Goal: Feedback & Contribution: Contribute content

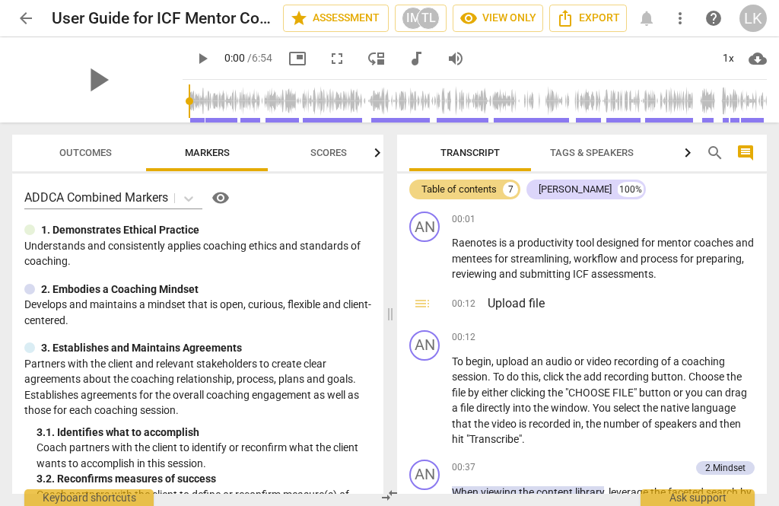
click at [25, 14] on span "arrow_back" at bounding box center [26, 18] width 18 height 18
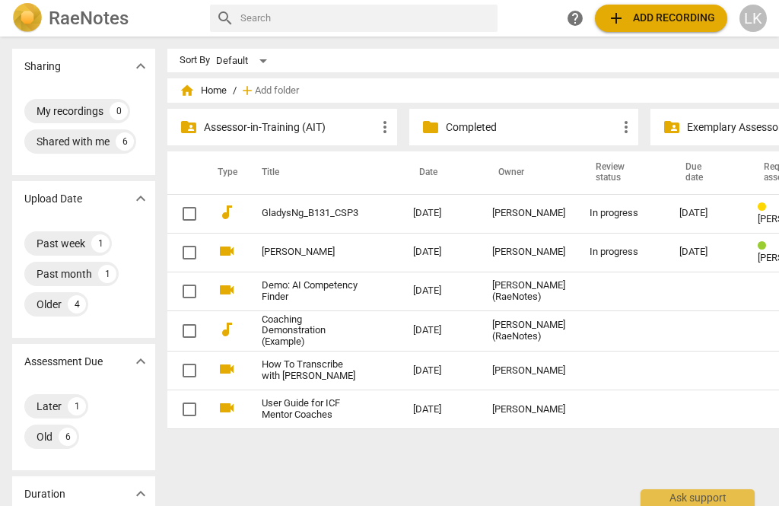
click at [667, 222] on td "[DATE]" at bounding box center [706, 213] width 78 height 39
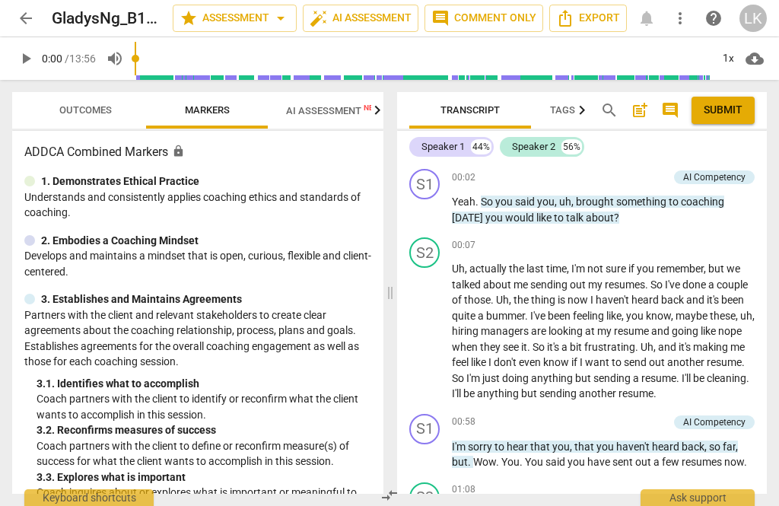
click at [69, 110] on span "Outcomes" at bounding box center [85, 109] width 52 height 11
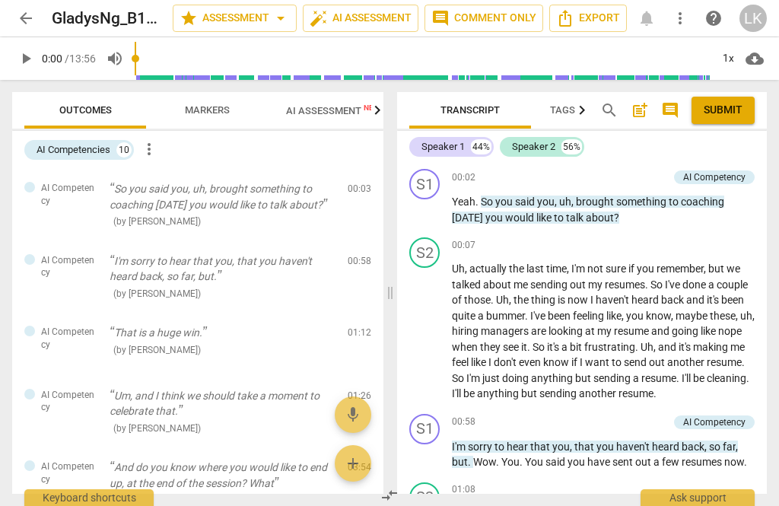
click at [78, 149] on div "AI Competencies" at bounding box center [74, 149] width 74 height 15
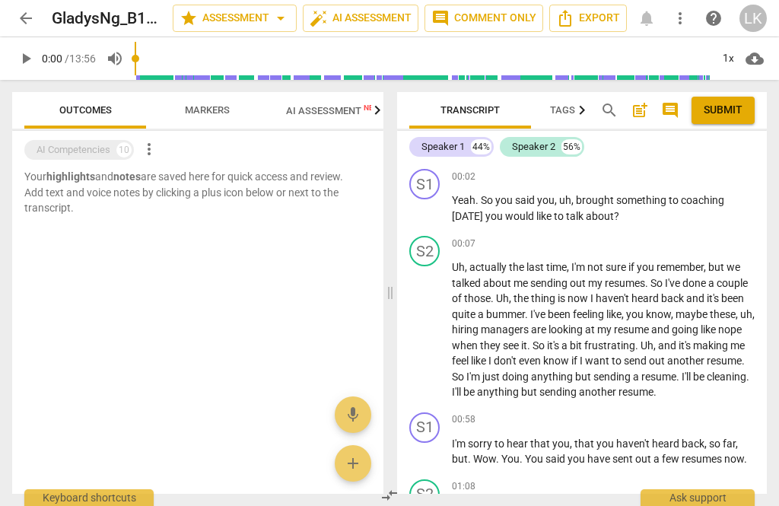
click at [24, 17] on span "arrow_back" at bounding box center [26, 18] width 18 height 18
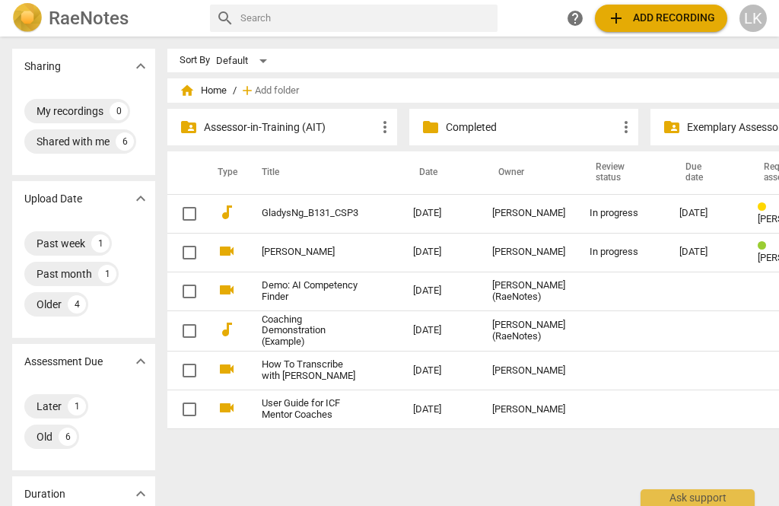
click at [667, 221] on td "[DATE]" at bounding box center [706, 213] width 78 height 39
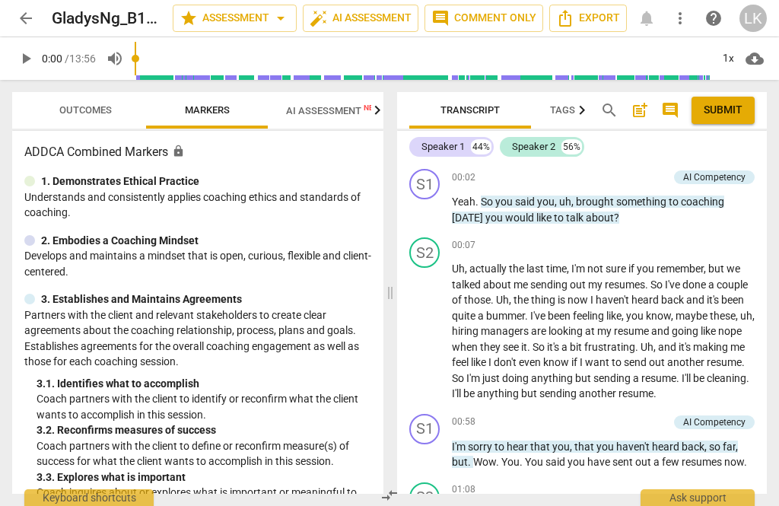
click at [321, 107] on span "AI Assessment New" at bounding box center [333, 110] width 94 height 11
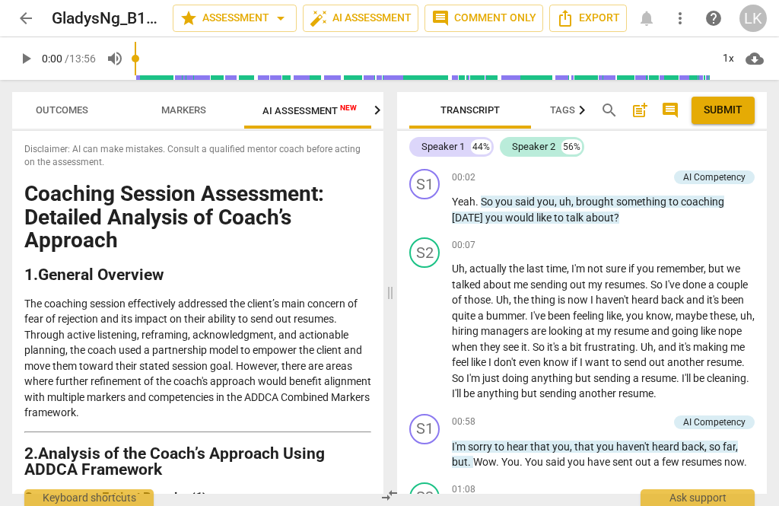
scroll to position [0, 27]
click at [45, 106] on span "Outcomes" at bounding box center [59, 109] width 52 height 11
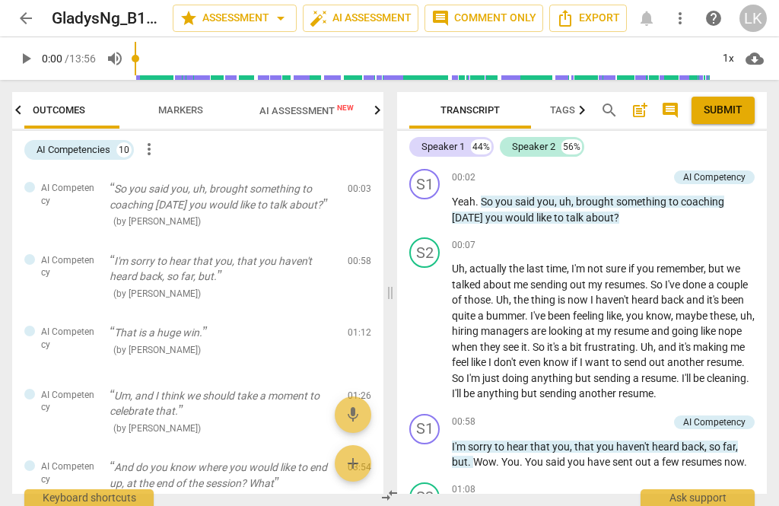
scroll to position [0, 0]
click at [59, 142] on div "AI Competencies" at bounding box center [74, 149] width 74 height 15
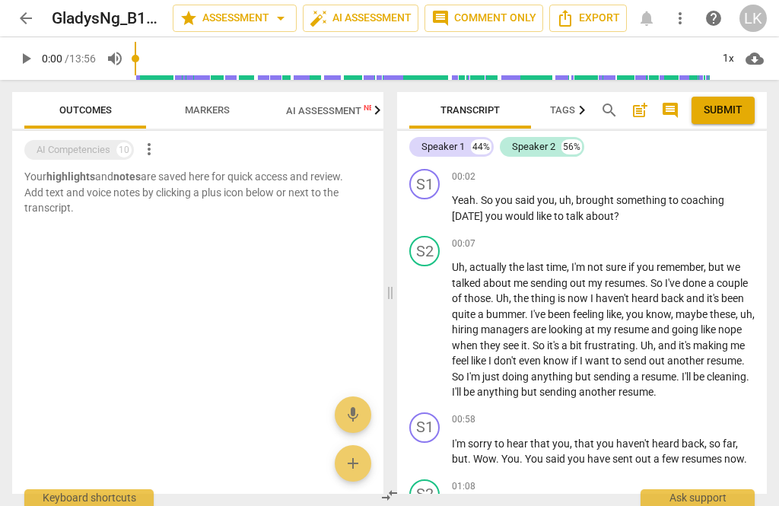
click at [158, 148] on span "more_vert" at bounding box center [149, 149] width 18 height 18
click at [100, 101] on div at bounding box center [389, 253] width 779 height 506
click at [437, 208] on span "play_arrow" at bounding box center [425, 209] width 24 height 18
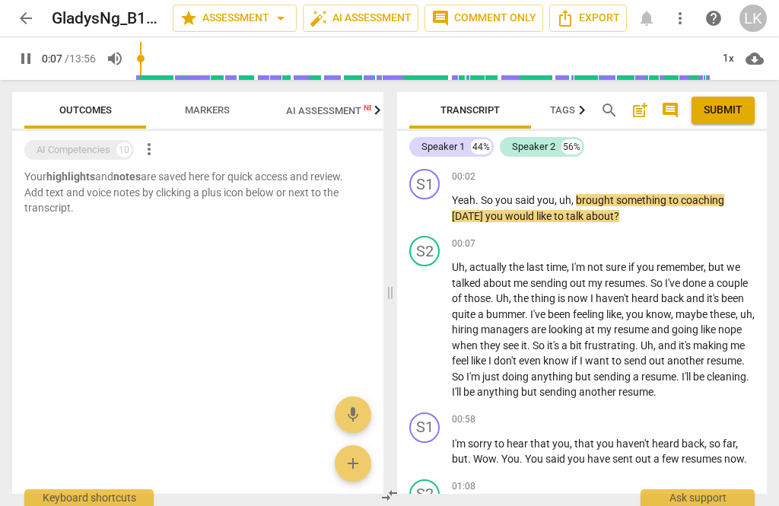
click at [436, 217] on span "pause" at bounding box center [425, 209] width 24 height 18
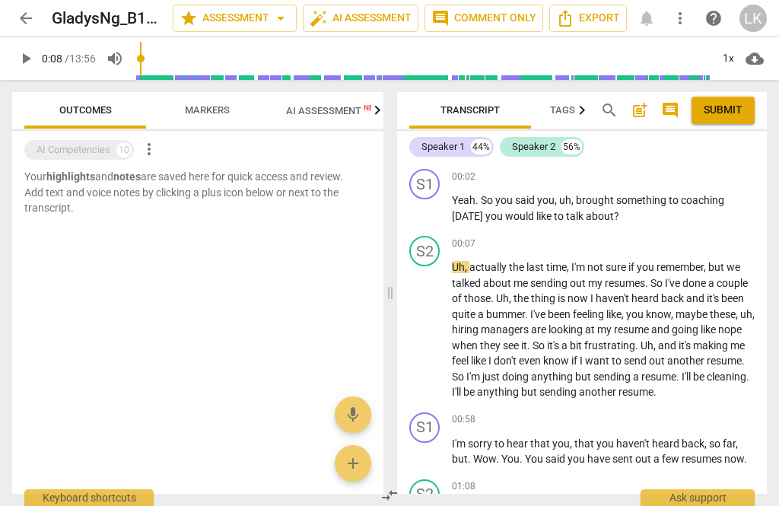
click at [436, 214] on span "play_arrow" at bounding box center [425, 209] width 24 height 18
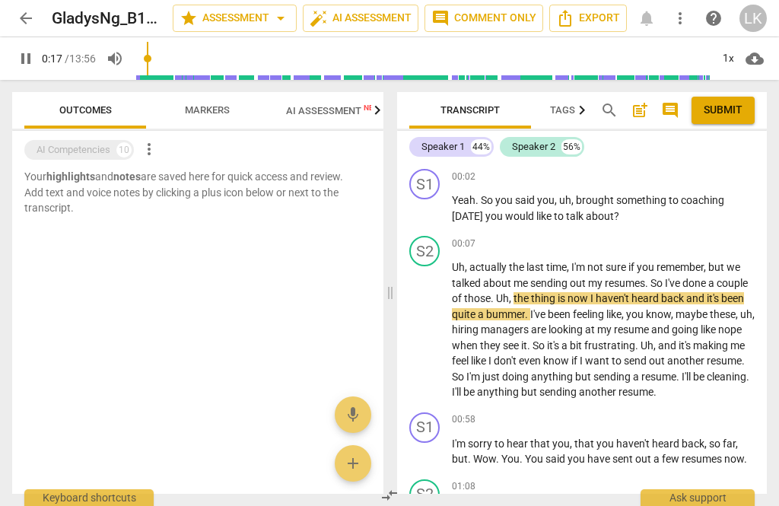
click at [426, 343] on button "pause" at bounding box center [425, 331] width 24 height 24
type input "18"
click at [669, 178] on div "+" at bounding box center [671, 176] width 15 height 15
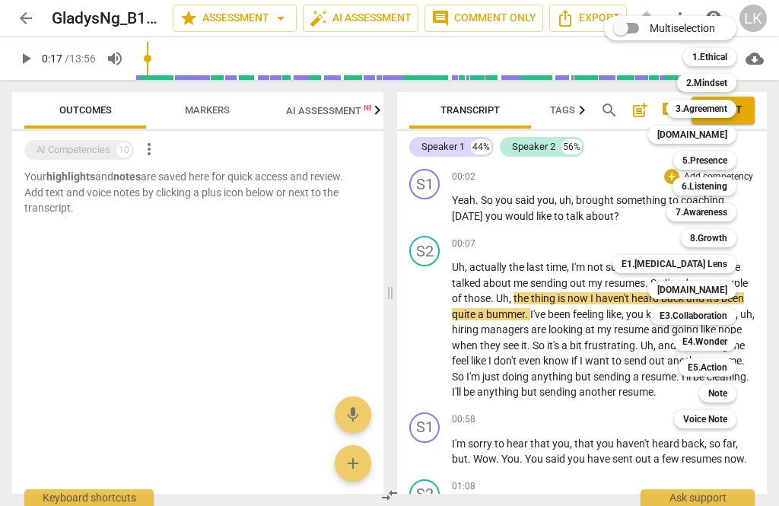
click at [735, 112] on div "3.Agreement" at bounding box center [701, 109] width 70 height 18
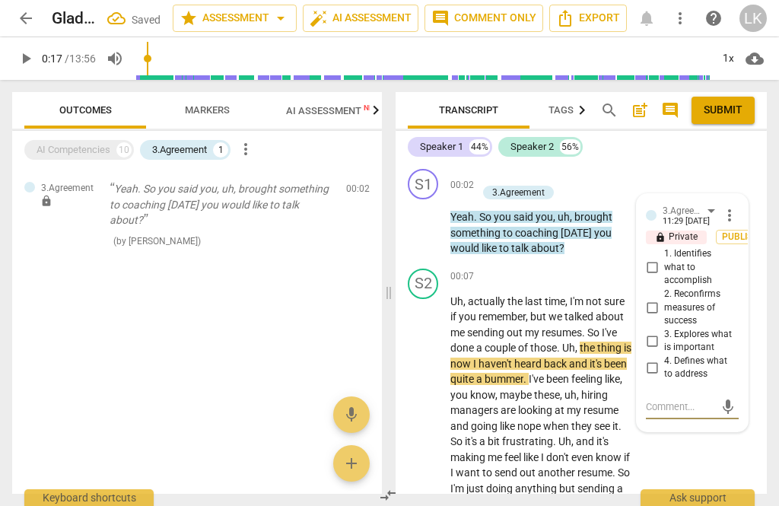
click at [664, 265] on input "1. Identifies what to accomplish" at bounding box center [652, 268] width 24 height 18
checkbox input "true"
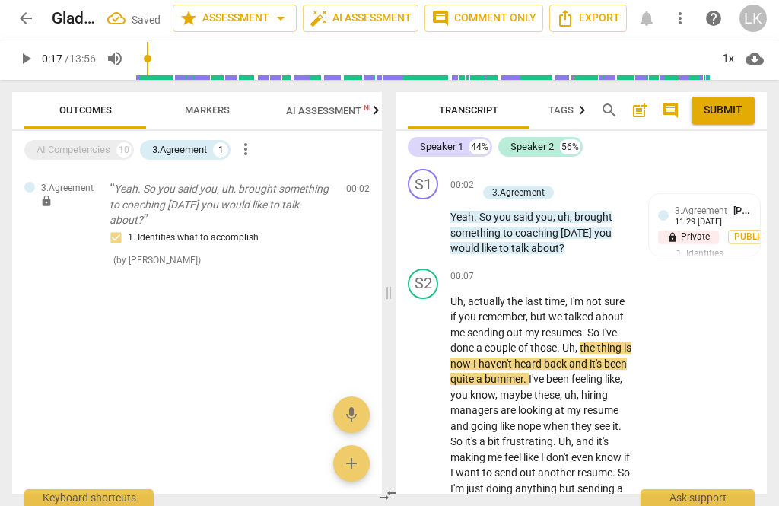
click at [433, 228] on span "play_arrow" at bounding box center [423, 225] width 18 height 18
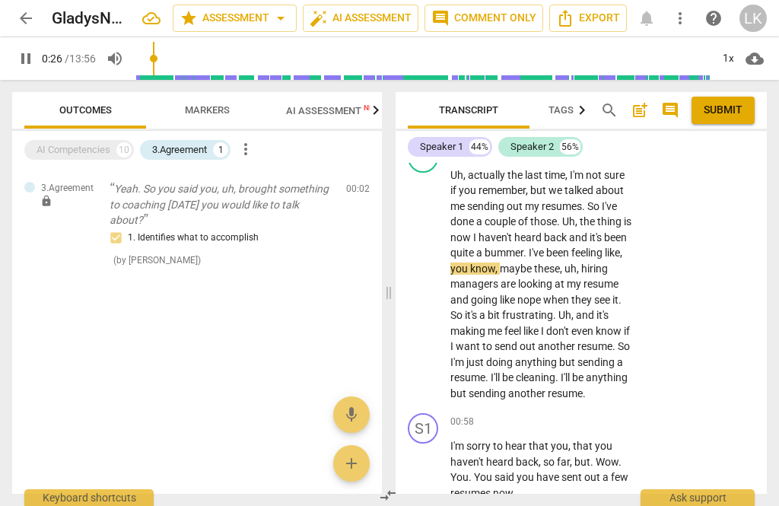
scroll to position [133, 0]
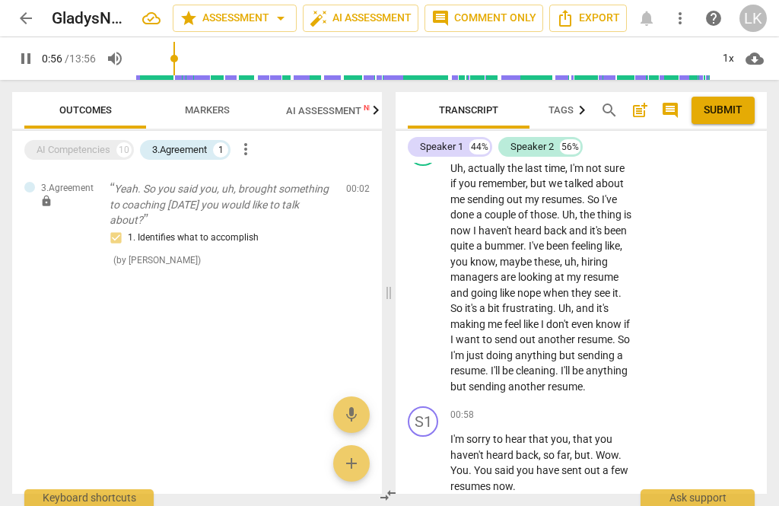
click at [435, 274] on span "pause" at bounding box center [423, 277] width 24 height 18
type input "56"
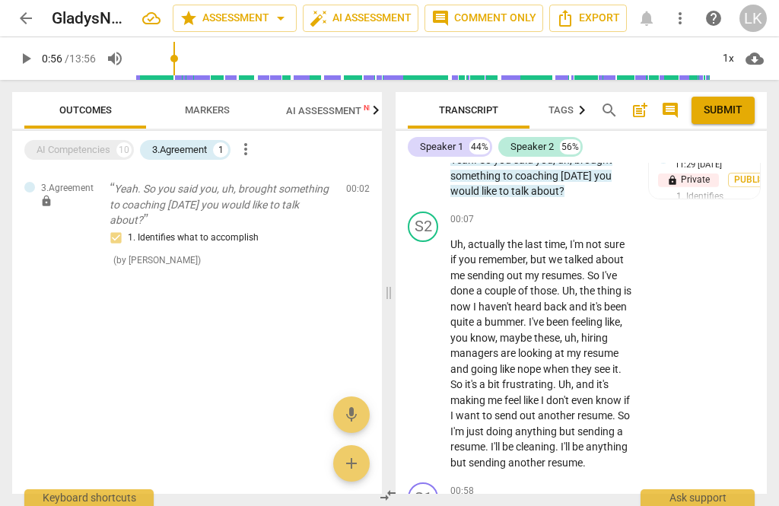
scroll to position [51, 0]
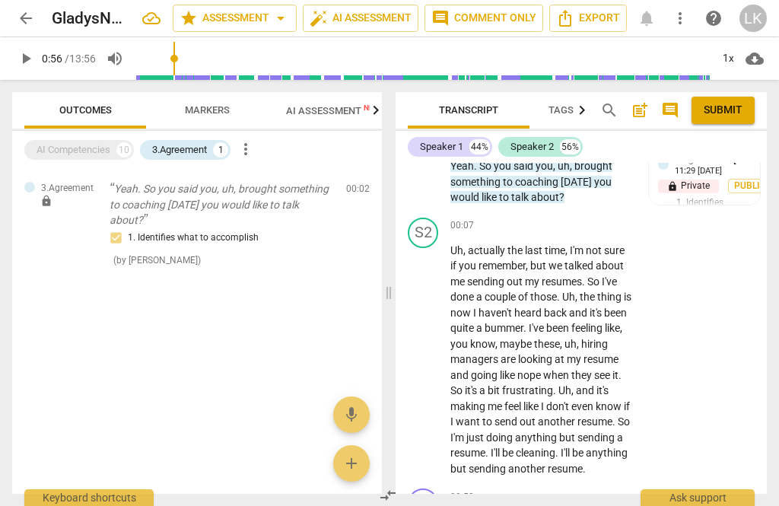
click at [545, 231] on div "+ Add competency" at bounding box center [576, 225] width 90 height 15
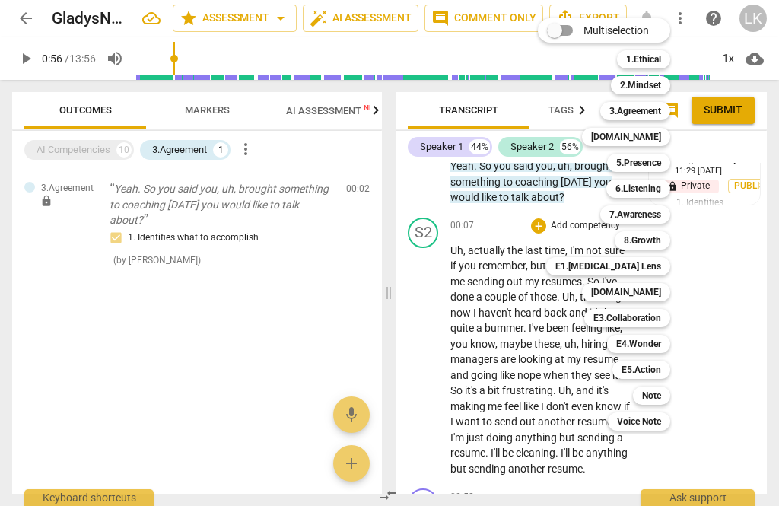
click at [665, 189] on div "6.Listening" at bounding box center [638, 188] width 64 height 18
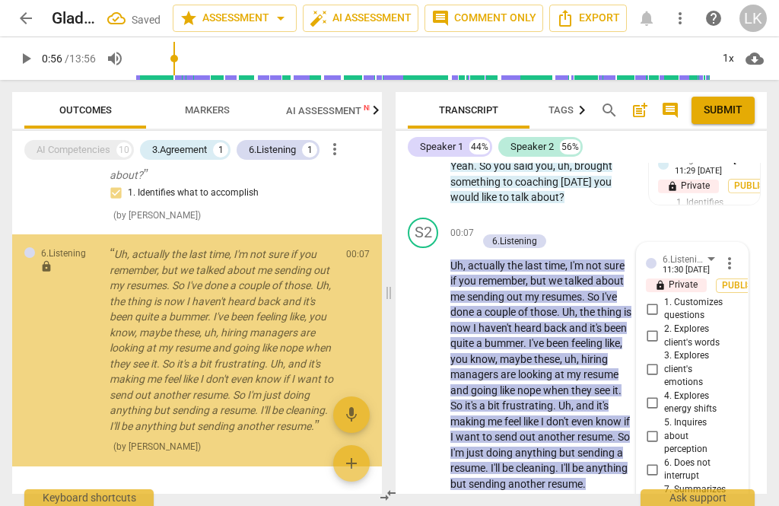
scroll to position [249, 0]
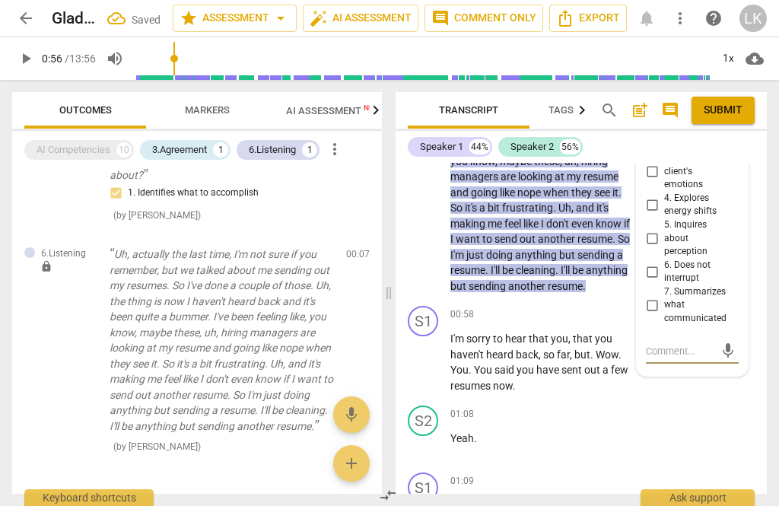
click at [662, 262] on input "6. Does not interrupt" at bounding box center [652, 271] width 24 height 18
checkbox input "true"
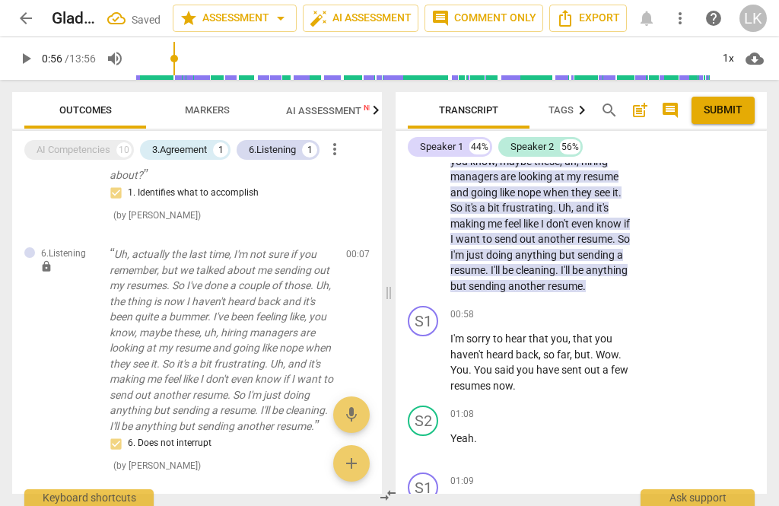
click at [433, 357] on span "play_arrow" at bounding box center [423, 363] width 18 height 18
click at [433, 357] on span "pause" at bounding box center [423, 363] width 18 height 18
type input "69"
click at [547, 308] on div "+ Add competency" at bounding box center [576, 313] width 90 height 15
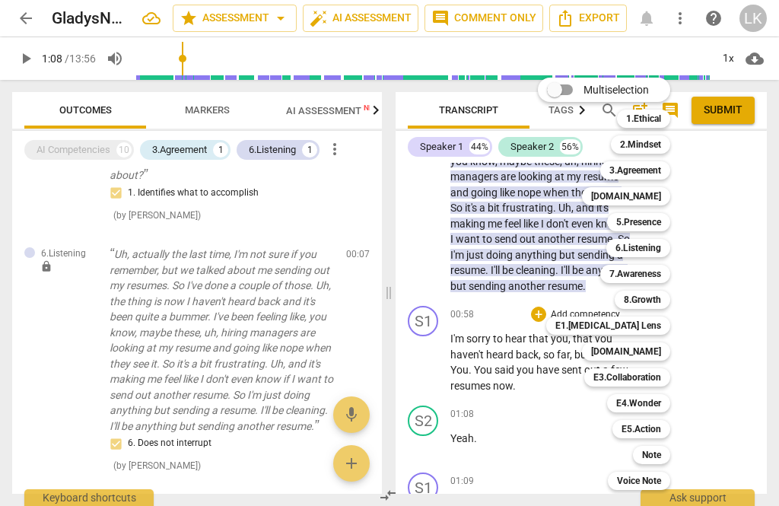
click at [661, 195] on b "[DOMAIN_NAME]" at bounding box center [626, 196] width 70 height 18
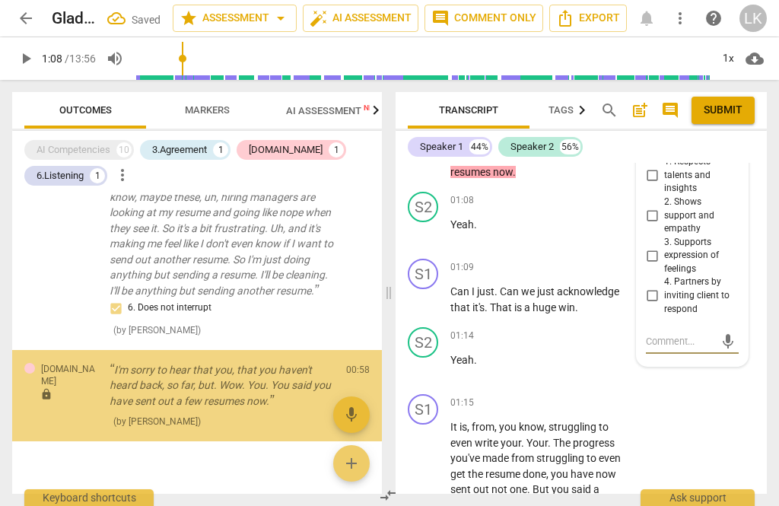
scroll to position [206, 0]
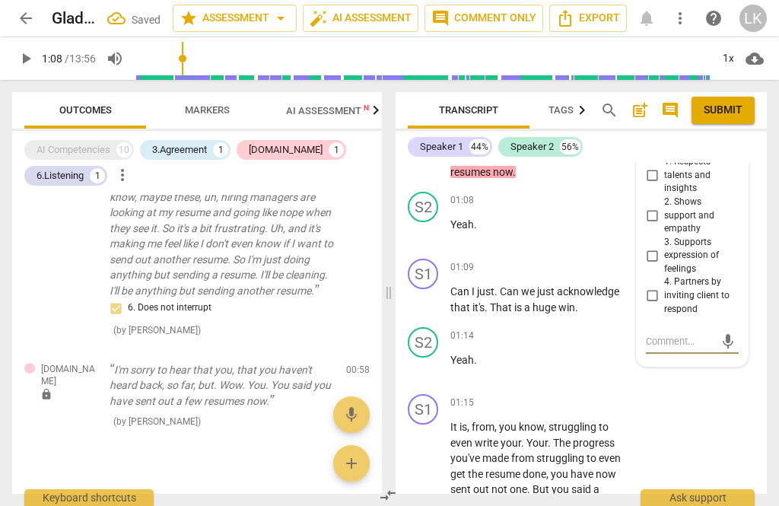
click at [662, 206] on input "2. Shows support and empathy" at bounding box center [652, 215] width 24 height 18
checkbox input "true"
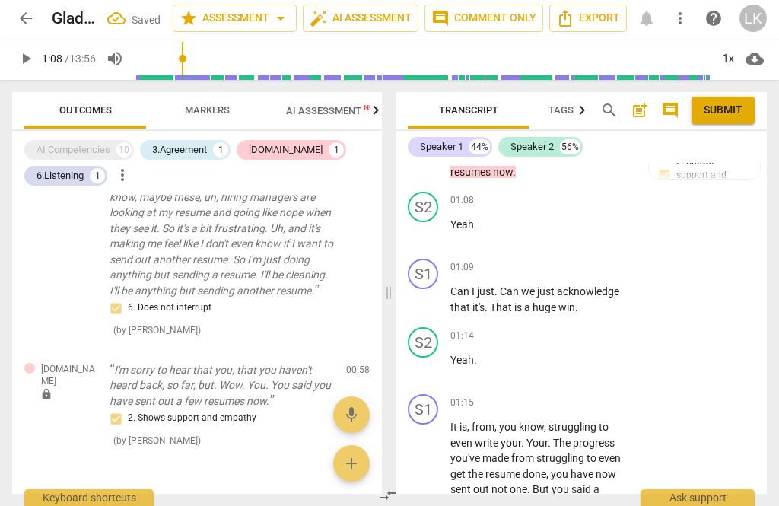
scroll to position [334, 0]
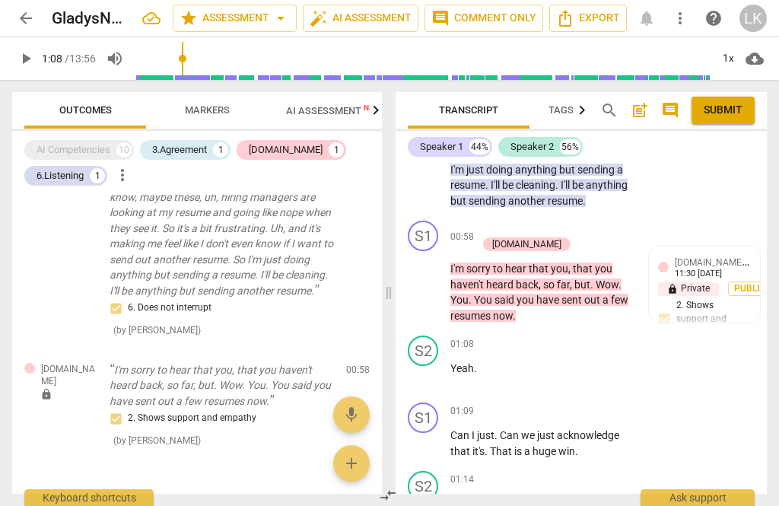
click at [497, 222] on p "Add competency" at bounding box center [531, 229] width 72 height 14
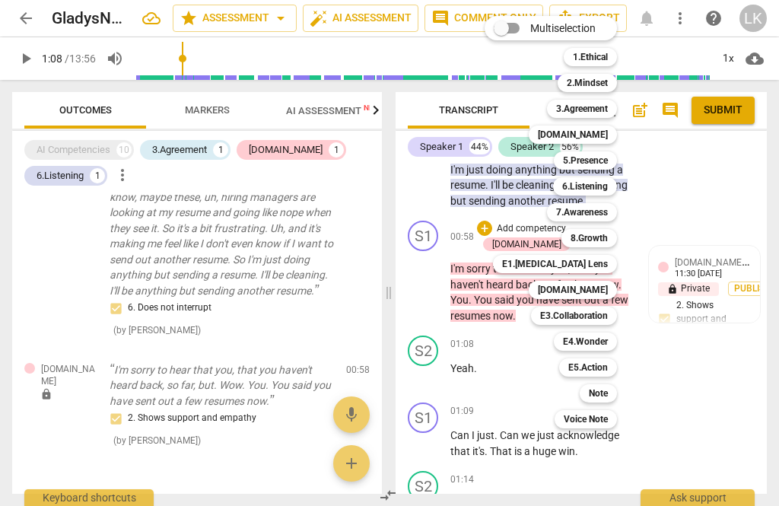
click at [617, 391] on div "Note" at bounding box center [597, 393] width 37 height 18
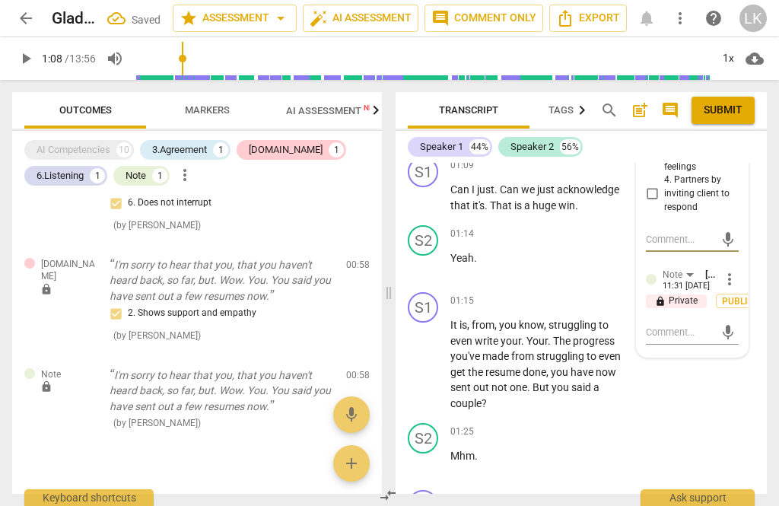
scroll to position [582, 0]
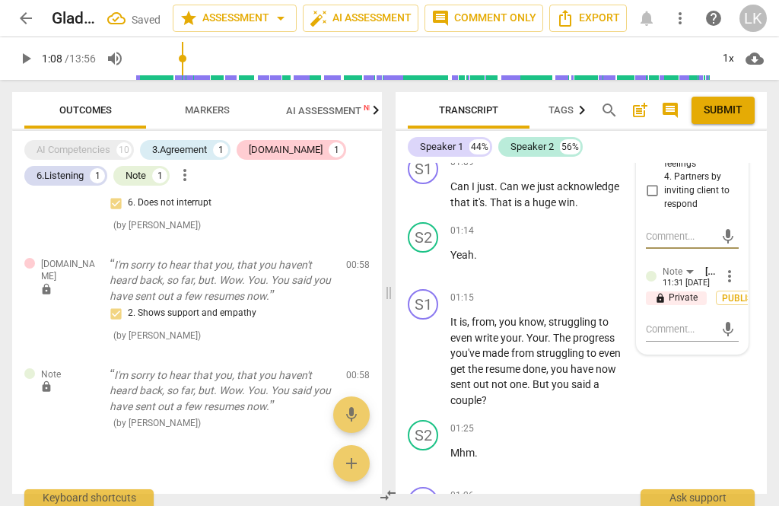
click at [692, 322] on textarea at bounding box center [680, 329] width 68 height 14
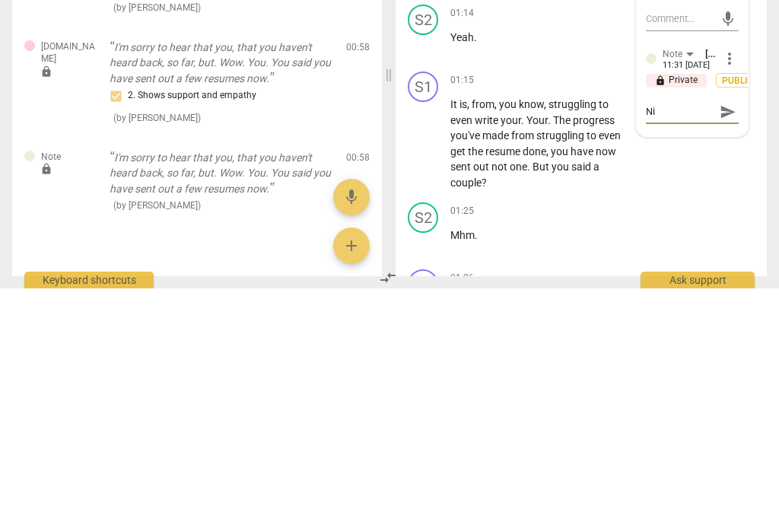
type textarea "Ni"
type textarea "Nice"
type textarea "Nice, warm"
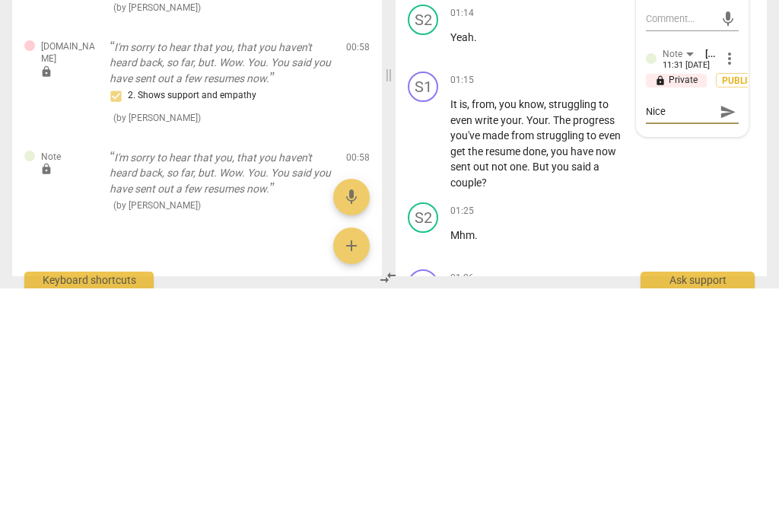
type textarea "Nice, warm"
type textarea "[GEOGRAPHIC_DATA], [PERSON_NAME][GEOGRAPHIC_DATA]"
type textarea "Nice, warm tone of"
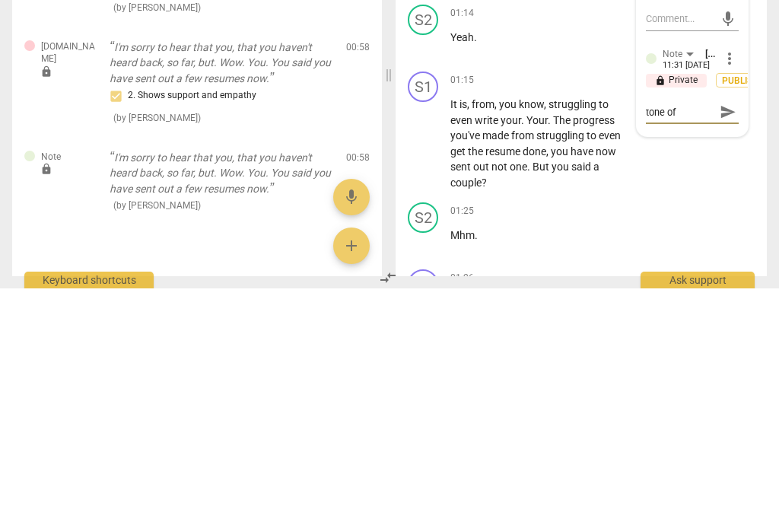
scroll to position [14, 0]
type textarea "Nice, warm tone of voice"
type textarea "Nice, warm tone of voice."
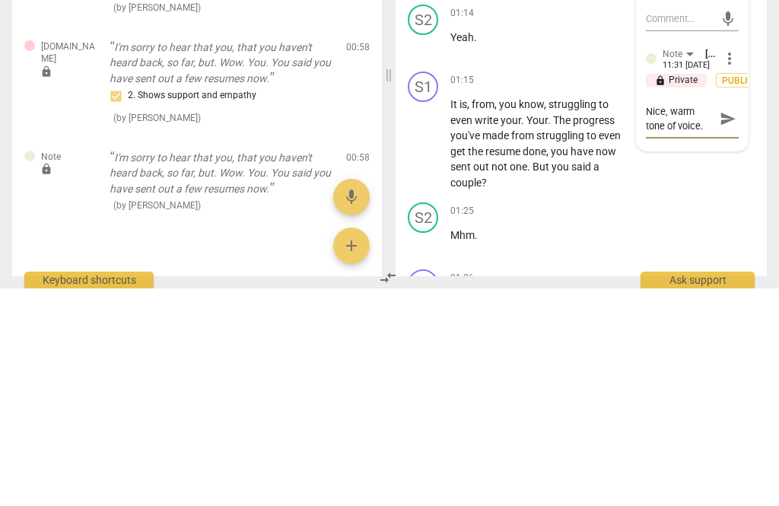
type textarea "Nice, warm tone of voice."
click at [736, 327] on span "send" at bounding box center [727, 336] width 22 height 18
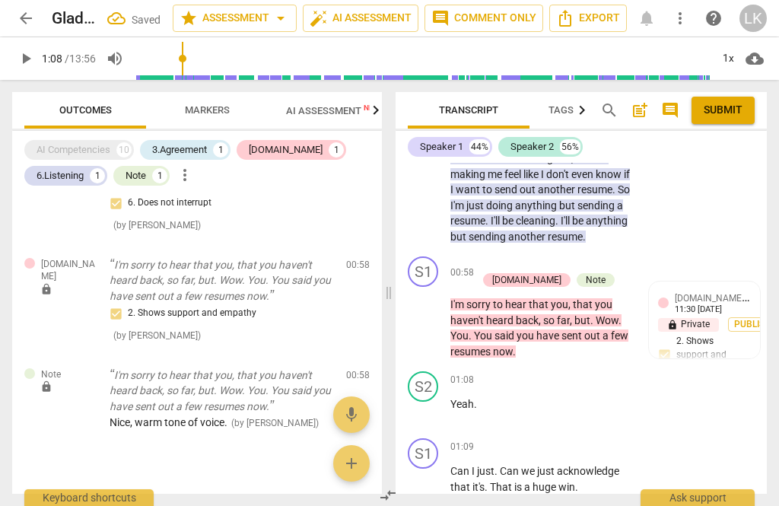
scroll to position [299, 0]
click at [430, 408] on span "play_arrow" at bounding box center [423, 411] width 18 height 18
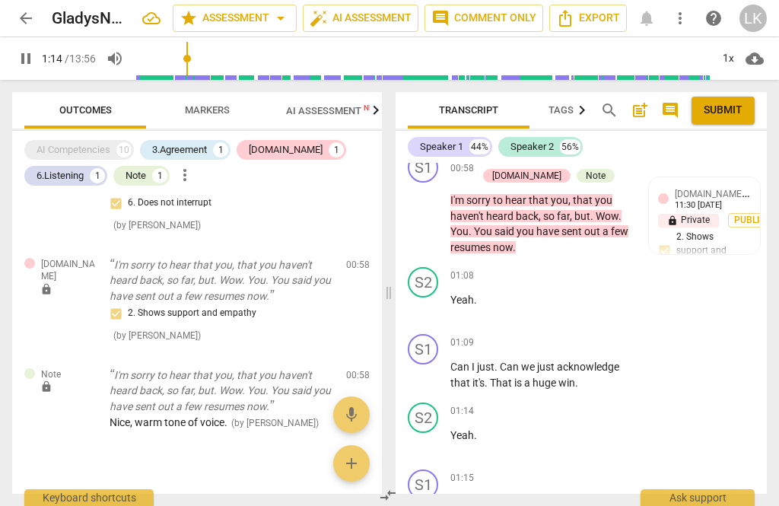
click at [431, 370] on span "pause" at bounding box center [423, 375] width 18 height 18
type input "75"
click at [542, 341] on div "+" at bounding box center [538, 342] width 15 height 15
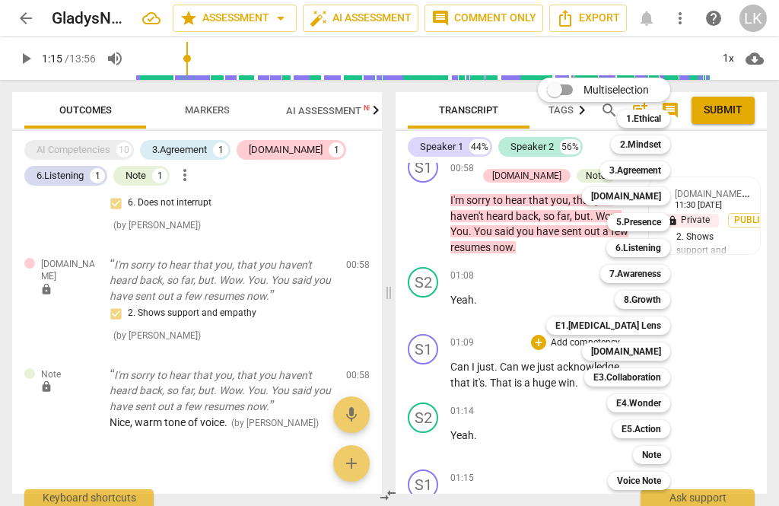
click at [665, 324] on div "E1.[MEDICAL_DATA] Lens" at bounding box center [608, 325] width 124 height 18
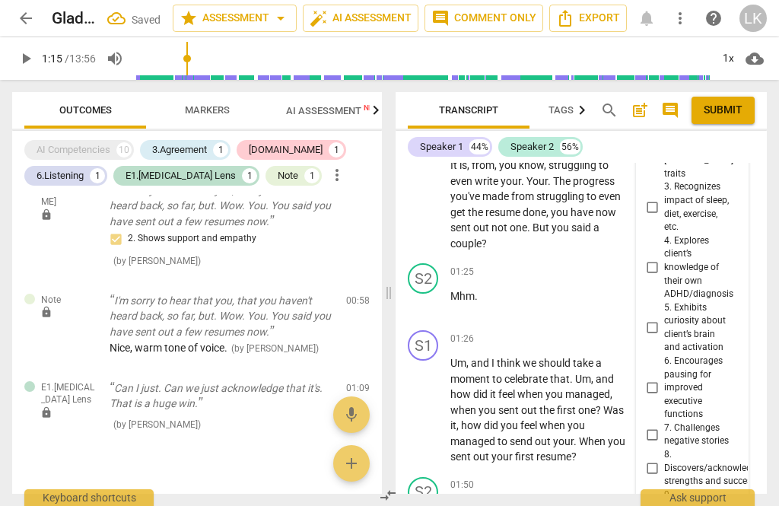
scroll to position [762, 0]
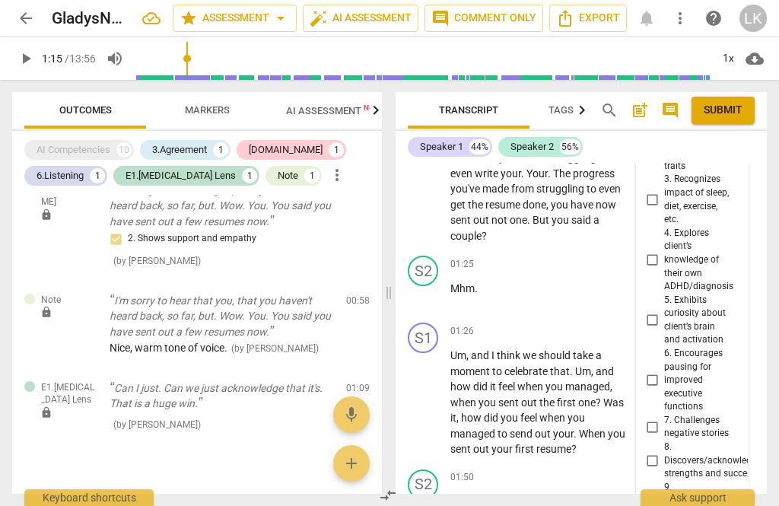
click at [668, 440] on span "8. Discovers/acknowledges strengths and successes" at bounding box center [715, 460] width 102 height 40
click at [664, 451] on input "8. Discovers/acknowledges strengths and successes" at bounding box center [652, 460] width 24 height 18
checkbox input "true"
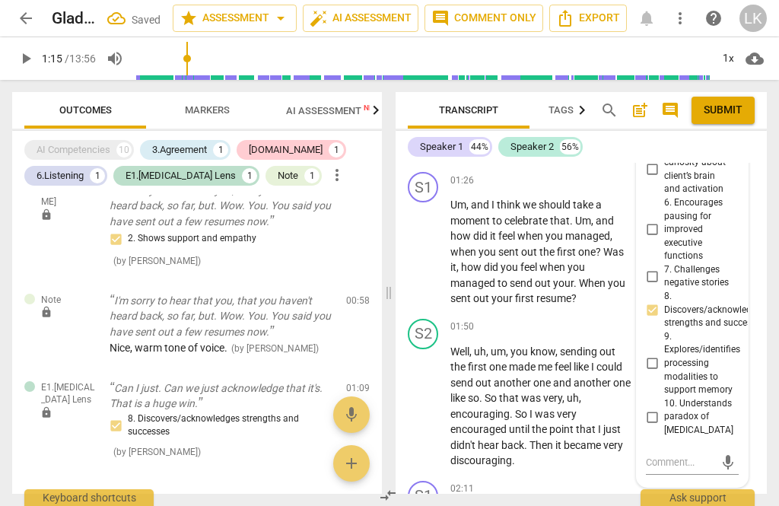
scroll to position [961, 0]
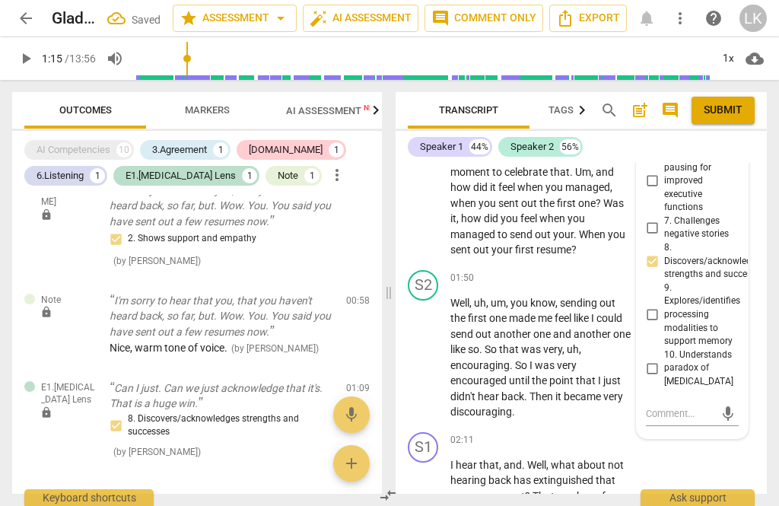
click at [685, 406] on textarea at bounding box center [680, 413] width 68 height 14
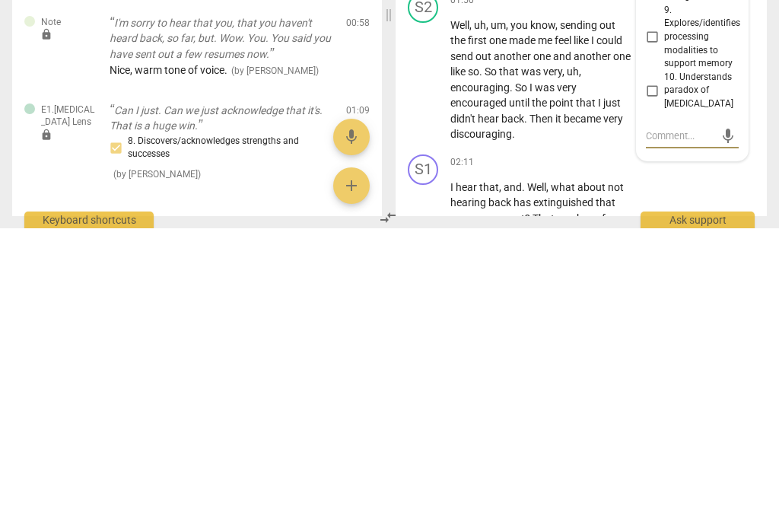
type textarea "N"
type textarea "Ni"
type textarea "Nic"
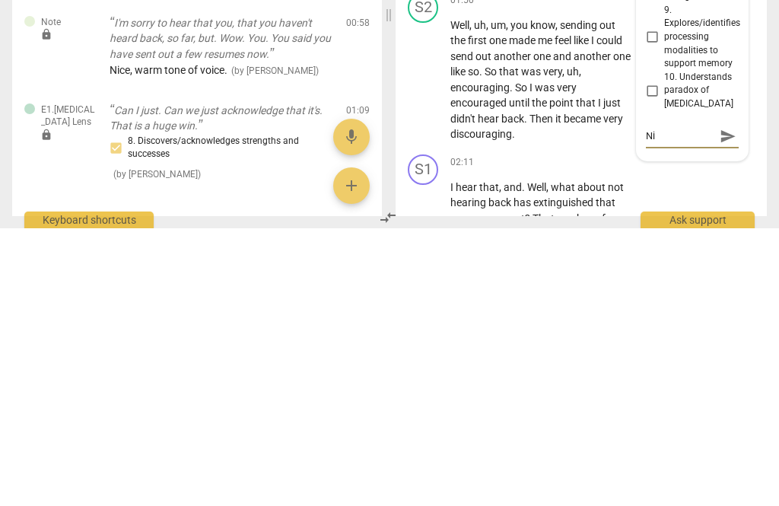
type textarea "Nic"
type textarea "Nice"
type textarea "Nice!"
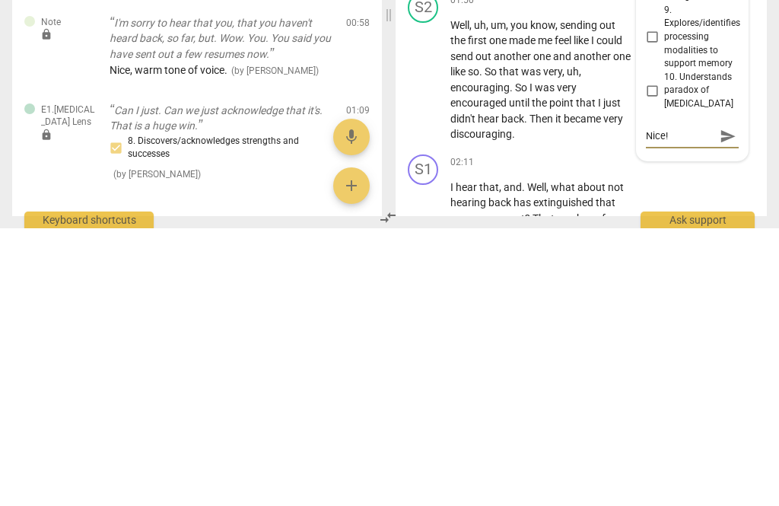
click at [736, 405] on span "send" at bounding box center [727, 414] width 22 height 18
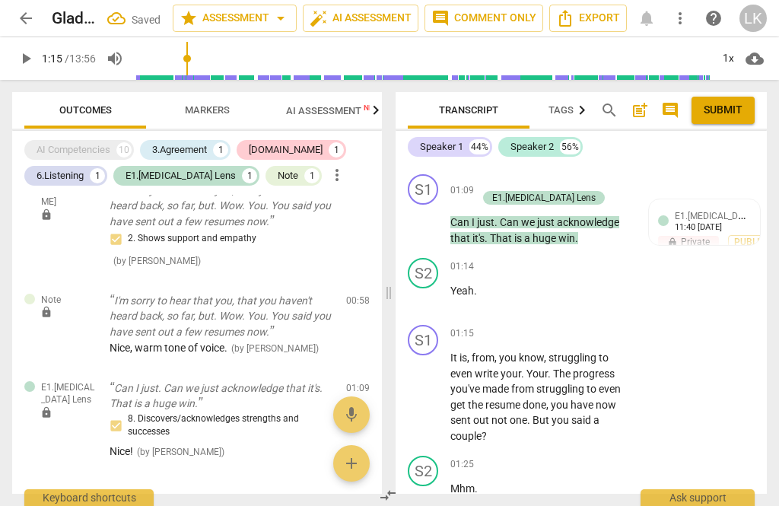
scroll to position [557, 0]
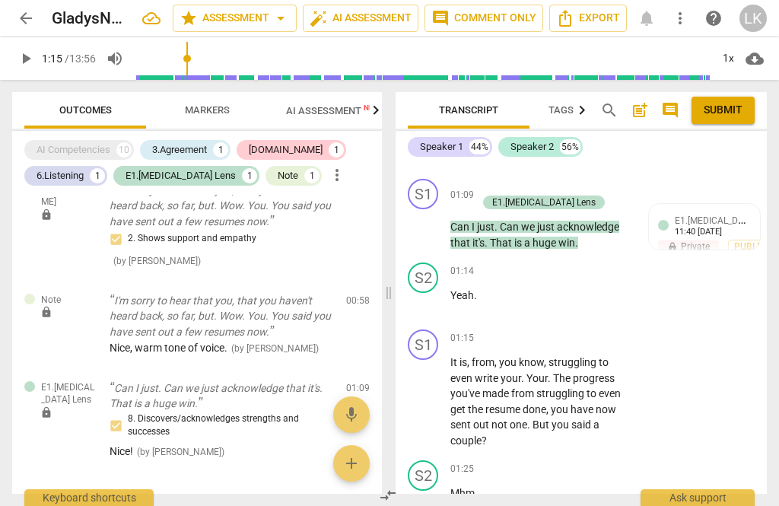
click at [427, 228] on span "play_arrow" at bounding box center [423, 227] width 18 height 18
click at [428, 392] on span "pause" at bounding box center [423, 401] width 18 height 18
type input "86"
click at [544, 333] on div "+" at bounding box center [538, 337] width 15 height 15
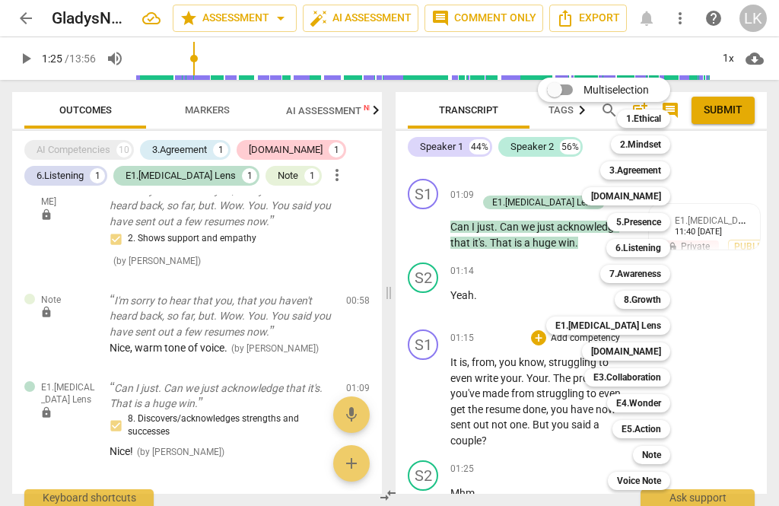
click at [662, 322] on div "E1.[MEDICAL_DATA] Lens" at bounding box center [608, 325] width 124 height 18
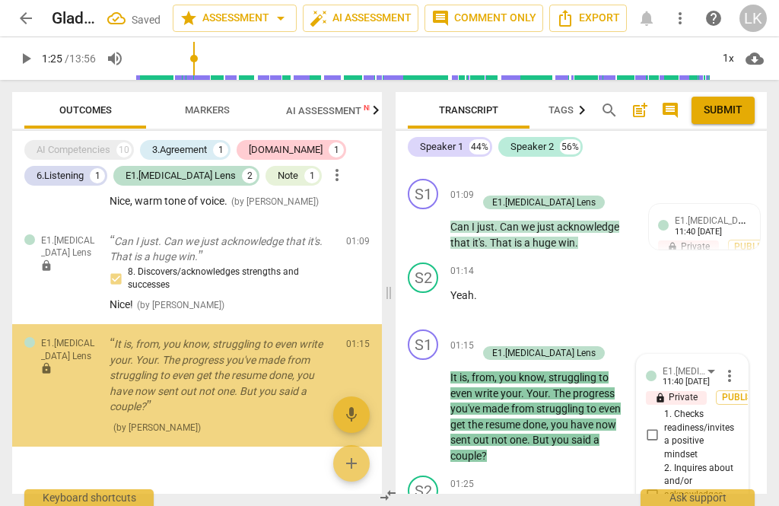
scroll to position [1158, 0]
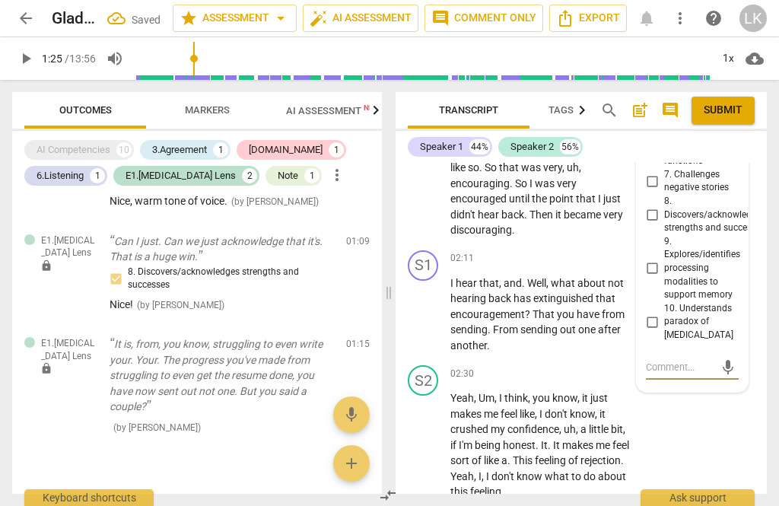
click at [716, 302] on span "10. Understands paradox of [MEDICAL_DATA]" at bounding box center [698, 322] width 69 height 40
click at [664, 313] on input "10. Understands paradox of [MEDICAL_DATA]" at bounding box center [652, 322] width 24 height 18
checkbox input "true"
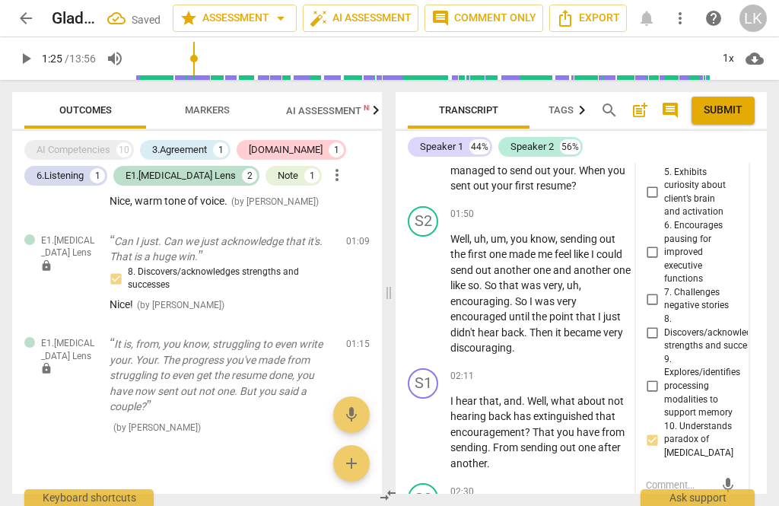
scroll to position [1026, 0]
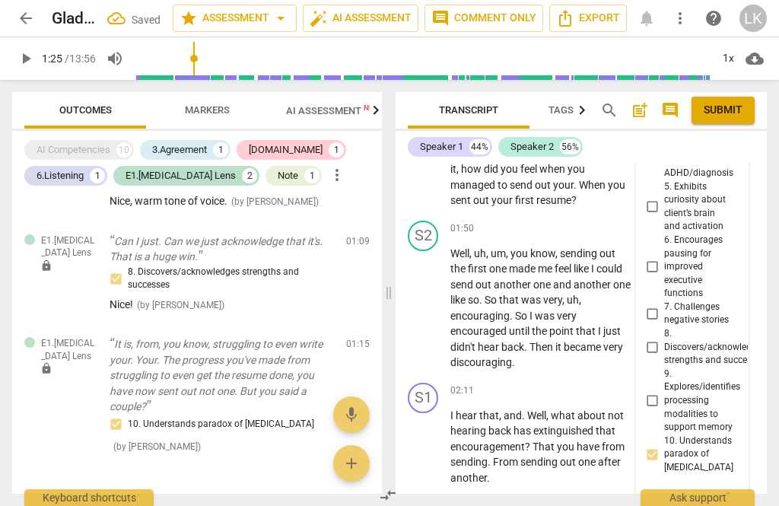
click at [662, 304] on input "7. Challenges negative stories" at bounding box center [652, 313] width 24 height 18
checkbox input "true"
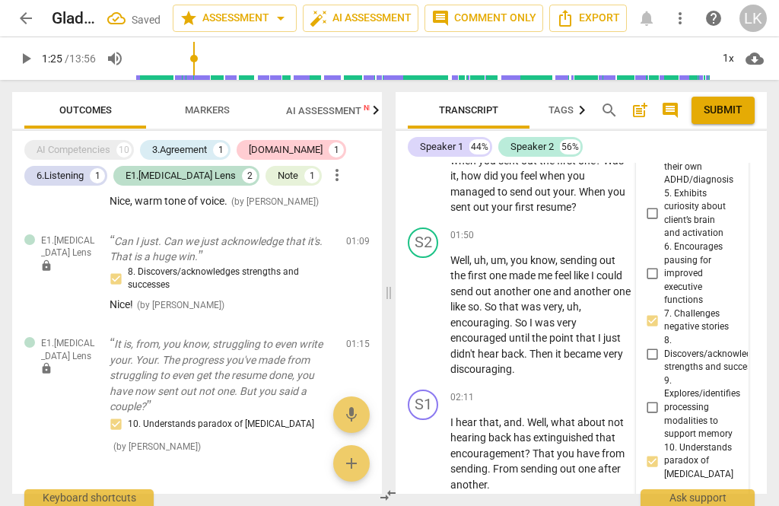
click at [663, 344] on input "8. Discovers/acknowledges strengths and successes" at bounding box center [652, 353] width 24 height 18
checkbox input "true"
click at [662, 452] on input "10. Understands paradox of [MEDICAL_DATA]" at bounding box center [652, 461] width 24 height 18
click at [667, 441] on span "10. Understands paradox of [MEDICAL_DATA]" at bounding box center [698, 461] width 69 height 40
click at [664, 452] on input "10. Understands paradox of [MEDICAL_DATA]" at bounding box center [652, 461] width 24 height 18
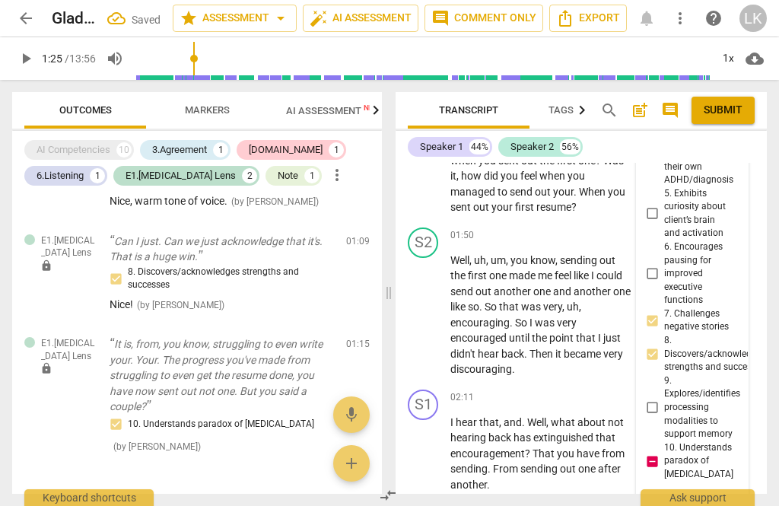
checkbox input "false"
click at [691, 499] on textarea at bounding box center [680, 506] width 68 height 14
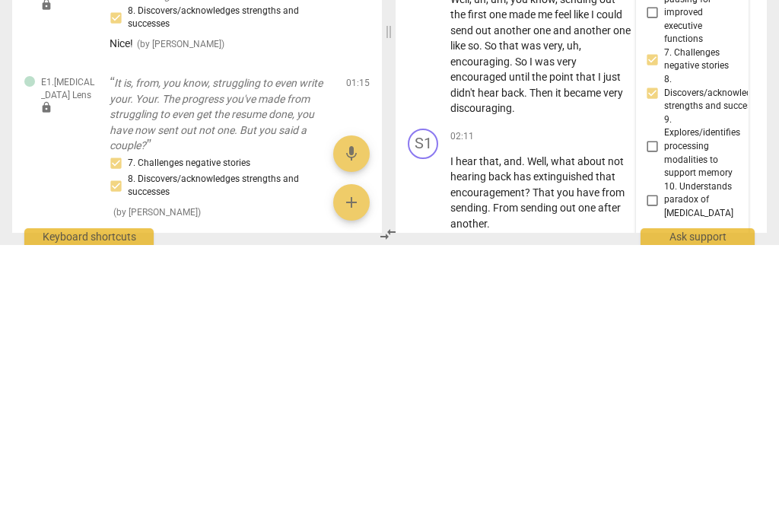
type textarea "Ye"
type textarea "Yes"
type textarea "Yes!"
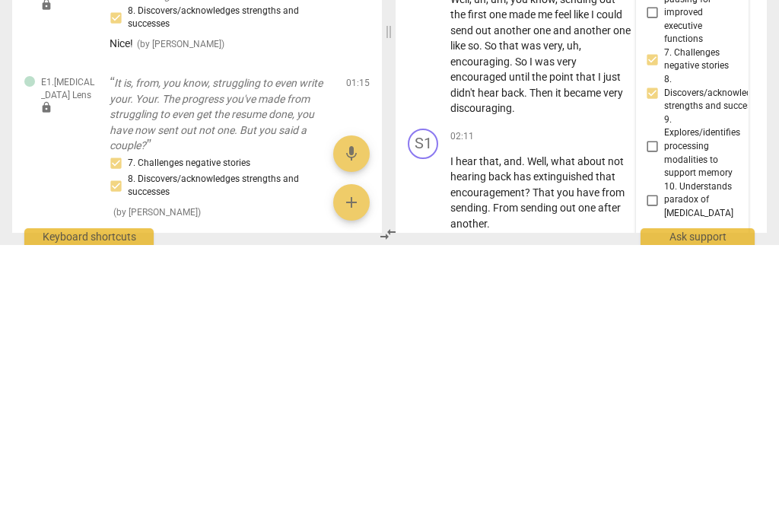
type textarea "Yes!"
click at [736, 497] on span "send" at bounding box center [727, 506] width 22 height 18
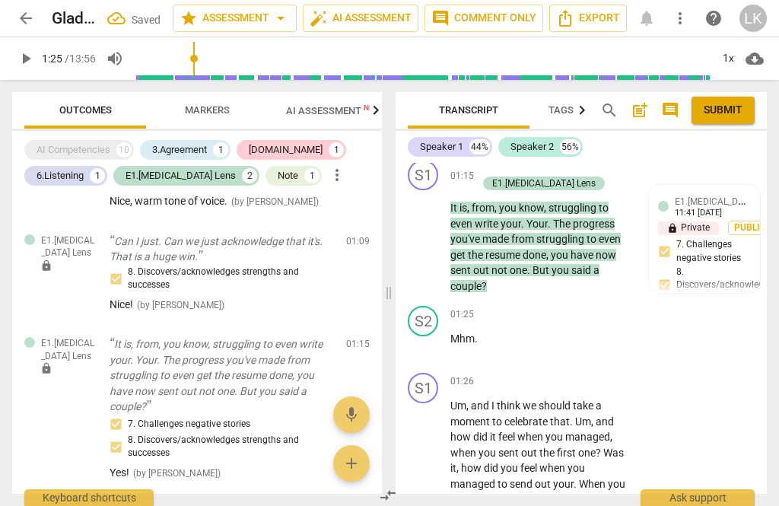
scroll to position [725, 0]
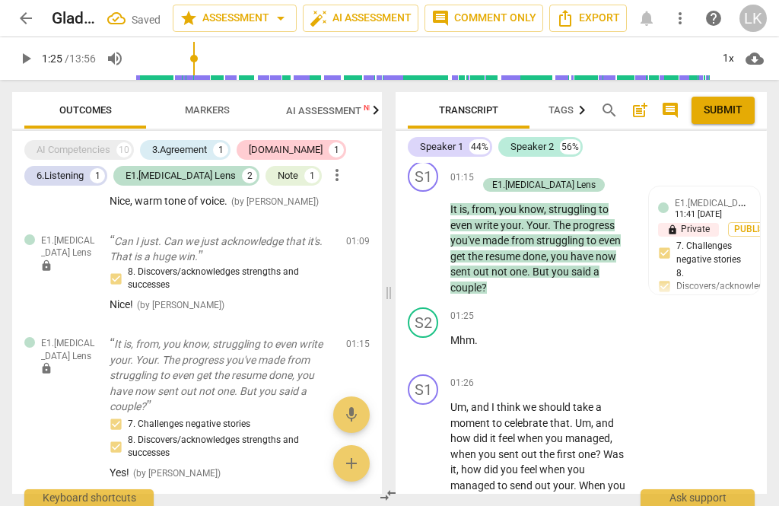
click at [429, 233] on span "play_arrow" at bounding box center [423, 241] width 18 height 18
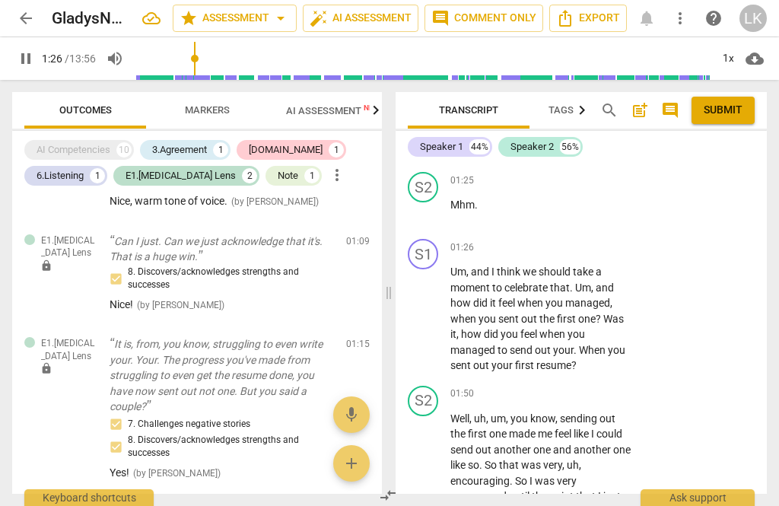
scroll to position [861, 0]
click at [433, 309] on span "pause" at bounding box center [423, 318] width 24 height 18
type input "98"
click at [538, 240] on div "+" at bounding box center [538, 247] width 15 height 15
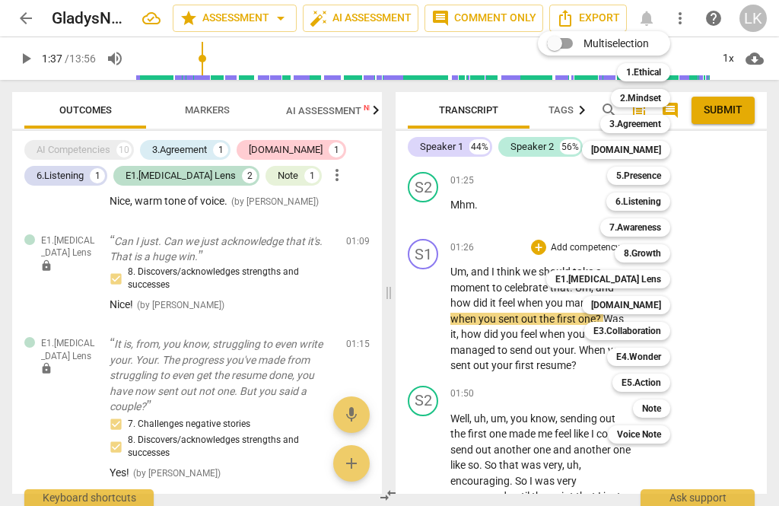
click at [668, 410] on div "Note" at bounding box center [651, 408] width 37 height 18
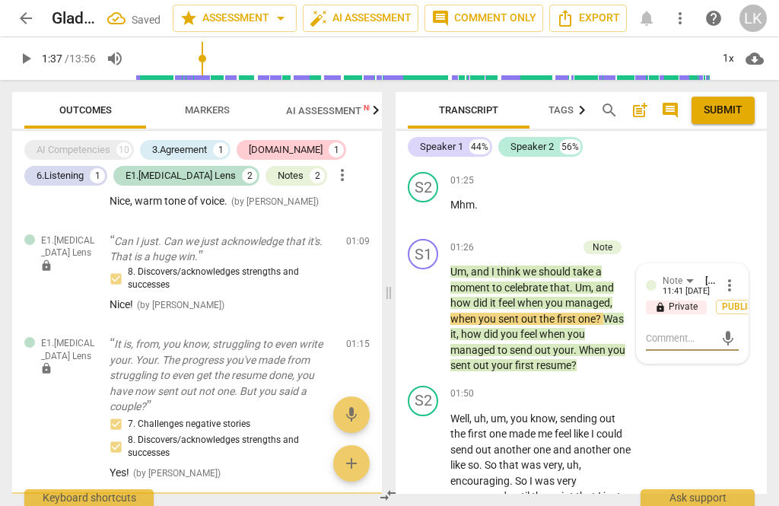
scroll to position [709, 0]
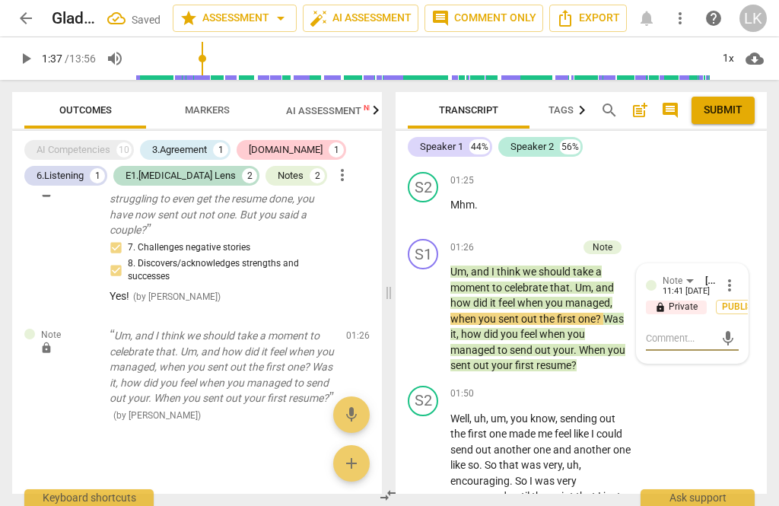
click at [680, 331] on textarea at bounding box center [680, 338] width 68 height 14
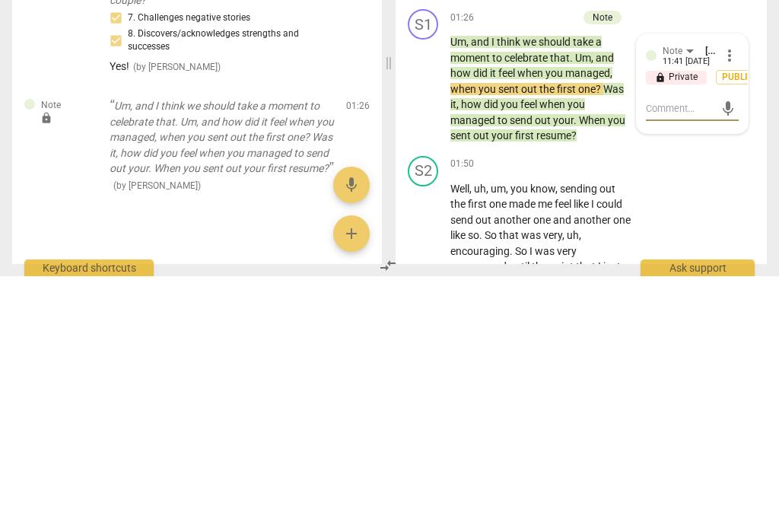
type textarea "Ch"
type textarea "Cha"
type textarea "[PERSON_NAME]"
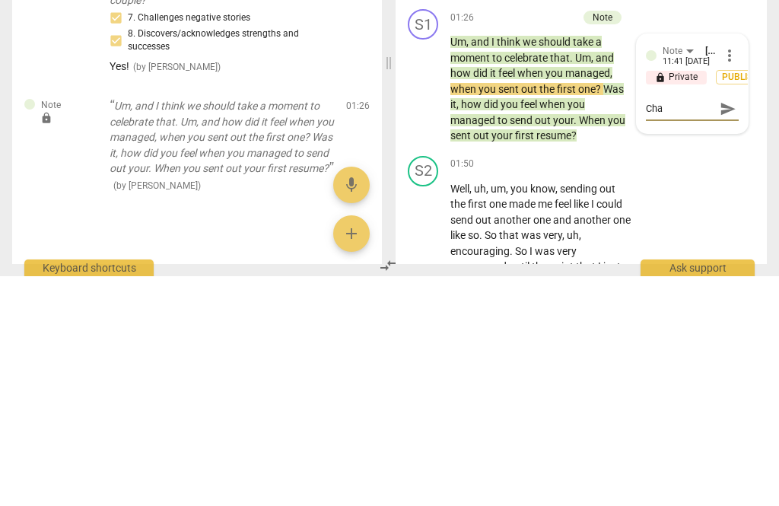
type textarea "[PERSON_NAME]"
type textarea "Change"
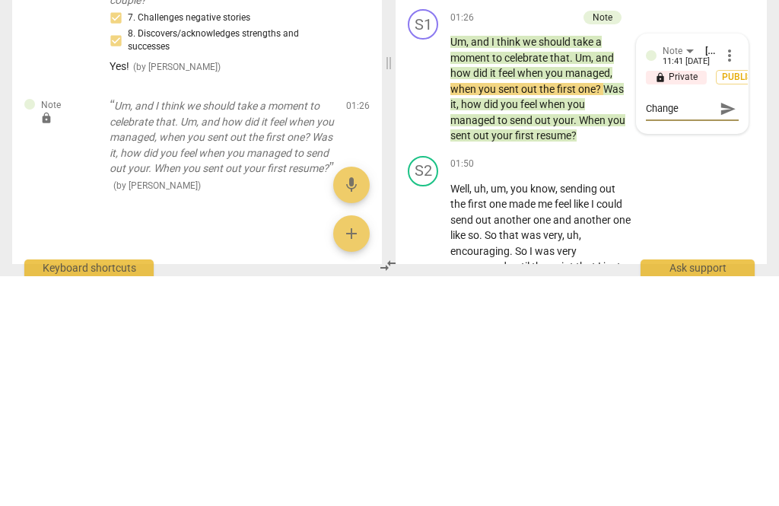
type textarea "Change,"
type textarea "Change, “"
type textarea "Change, “I think we"
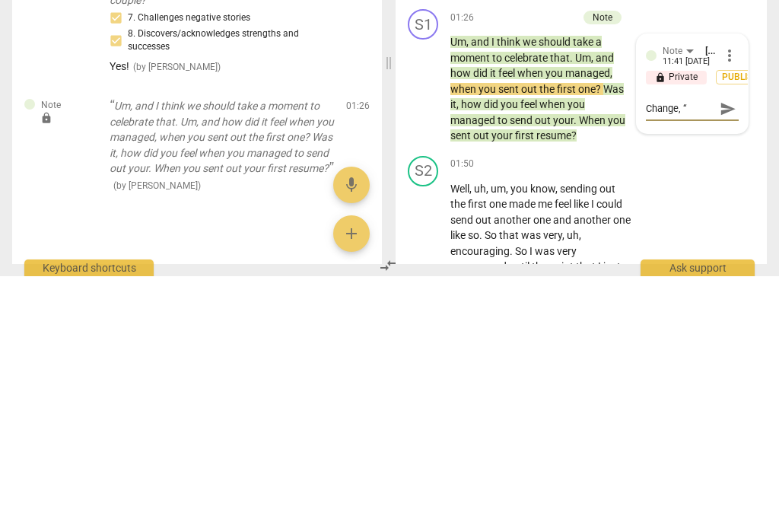
type textarea "Change, “I think we"
type textarea "Change, “I think we should"
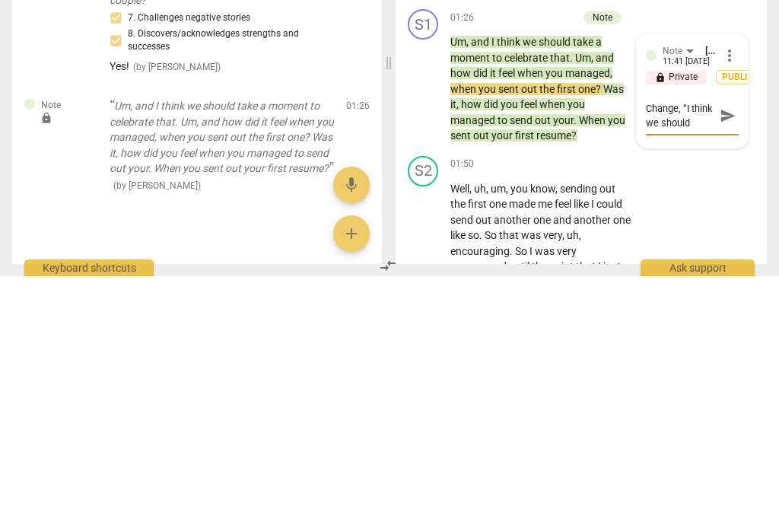
type textarea "Change, “I think we should and"
type textarea "Change, “I think we should”"
type textarea "Change, “I think we should” two"
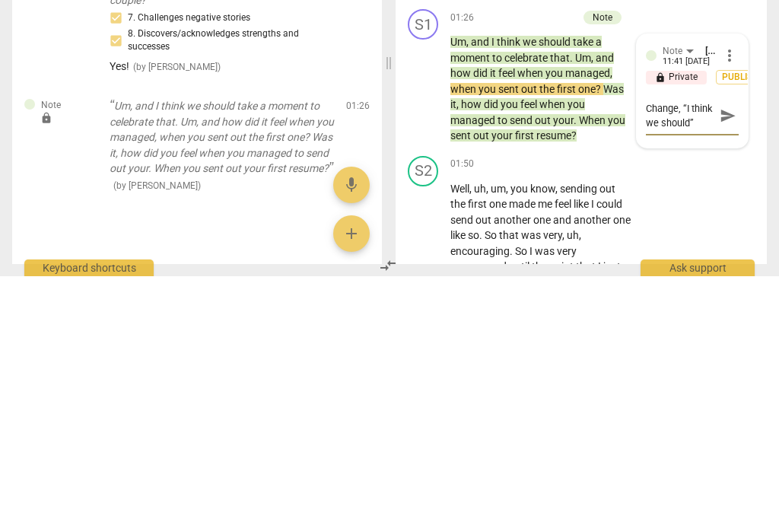
type textarea "Change, “I think we should” two"
type textarea "Change, “I think we should” to “"
type textarea "Change, “I think we should” to “could we"
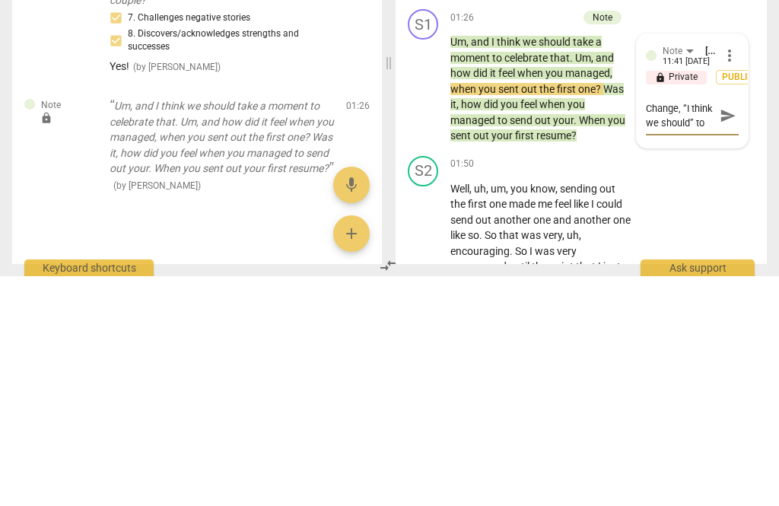
scroll to position [14, 0]
type textarea "Change, “I think we should” to “could we take"
type textarea "Change, “I think we should“ to “could we take"
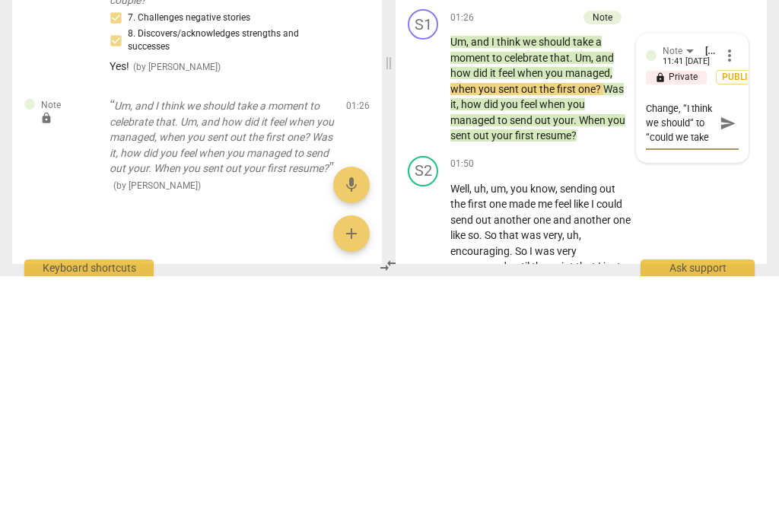
type textarea "Change, “I think we should“ to “could we tak"
type textarea "Change, “I think we should“ to “could we ta"
type textarea "Change, “I think we should“ to “could we t"
type textarea "Change, “I think we should“ to “could we"
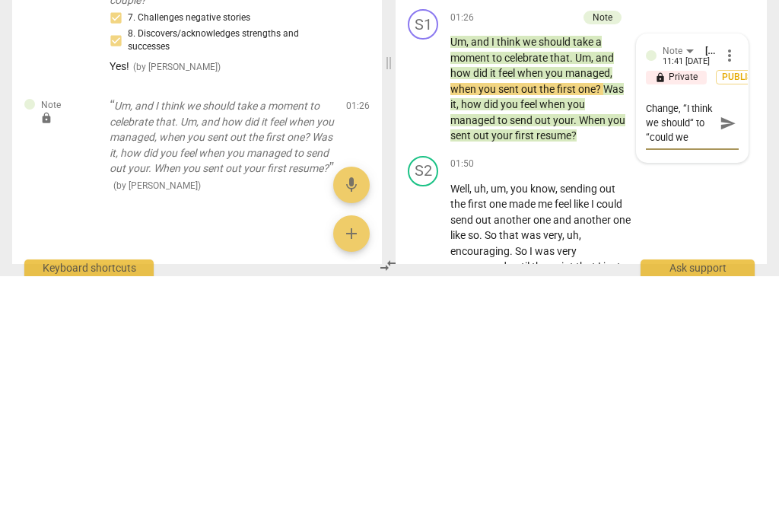
scroll to position [14, 0]
type textarea "Change, “I think we should“ to “could we"
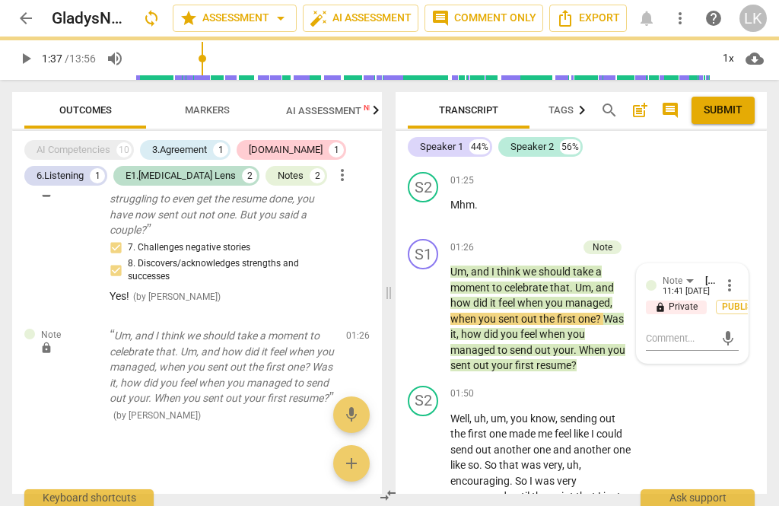
click at [735, 329] on span "mic" at bounding box center [728, 338] width 18 height 18
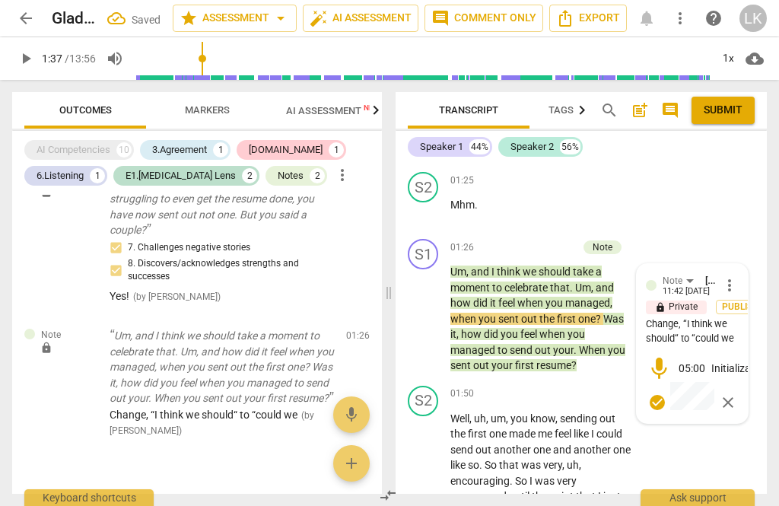
click at [712, 340] on div "Note [PERSON_NAME] 11:42 [DATE] more_vert lock Private Publish Change, “I think…" at bounding box center [692, 343] width 93 height 141
click at [722, 320] on div "Change, “I think we should“ to “could we" at bounding box center [692, 331] width 93 height 29
click at [725, 276] on span "more_vert" at bounding box center [729, 285] width 18 height 18
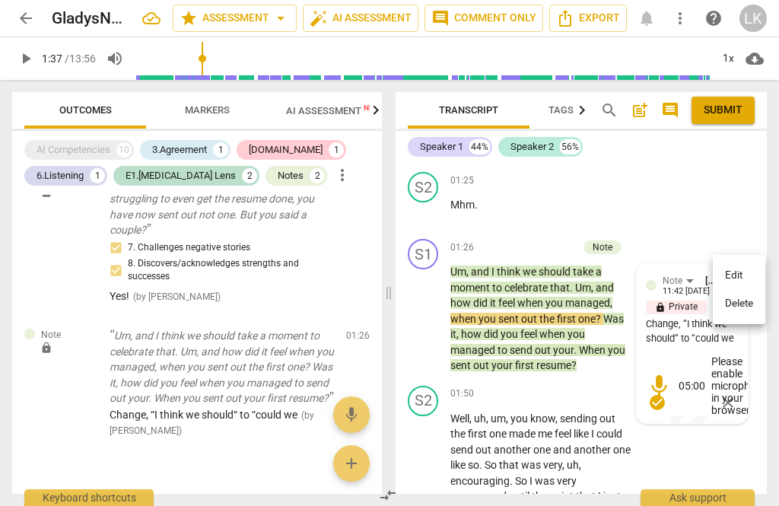
click at [750, 271] on li "Edit" at bounding box center [739, 275] width 52 height 29
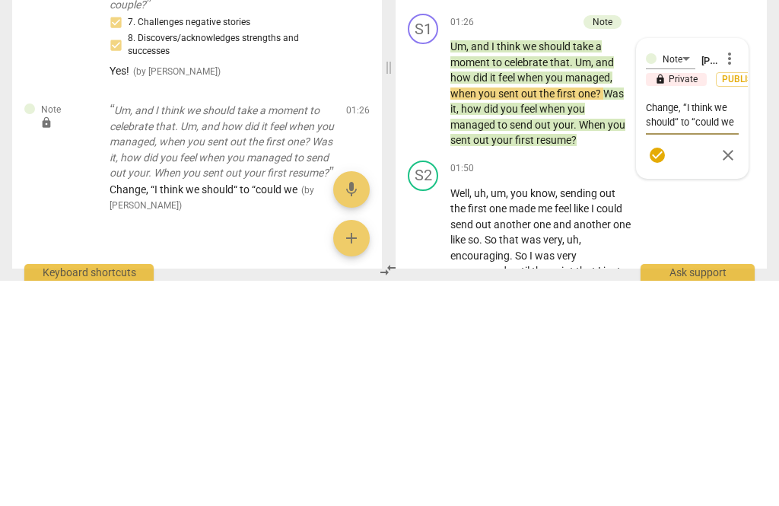
click at [732, 325] on textarea "Change, “I think we should“ to “could we" at bounding box center [692, 339] width 93 height 29
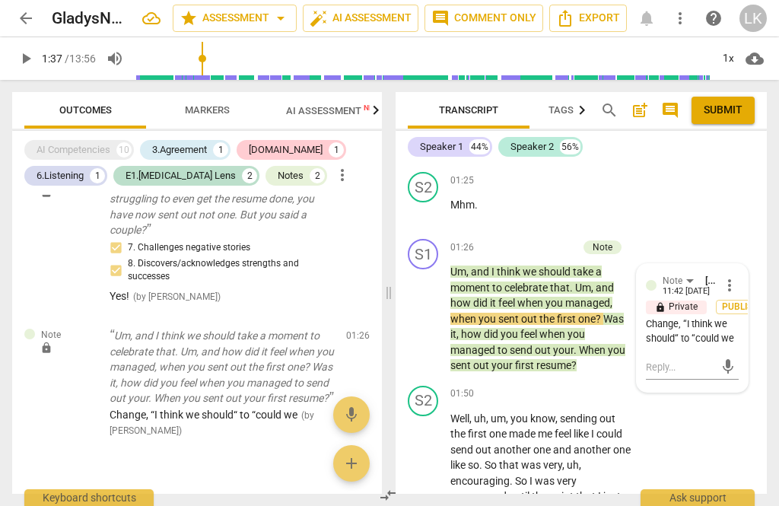
click at [737, 276] on span "more_vert" at bounding box center [729, 285] width 18 height 18
click at [751, 271] on li "Edit" at bounding box center [739, 275] width 52 height 29
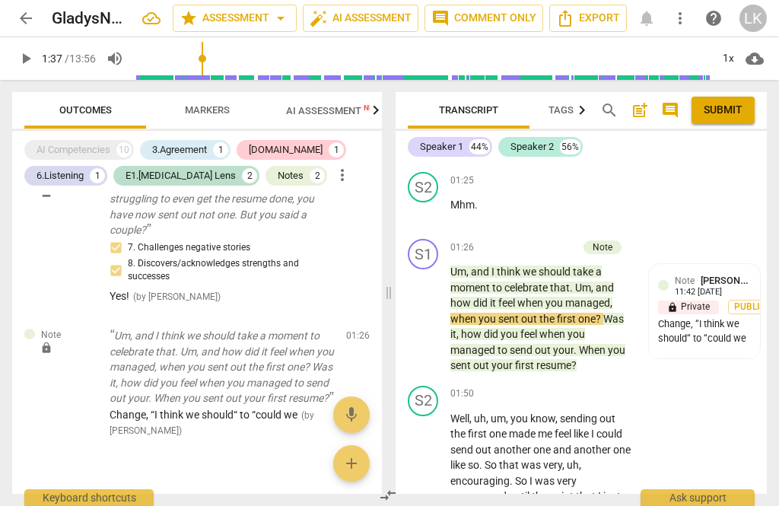
click at [340, 330] on span "edit" at bounding box center [330, 339] width 22 height 18
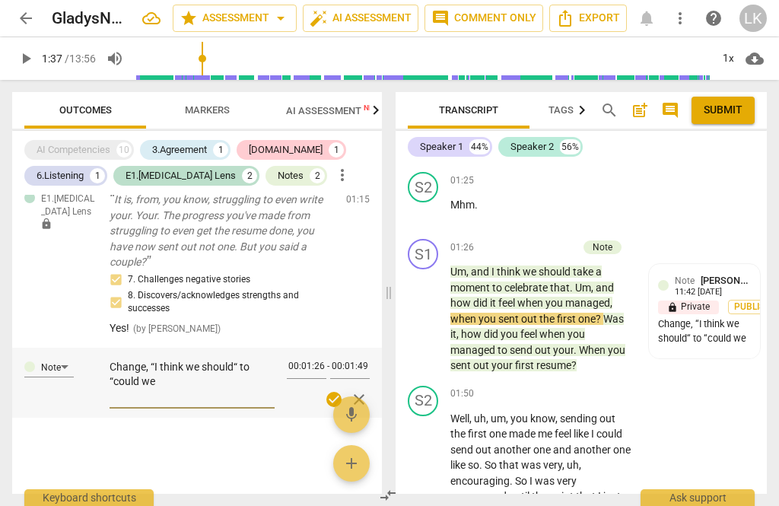
scroll to position [709, 0]
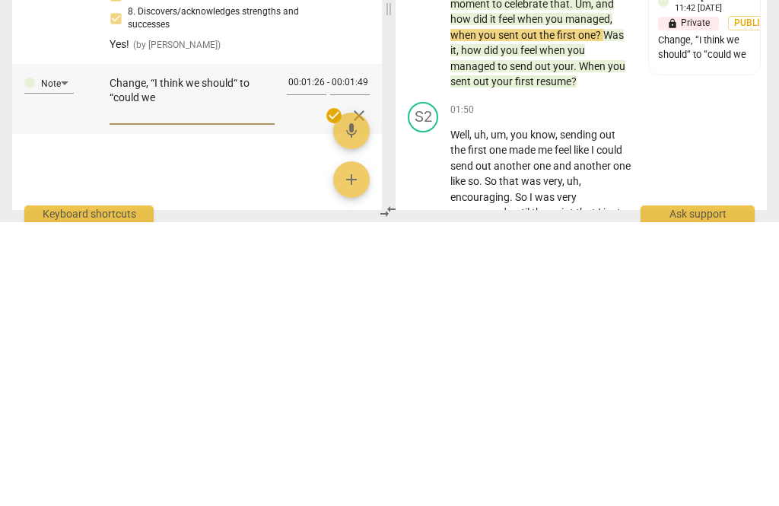
click at [173, 360] on textarea "Change, “I think we should“ to “could we" at bounding box center [192, 381] width 165 height 43
type textarea "Change, “I think we should“ to “could we."
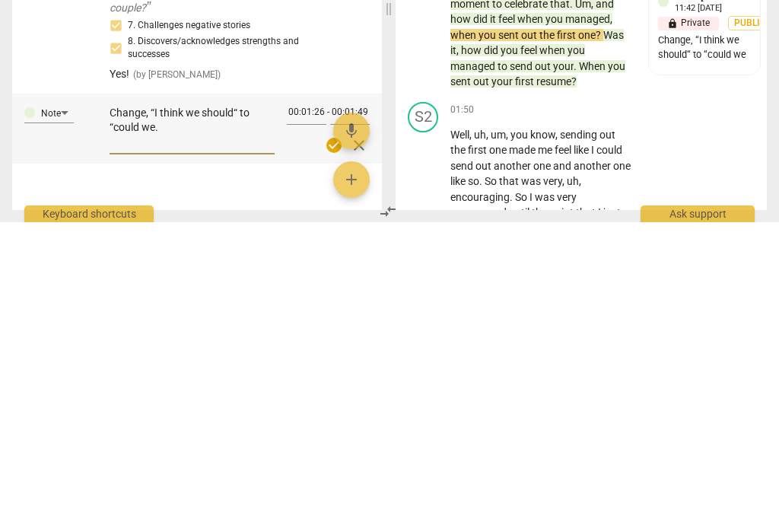
type textarea "Change, “I think we should“ to “could we.”"
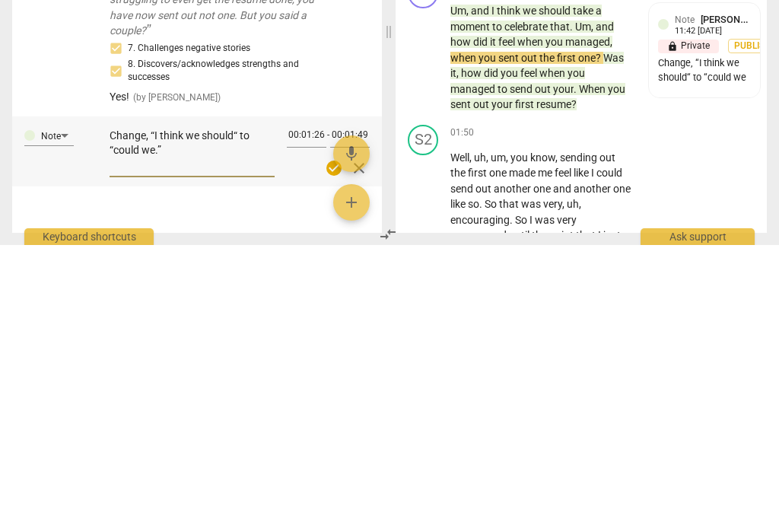
type textarea "Change, “I think we should“ to “could we.” S"
type textarea "Change, “I think we should“ to “could we.” Se"
type textarea "Change, “I think we should“ to “could we.” See"
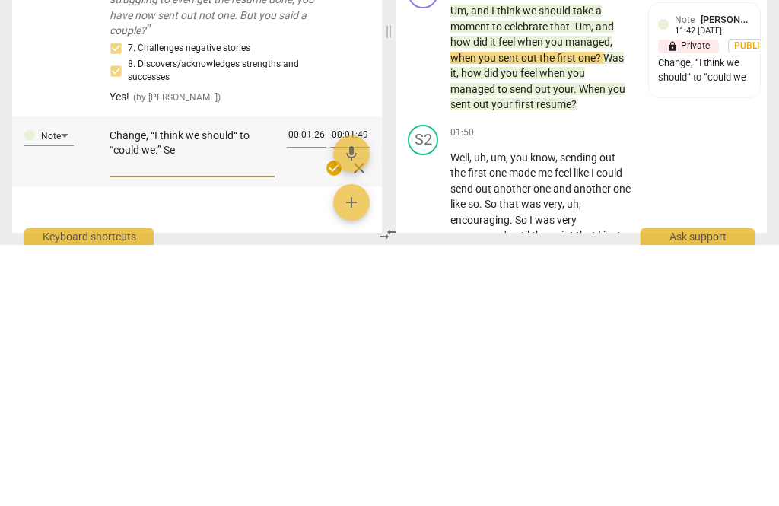
type textarea "Change, “I think we should“ to “could we.” See"
type textarea "Change, “I think we should“ to “could we.” See competency"
type textarea "Change, “I think we should“ to “could we.” See competency 55"
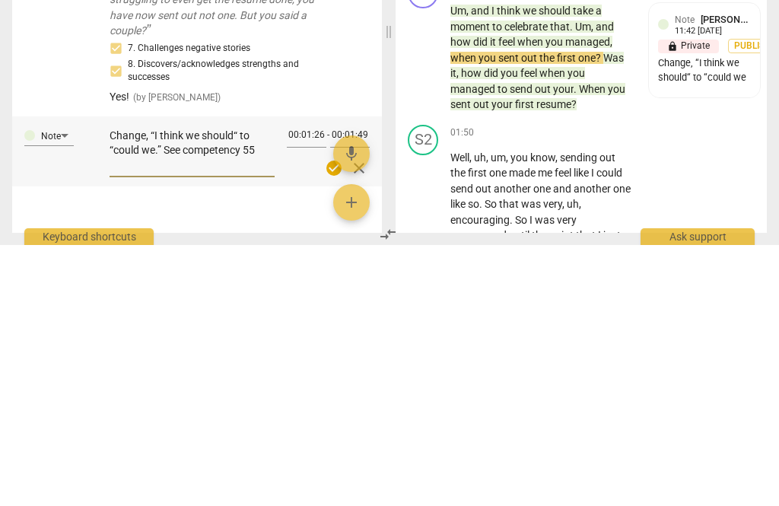
type textarea "Change, “I think we should“ to “could we.” See competency 5.3"
type textarea "Change, “I think we should“ to “could we.” See competency 5.3."
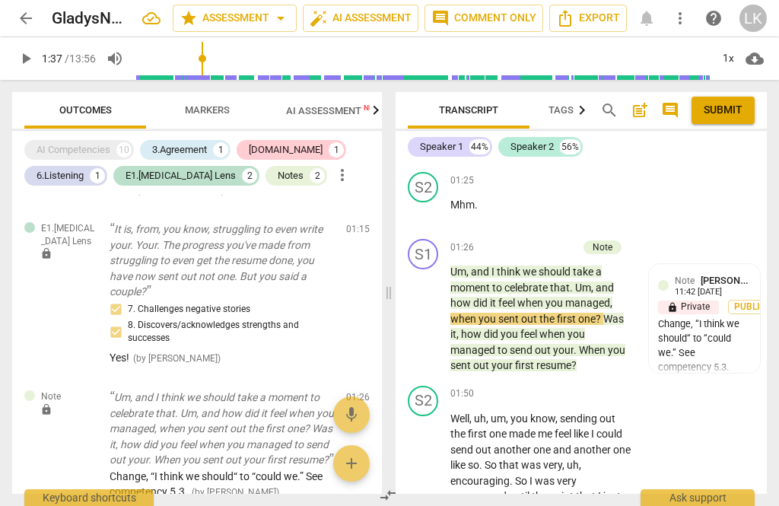
click at [434, 313] on span "play_arrow" at bounding box center [423, 318] width 24 height 18
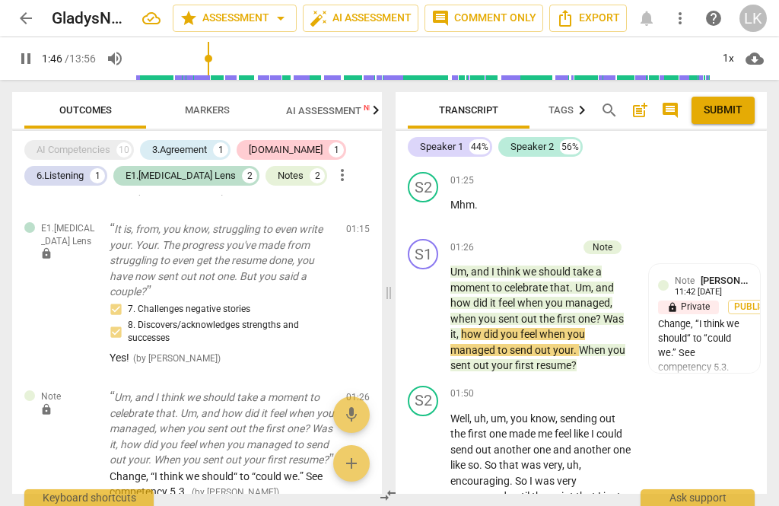
click at [435, 310] on span "pause" at bounding box center [423, 318] width 24 height 18
type input "107"
click at [506, 241] on p "Add competency" at bounding box center [541, 248] width 72 height 14
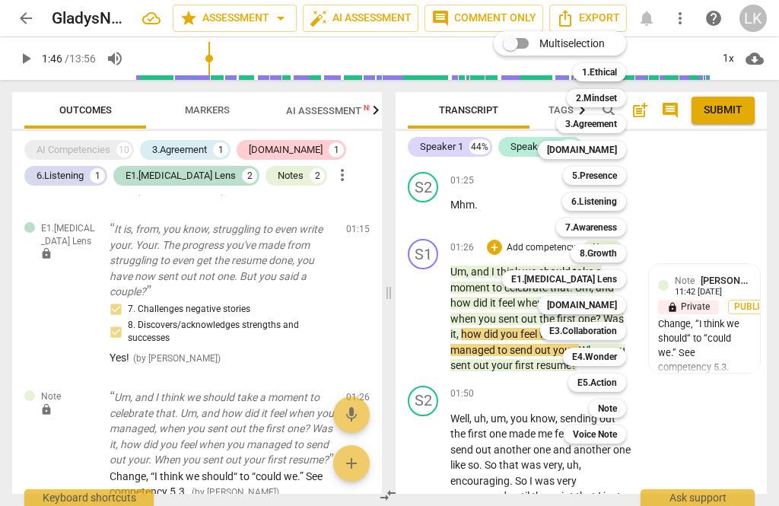
click at [620, 406] on div "Note" at bounding box center [607, 408] width 37 height 18
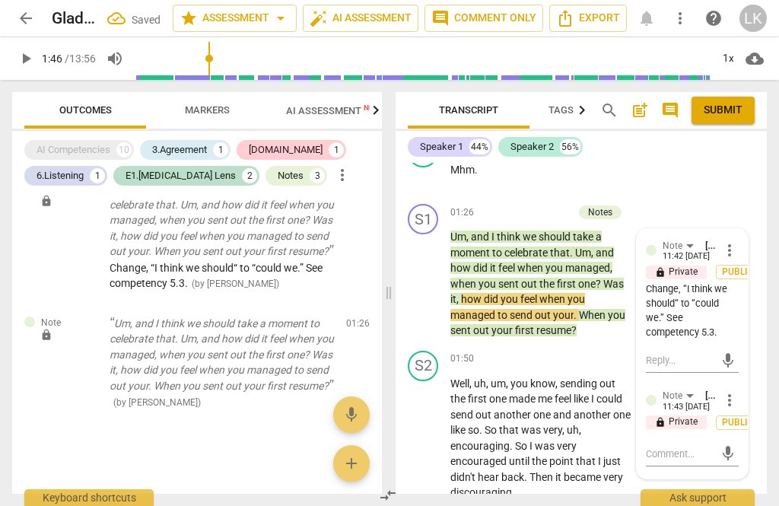
scroll to position [898, 0]
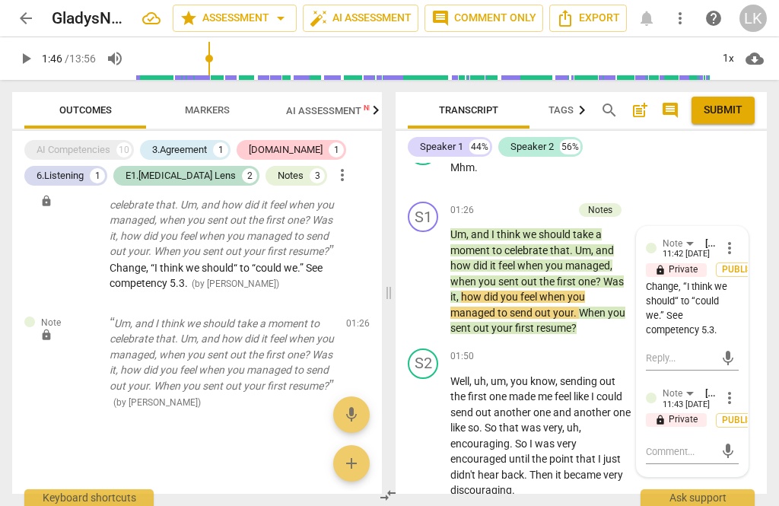
click at [697, 444] on textarea at bounding box center [680, 451] width 68 height 14
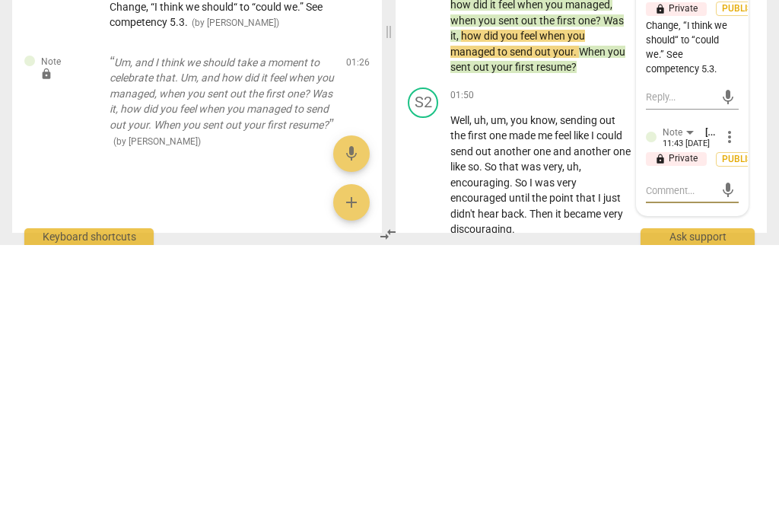
type textarea "Sto"
type textarea "Stop"
type textarea "Stop at the"
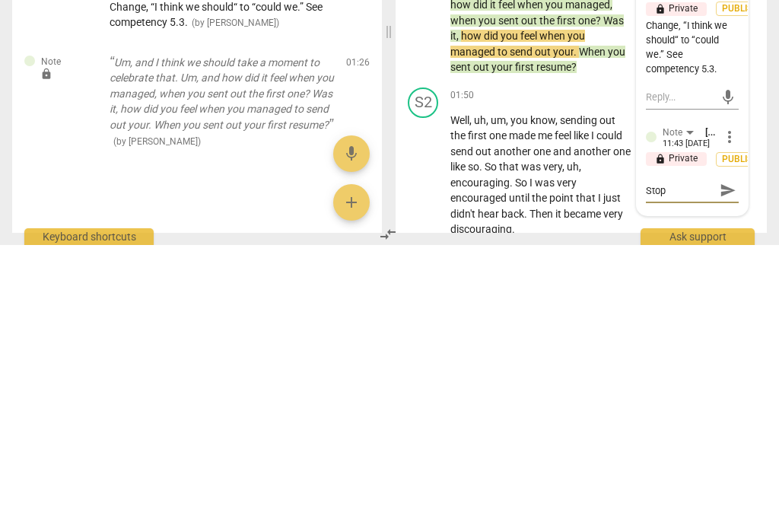
type textarea "Stop at the"
type textarea "Stop at the end"
type textarea "Stop at the end of the"
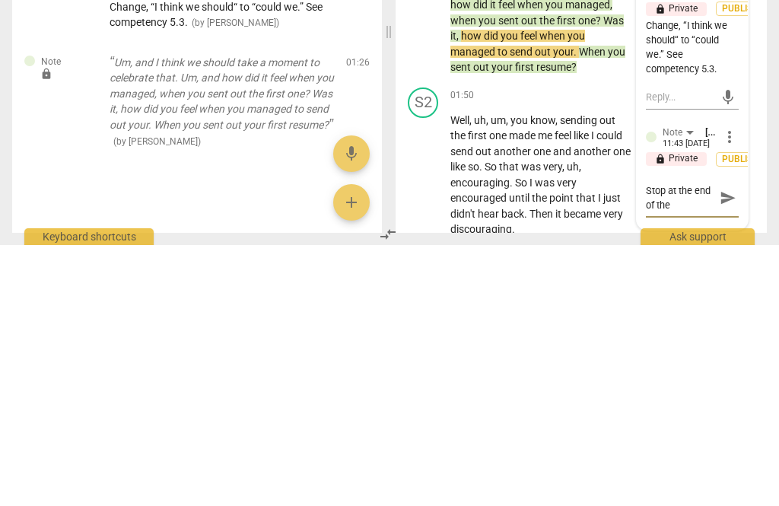
type textarea "Stop at the end of the first"
type textarea "Stop at the end of the first question."
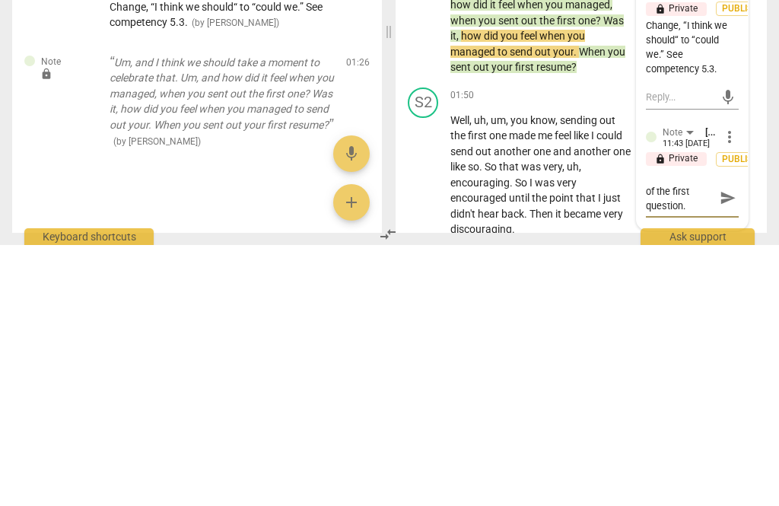
type textarea "Stop at the end of the first question. No"
type textarea "Stop at the end of the first question. No need"
type textarea "Stop at the end of the first question. No need to"
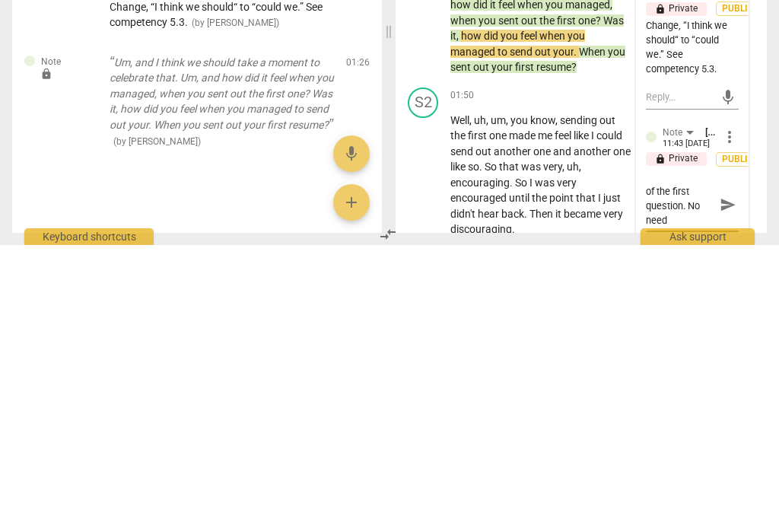
type textarea "Stop at the end of the first question. No need to"
type textarea "Stop at the end of the first question. No need to elaborate"
type textarea "Stop at the end of the first question. No need to elaborate, it"
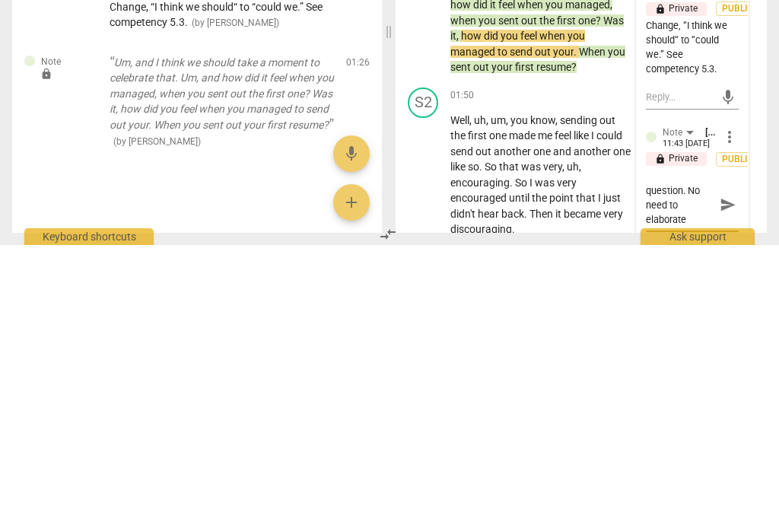
type textarea "Stop at the end of the first question. No need to elaborate, it"
type textarea "Stop at the end of the first question. No need to elaborate, it was"
type textarea "Stop at the end of the first question. No need to elaborate, it was very"
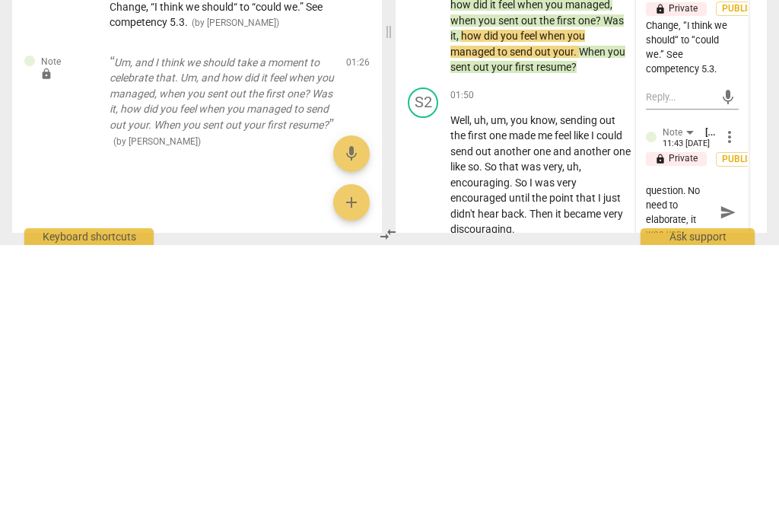
type textarea "Stop at the end of the first question. No need to elaborate, it was very clear"
type textarea "Stop at the end of the first question. No need to elaborate, it was very clear."
type textarea "Stop at the end of the first question. No need to elaborate, it was very clear.…"
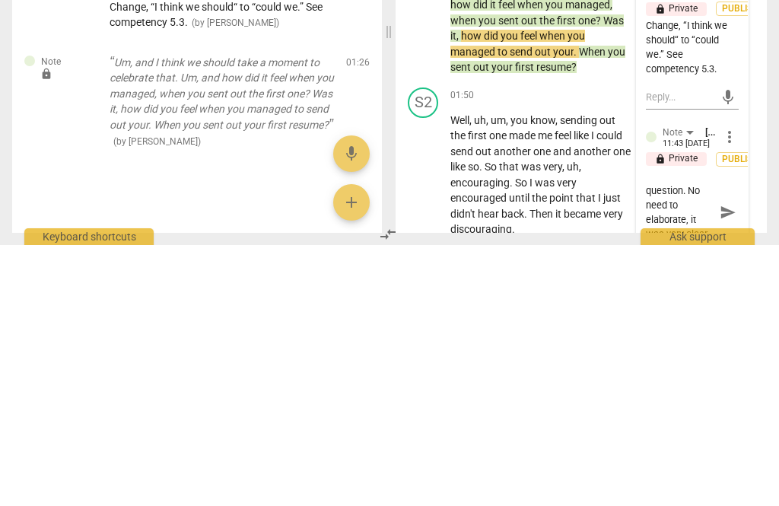
type textarea "Stop at the end of the first question. No need to elaborate, it was very clear.…"
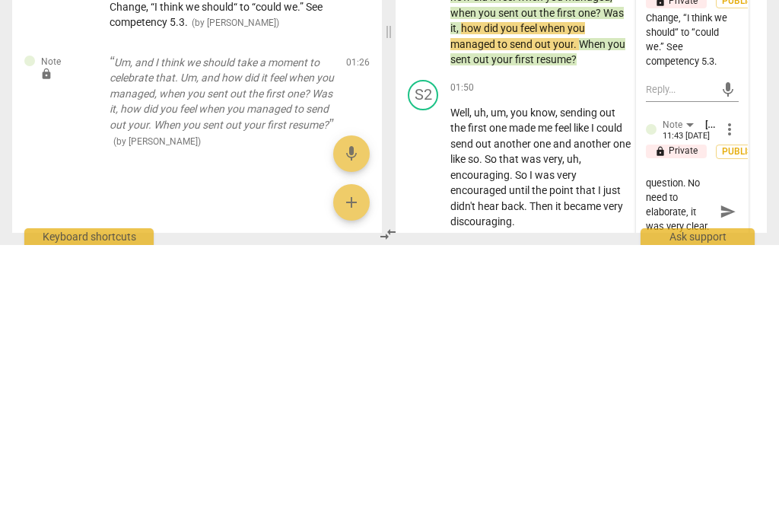
type textarea "Stop at the end of the first question. No need to elaborate, it was very clear.…"
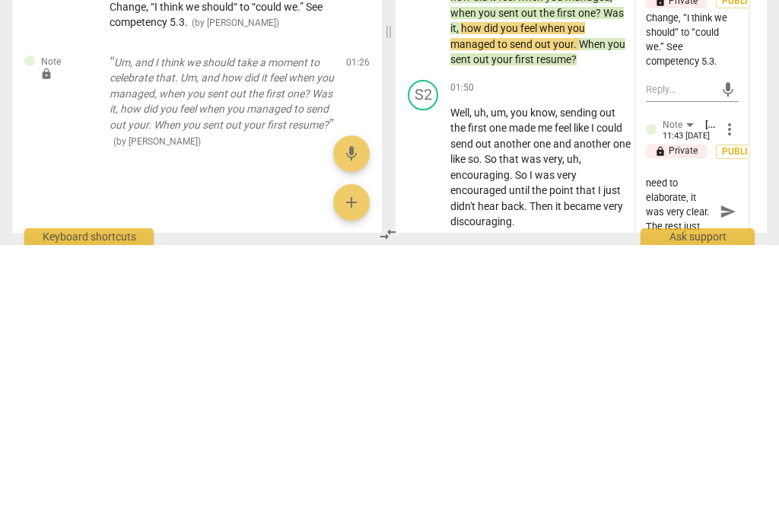
type textarea "Stop at the end of the first question. No need to elaborate, it was very clear.…"
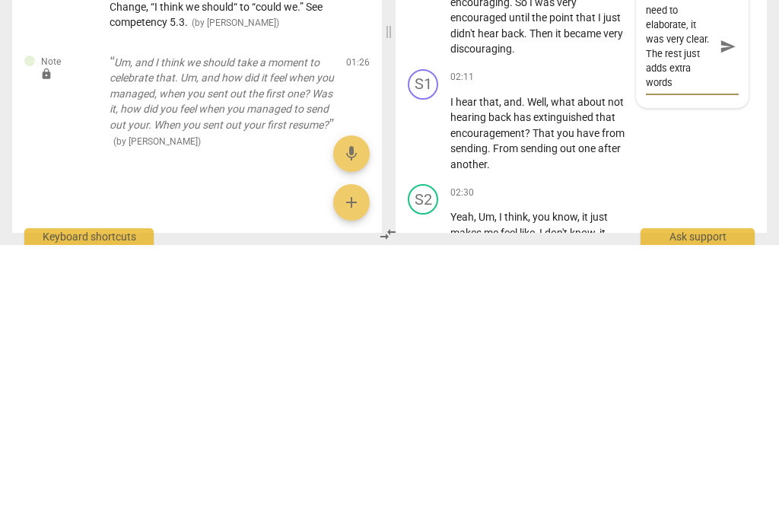
type textarea "Stop at the end of the first question. No need to elaborate, it was very clear.…"
click at [730, 299] on span "send" at bounding box center [727, 307] width 17 height 17
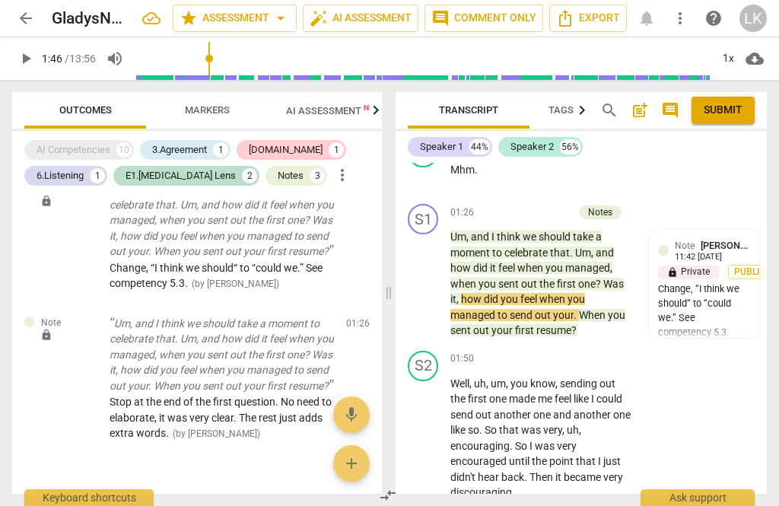
scroll to position [894, 0]
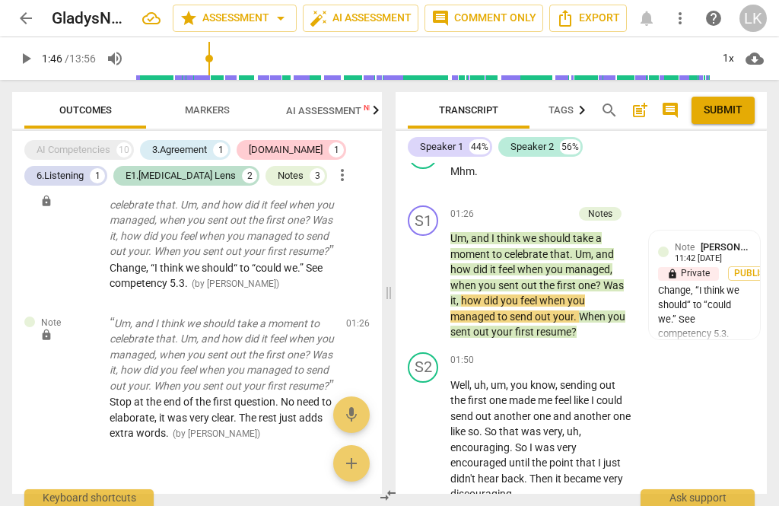
click at [606, 207] on div "Notes" at bounding box center [600, 214] width 24 height 14
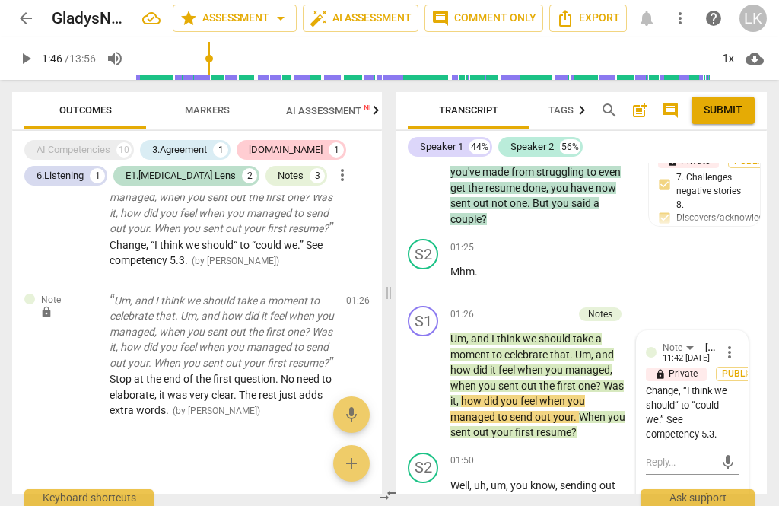
scroll to position [789, 0]
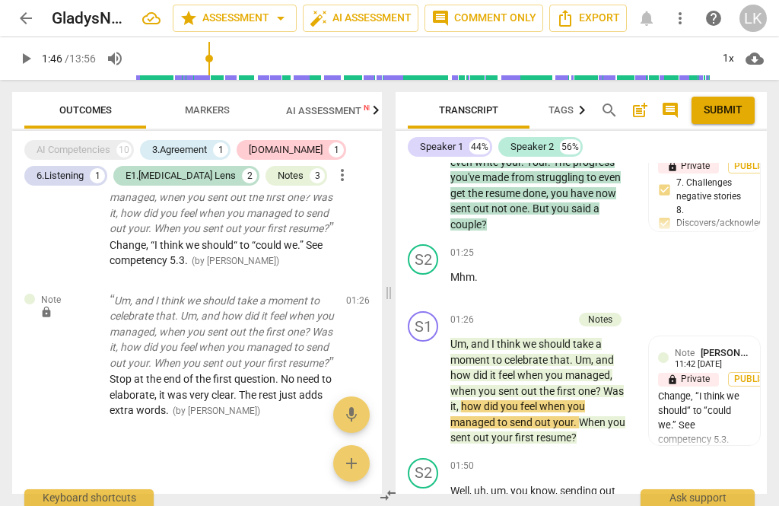
click at [500, 313] on p "Add competency" at bounding box center [536, 320] width 72 height 14
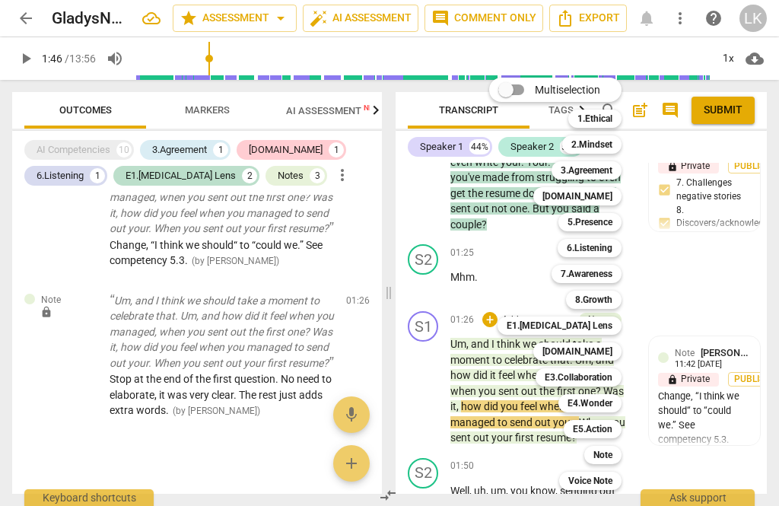
click at [617, 452] on div "Note" at bounding box center [602, 455] width 37 height 18
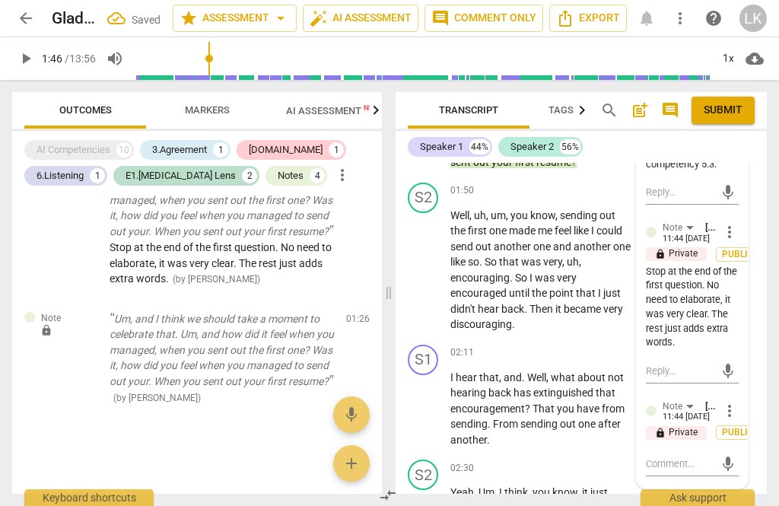
scroll to position [1096, 0]
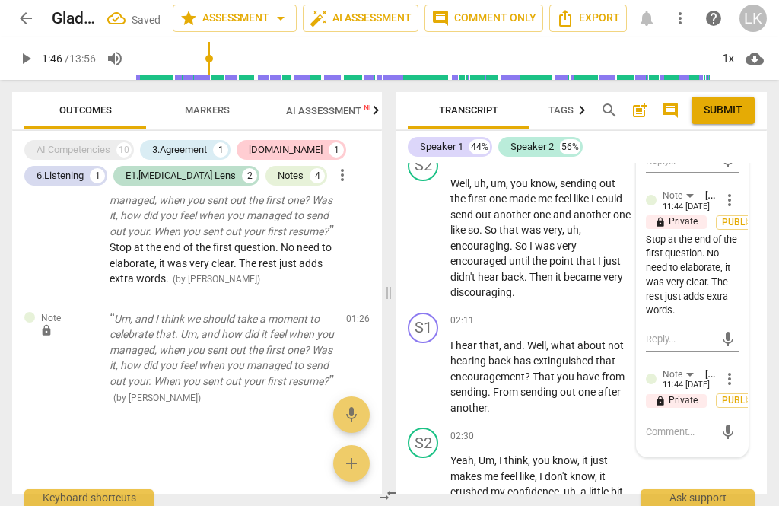
click at [690, 424] on textarea at bounding box center [680, 431] width 68 height 14
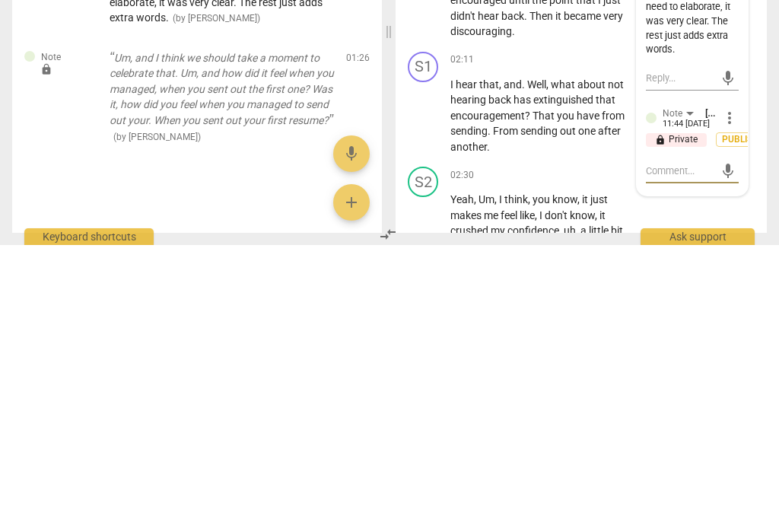
type textarea "By"
type textarea "By the way"
type textarea "By the way,"
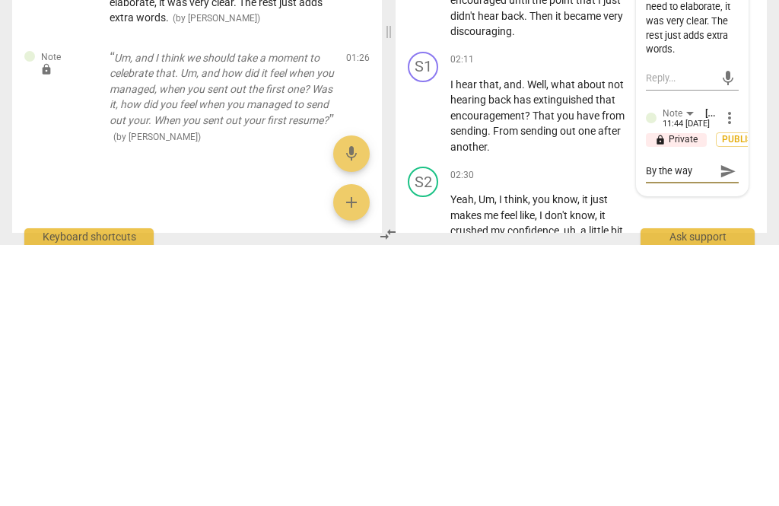
type textarea "By the way,"
type textarea "By the way, I do not"
type textarea "By the way, I did not meant to"
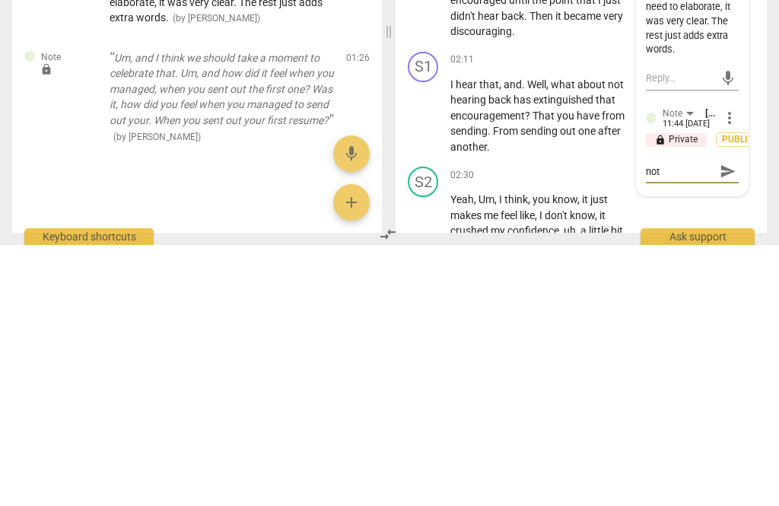
type textarea "By the way, I did not meant to"
type textarea "By the way, I did not meant to the"
type textarea "By the way, I did not meant to diminish"
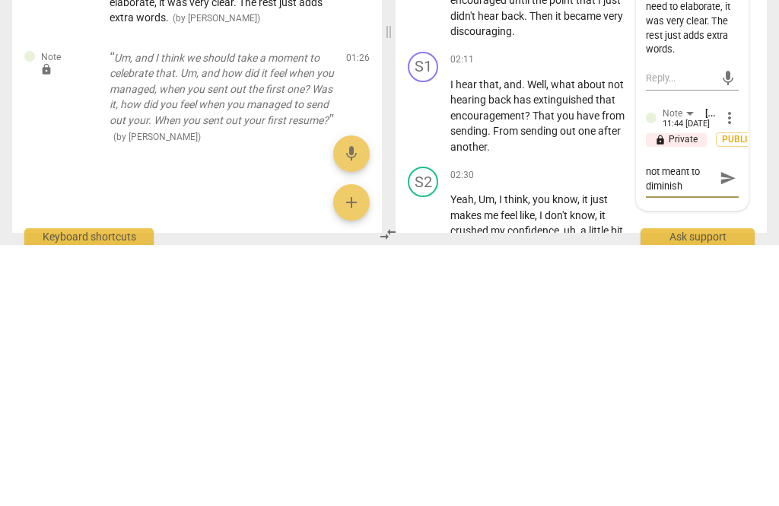
type textarea "By the way, I did not meant to diminish the"
type textarea "By the way, I did not meant to diminish the importance"
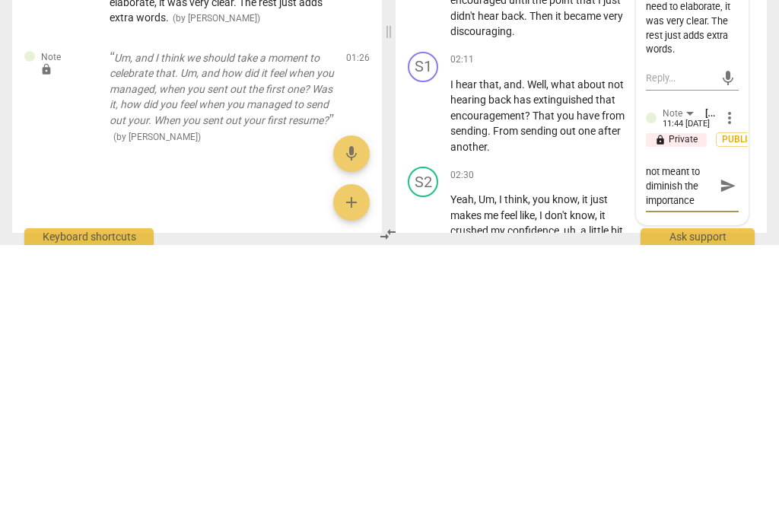
type textarea "By the way, I did not meant to diminish the importance of"
type textarea "By the way, I did not meant to diminish the importance of this"
type textarea "By the way, I did not meant to diminish the importance of this question"
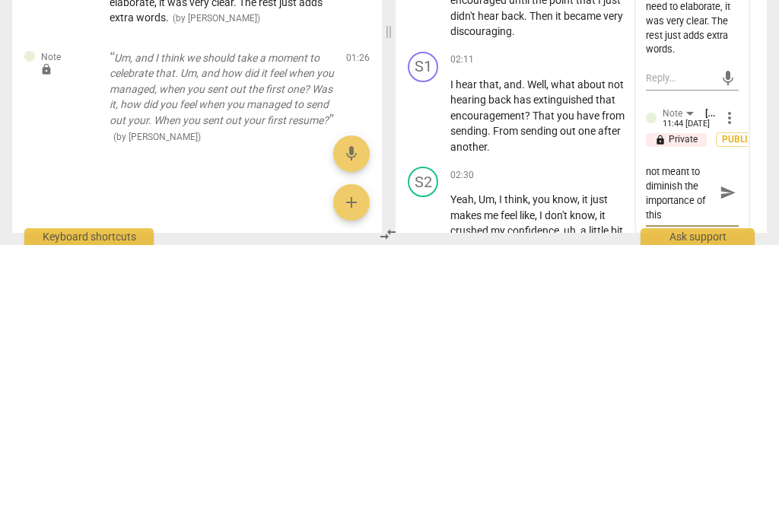
type textarea "By the way, I did not meant to diminish the importance of this question"
type textarea "By the way, I did not meant to diminish the importance of this question."
type textarea "By the way, I did not meant to diminish the importance of this question. Very"
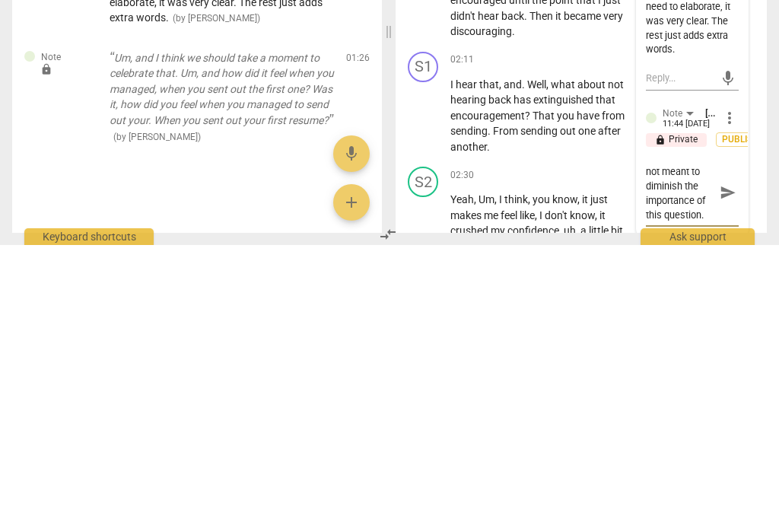
type textarea "By the way, I did not meant to diminish the importance of this question. Very"
type textarea "By the way, I did not meant to diminish the importance of this question. It’s v…"
type textarea "By the way, I did not meant to diminish the importance of this question. Very i…"
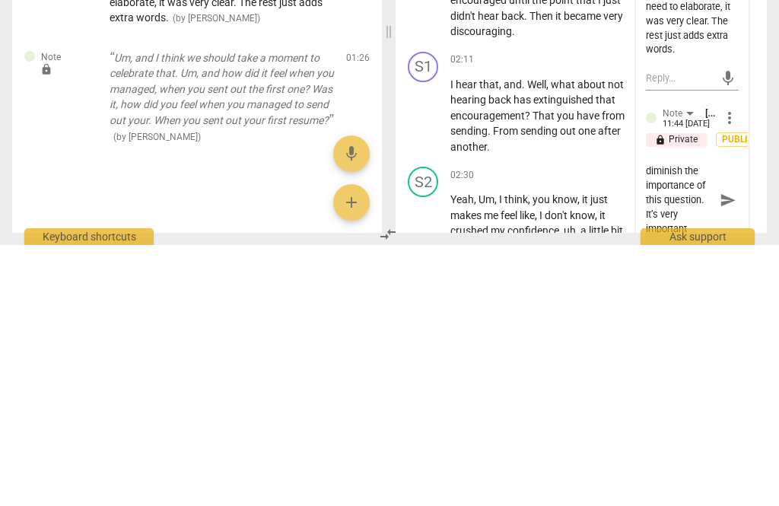
type textarea "By the way, I did not meant to diminish the importance of this question. Very i…"
type textarea "By the way, I did not meant to diminish the importance of this question. It’s v…"
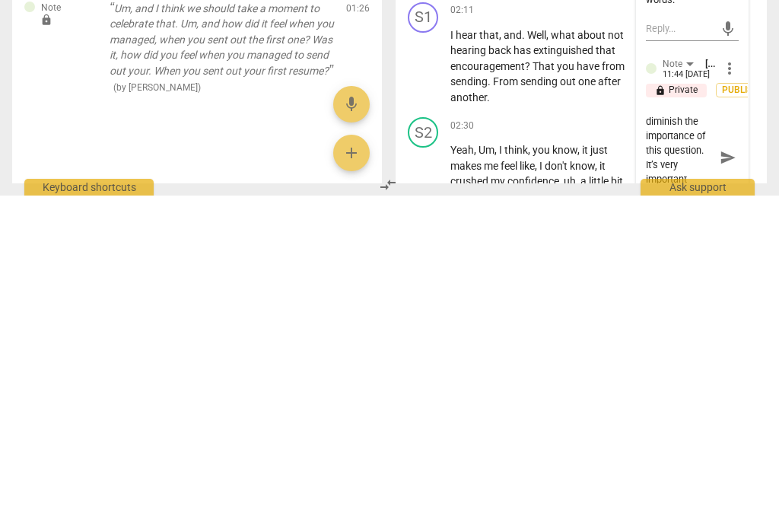
type textarea "By the way, I did not meant to diminish the importance of this question. It’s v…"
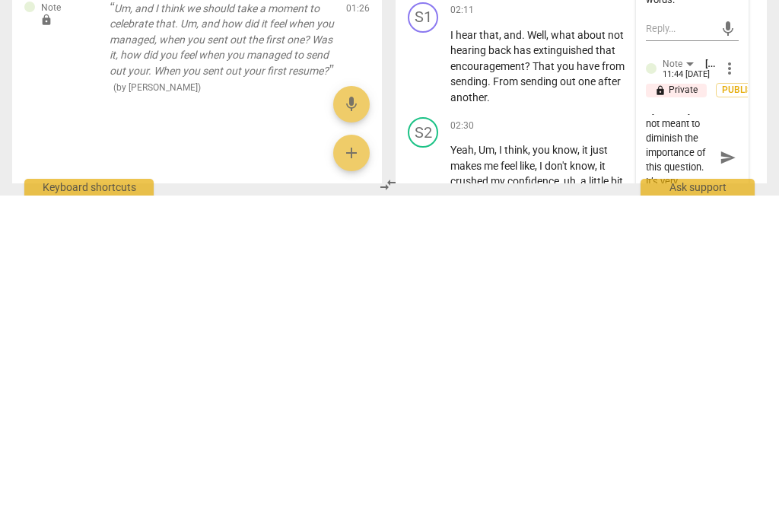
click at [711, 424] on textarea "By the way, I did not meant to diminish the importance of this question. It’s v…" at bounding box center [680, 467] width 68 height 87
type textarea "By the way, I did not meantto diminish the importance of this question. It’s ve…"
type textarea "By the way, I did not meanto diminish the importance of this question. It’s ver…"
click at [733, 459] on span "send" at bounding box center [727, 467] width 17 height 17
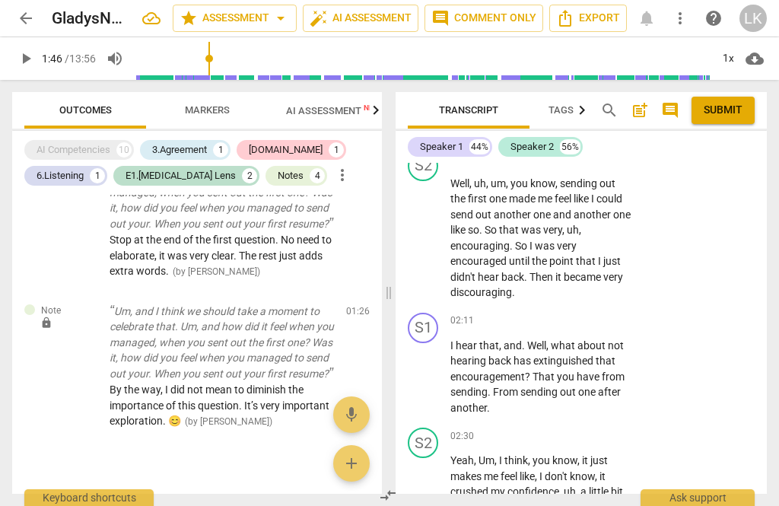
scroll to position [791, 0]
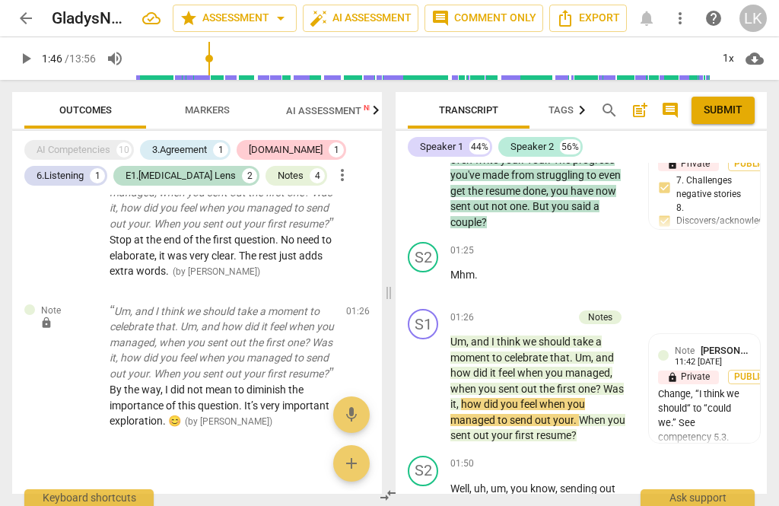
click at [497, 309] on div "+" at bounding box center [489, 316] width 15 height 15
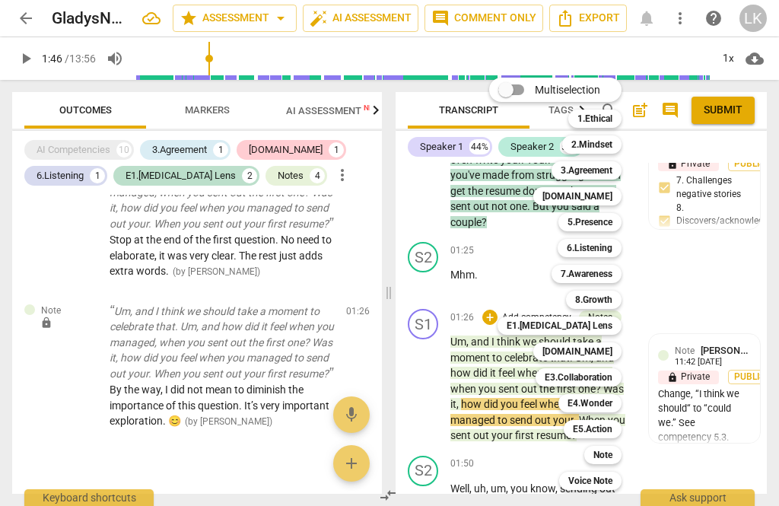
click at [610, 218] on b "5.Presence" at bounding box center [589, 222] width 45 height 18
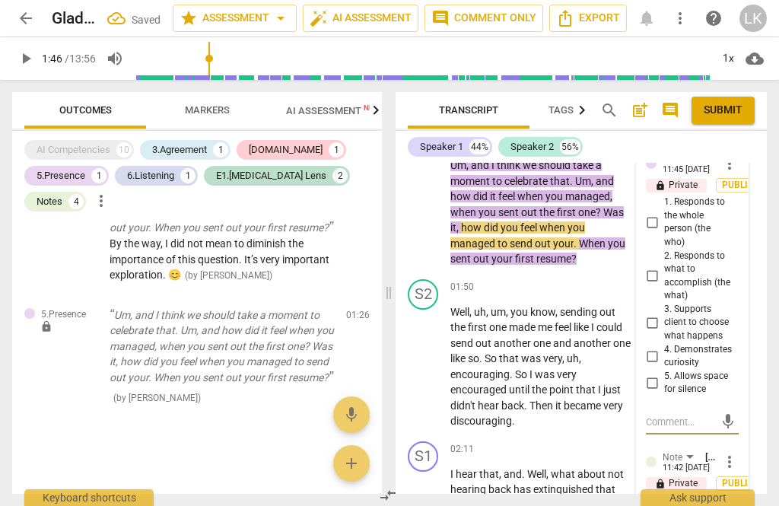
scroll to position [977, 0]
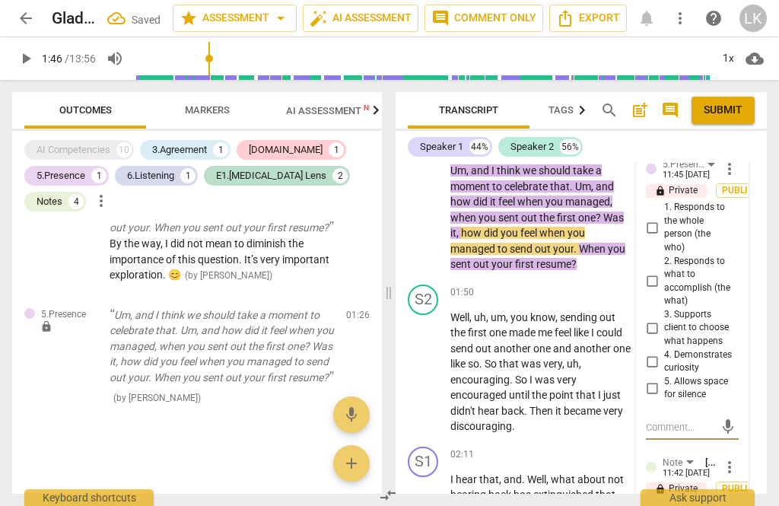
click at [663, 218] on input "1. Responds to the whole person (the who)" at bounding box center [652, 227] width 24 height 18
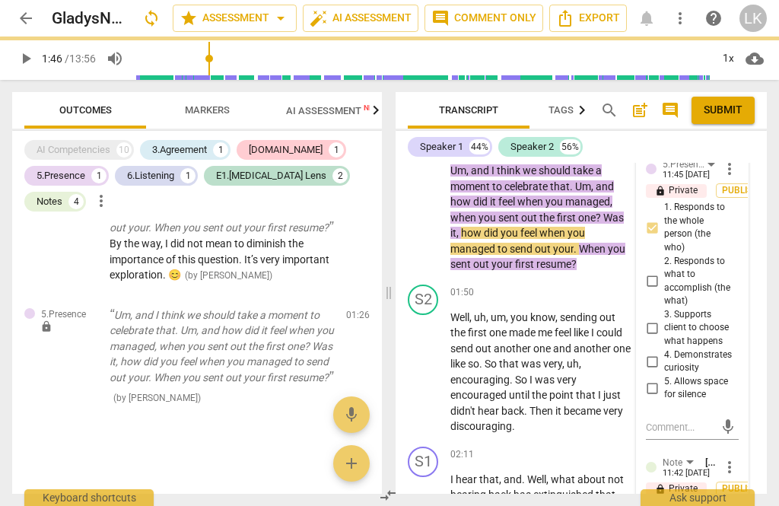
click at [663, 352] on input "4. Demonstrates curiosity" at bounding box center [652, 361] width 24 height 18
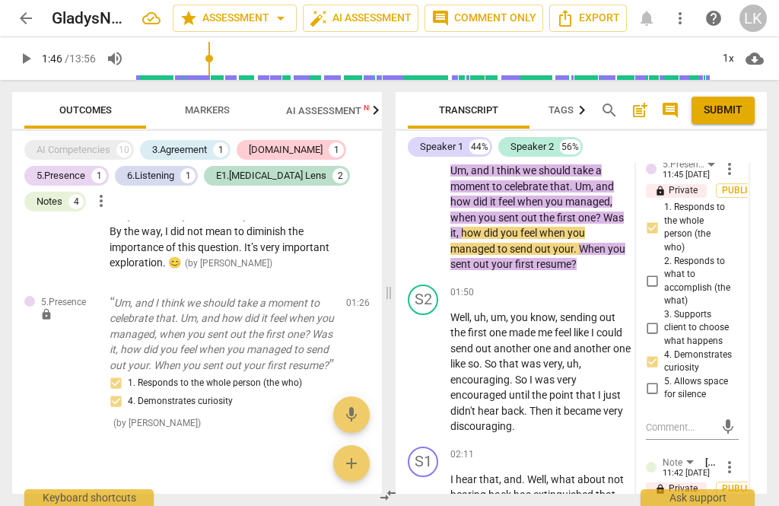
scroll to position [875, 0]
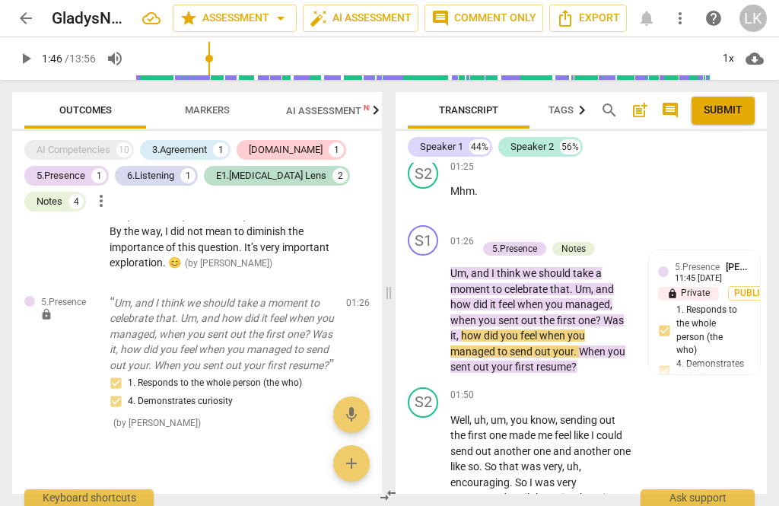
click at [487, 228] on div "+" at bounding box center [484, 232] width 15 height 15
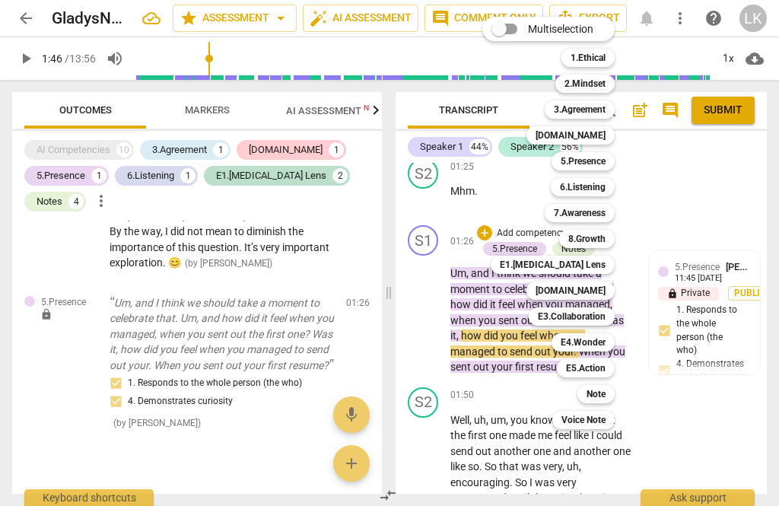
click at [613, 135] on div "[DOMAIN_NAME]" at bounding box center [570, 135] width 88 height 18
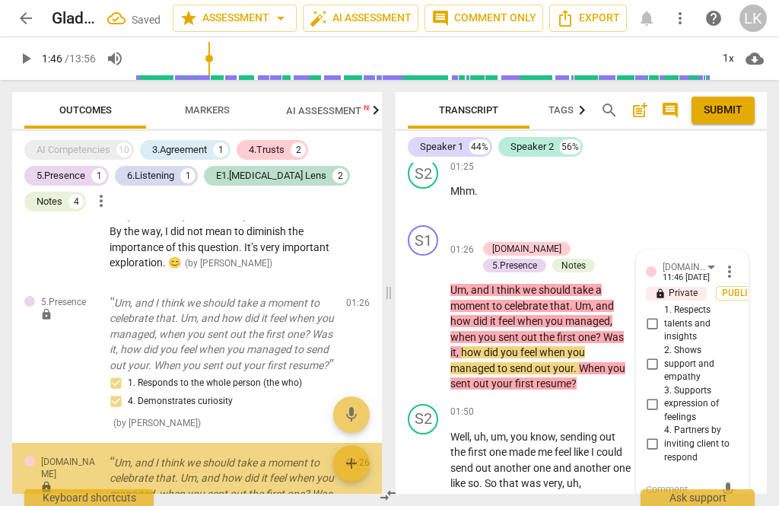
scroll to position [1374, 0]
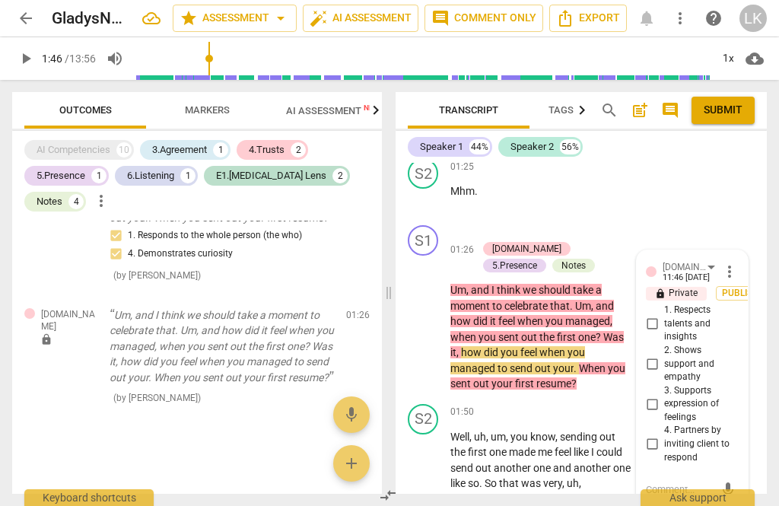
click at [662, 435] on input "4. Partners by inviting client to respond" at bounding box center [652, 444] width 24 height 18
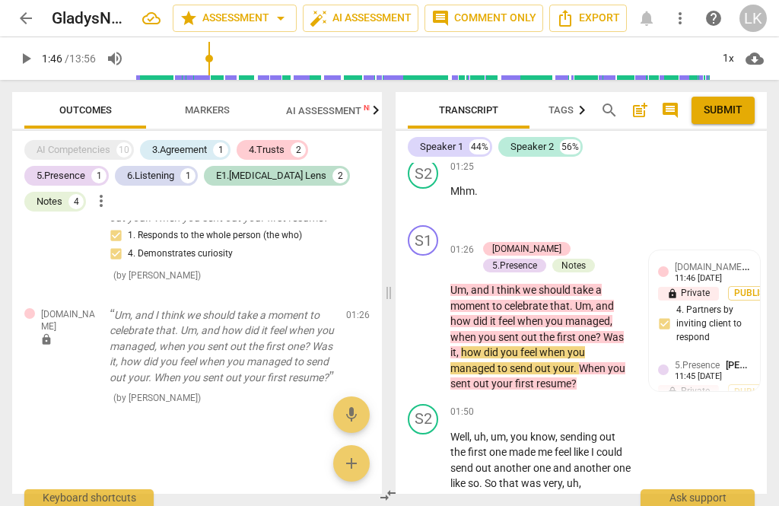
click at [497, 227] on p "Add competency" at bounding box center [531, 234] width 72 height 14
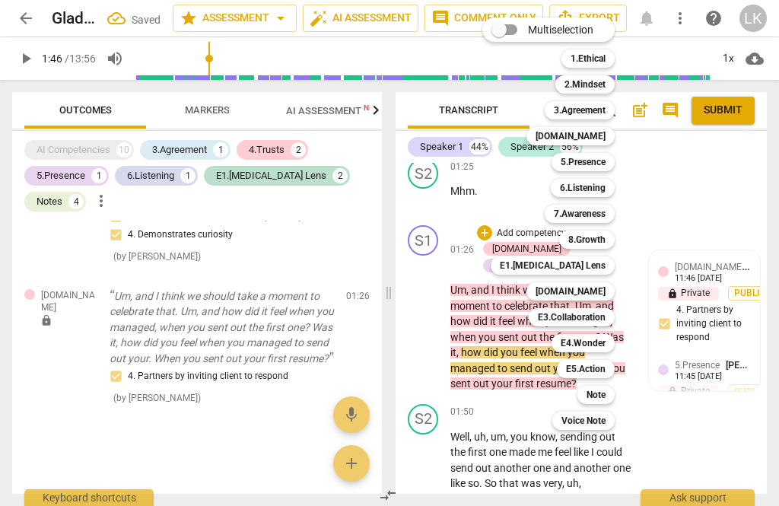
click at [609, 293] on div "[DOMAIN_NAME]" at bounding box center [570, 291] width 88 height 18
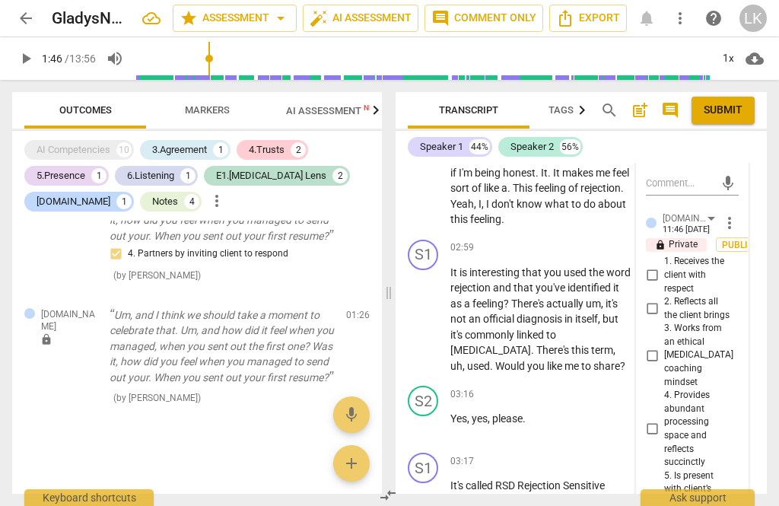
scroll to position [1484, 0]
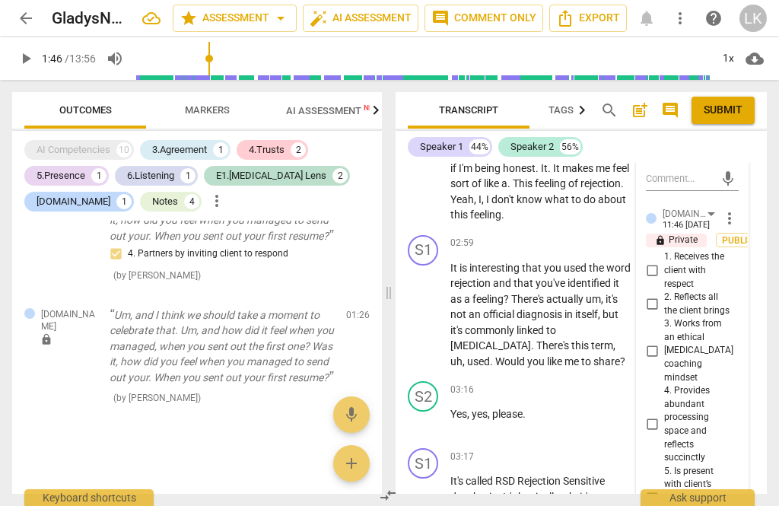
click at [663, 262] on input "1. Receives the client with respect" at bounding box center [652, 271] width 24 height 18
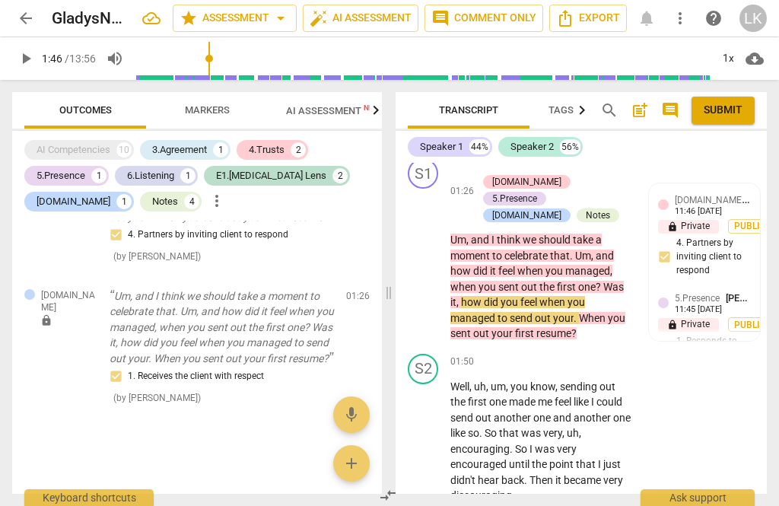
scroll to position [941, 0]
click at [431, 253] on span "play_arrow" at bounding box center [423, 262] width 18 height 18
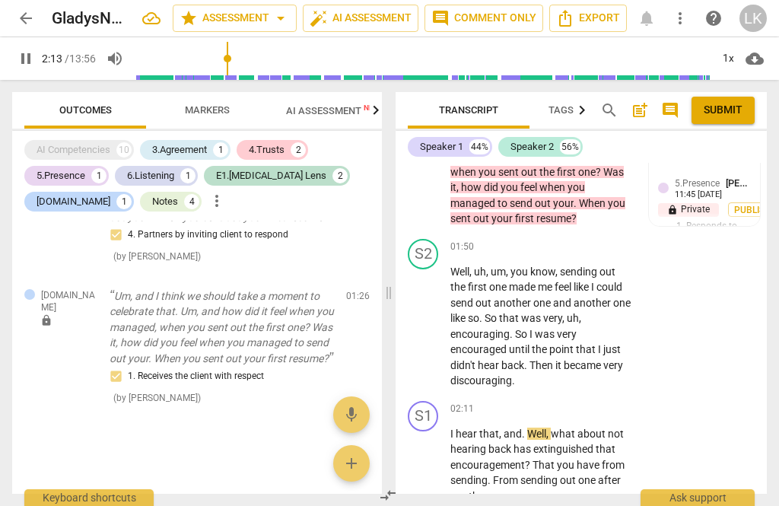
click at [433, 317] on span "pause" at bounding box center [423, 326] width 24 height 18
click at [553, 402] on p "Add competency" at bounding box center [585, 409] width 72 height 14
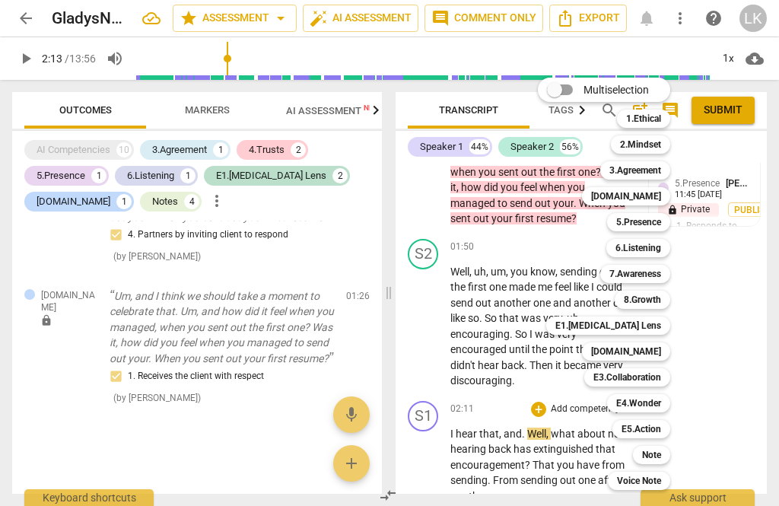
click at [676, 196] on div "[DOMAIN_NAME] 4" at bounding box center [634, 196] width 117 height 26
click at [664, 198] on div "[DOMAIN_NAME]" at bounding box center [626, 196] width 88 height 18
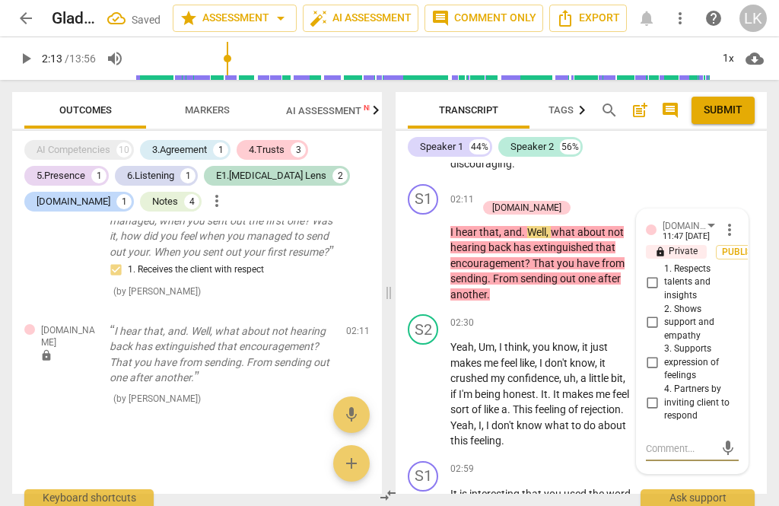
scroll to position [1265, 0]
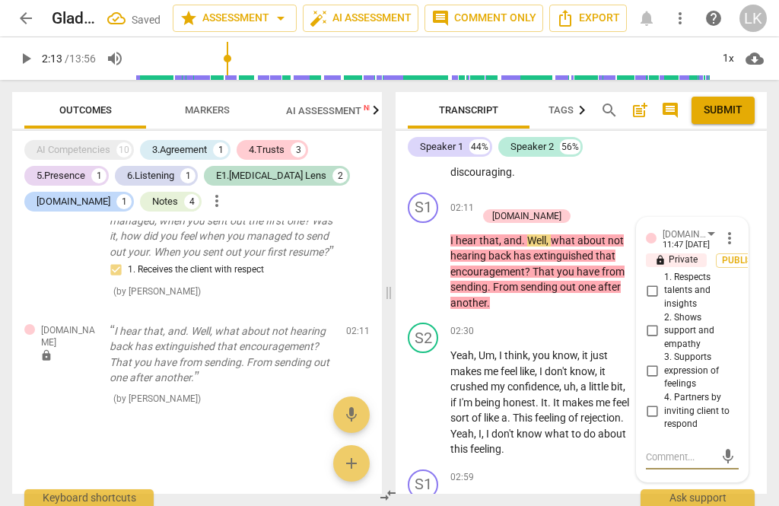
click at [664, 322] on input "2. Shows support and empathy" at bounding box center [652, 331] width 24 height 18
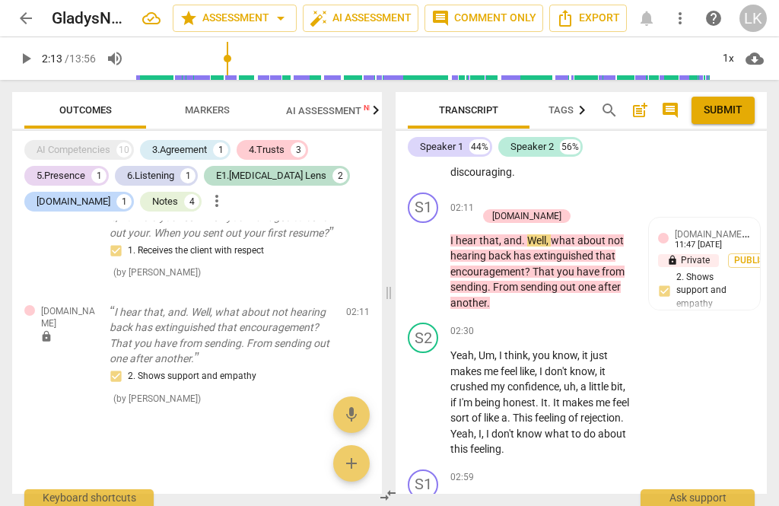
click at [496, 192] on div "+ Add competency" at bounding box center [522, 199] width 90 height 15
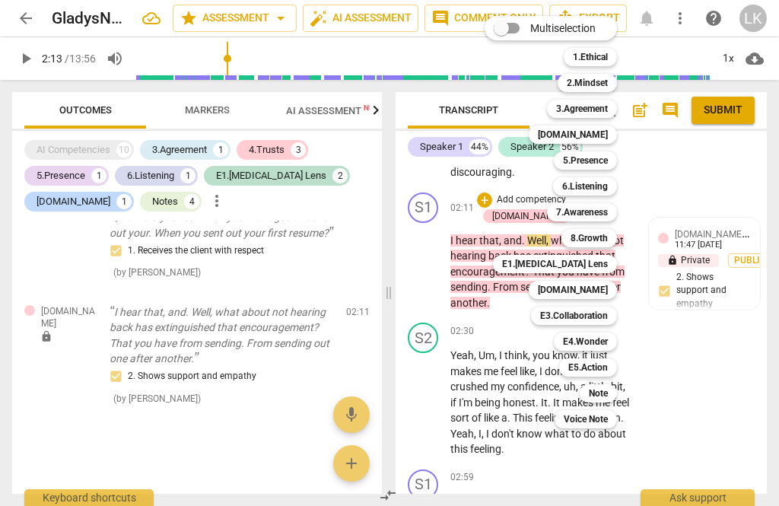
click at [607, 289] on b "[DOMAIN_NAME]" at bounding box center [573, 290] width 70 height 18
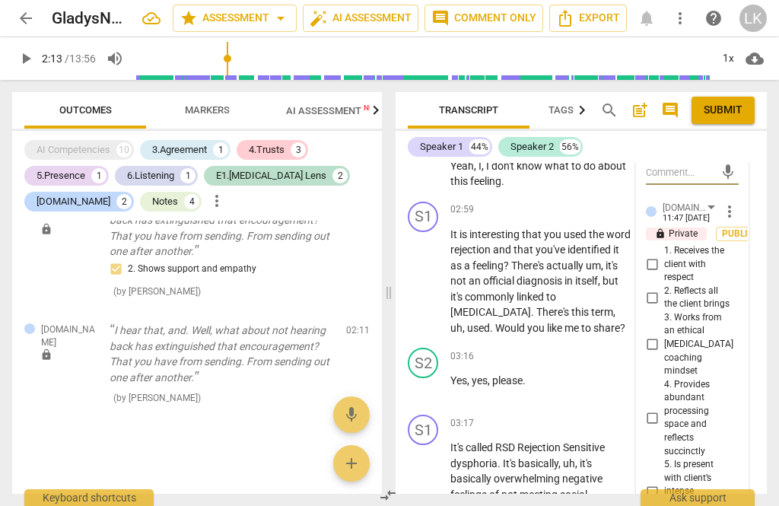
scroll to position [1536, 0]
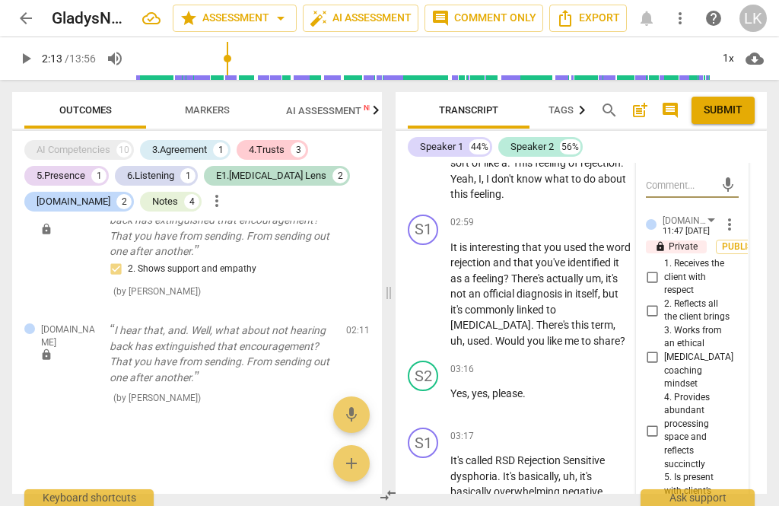
click at [661, 268] on input "1. Receives the client with respect" at bounding box center [652, 277] width 24 height 18
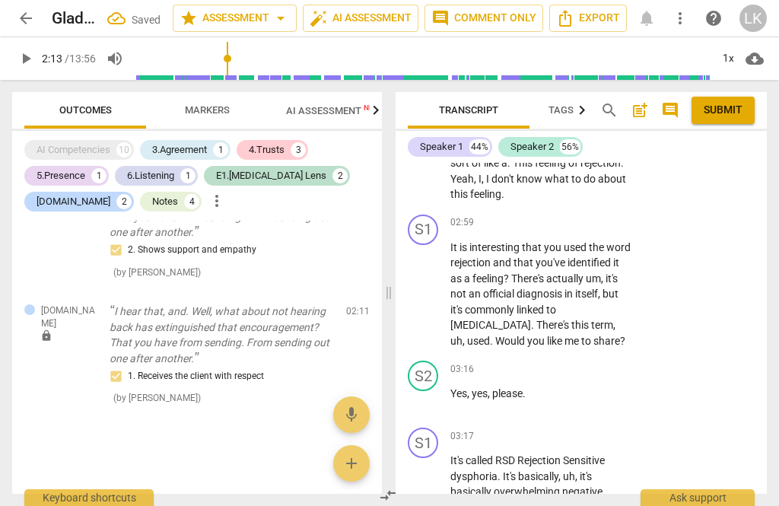
scroll to position [1217, 0]
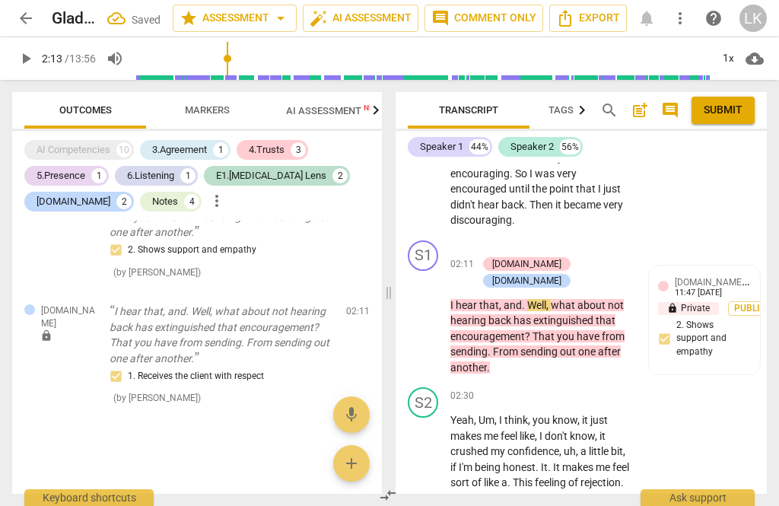
click at [430, 311] on span "play_arrow" at bounding box center [423, 320] width 18 height 18
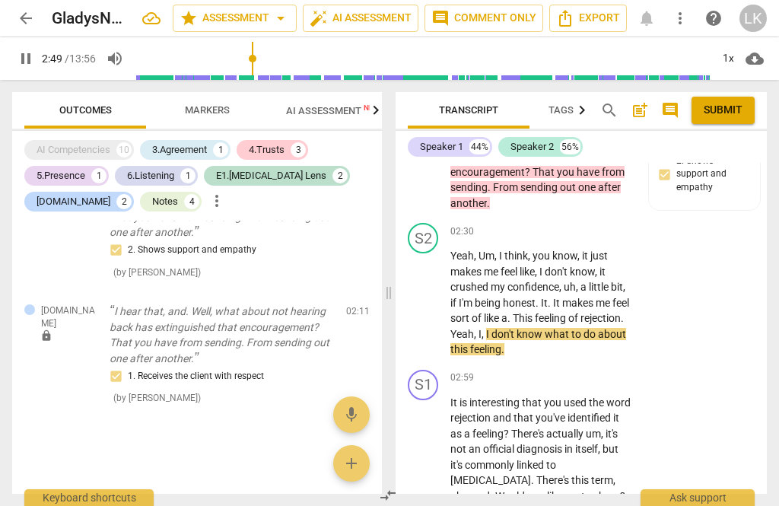
scroll to position [1382, 0]
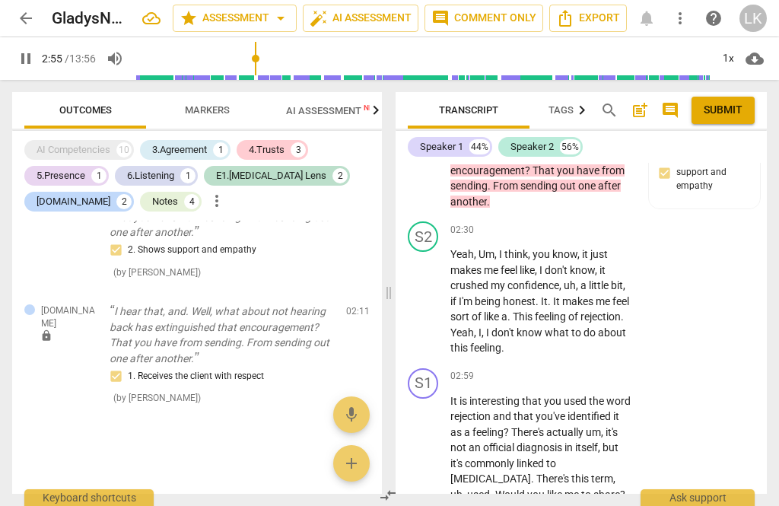
click at [433, 292] on span "pause" at bounding box center [423, 301] width 18 height 18
click at [543, 222] on div "+" at bounding box center [538, 229] width 15 height 15
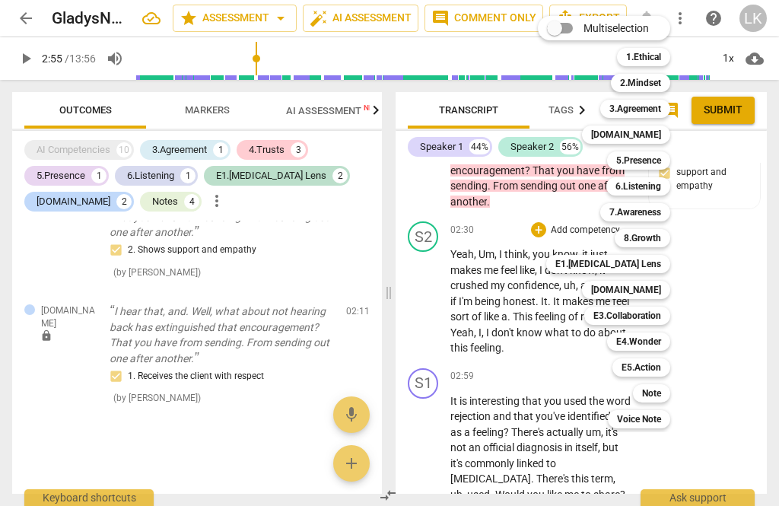
click at [669, 185] on div "6.Listening" at bounding box center [638, 186] width 64 height 18
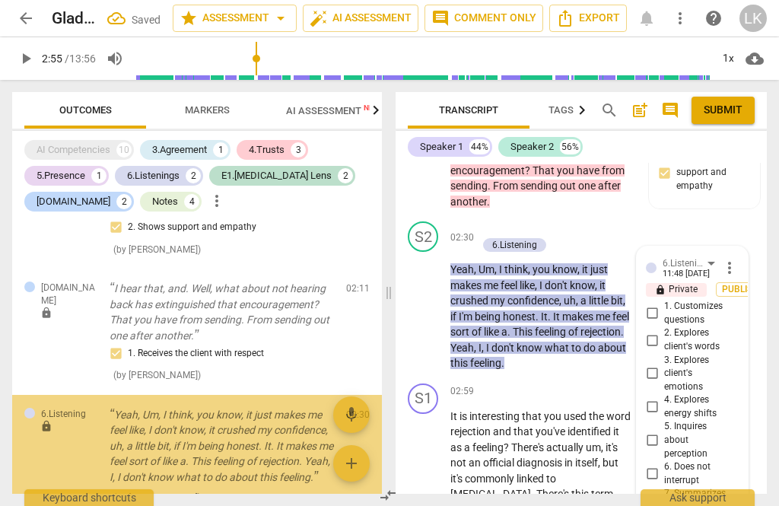
scroll to position [1932, 0]
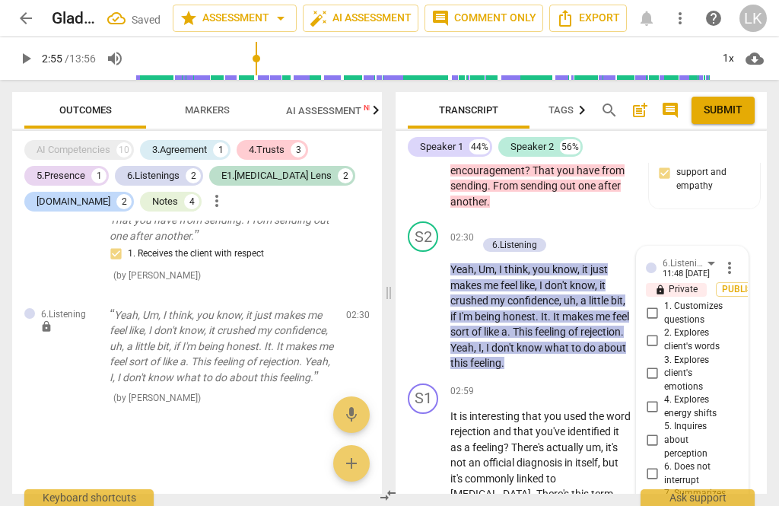
click at [664, 465] on input "6. Does not interrupt" at bounding box center [652, 474] width 24 height 18
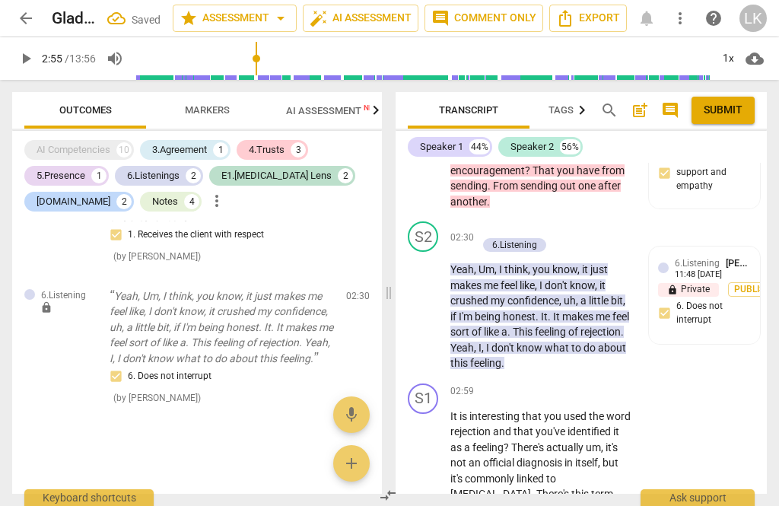
click at [492, 221] on div "+ Add competency" at bounding box center [522, 228] width 90 height 15
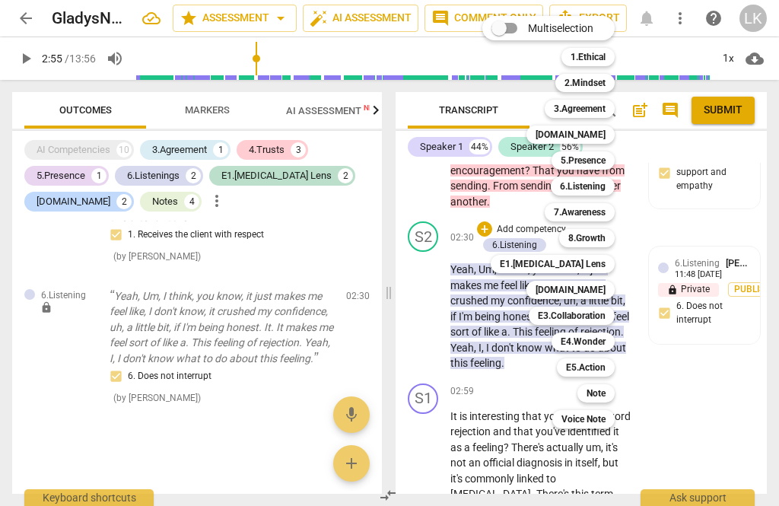
click at [598, 291] on b "[DOMAIN_NAME]" at bounding box center [570, 290] width 70 height 18
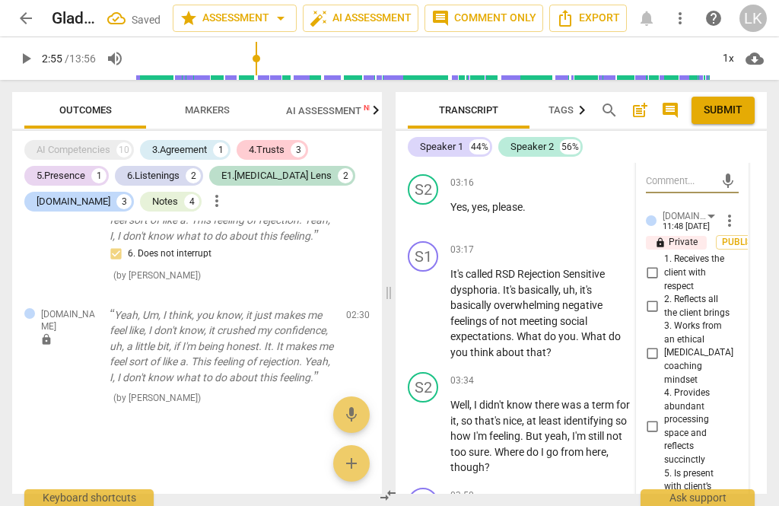
scroll to position [1760, 0]
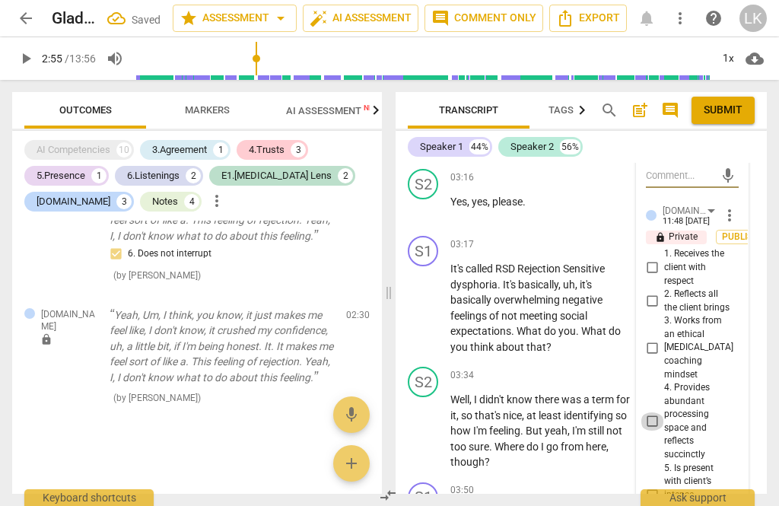
click at [659, 412] on input "4. Provides abundant processing space and reflects succinctly" at bounding box center [652, 421] width 24 height 18
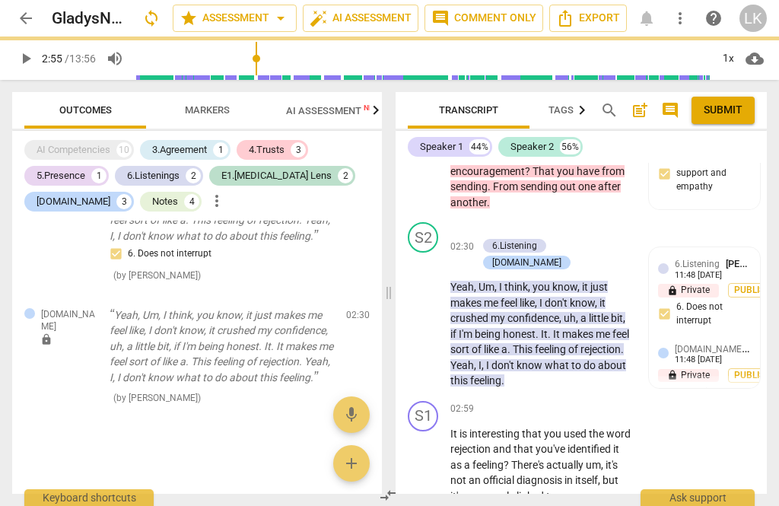
scroll to position [1379, 0]
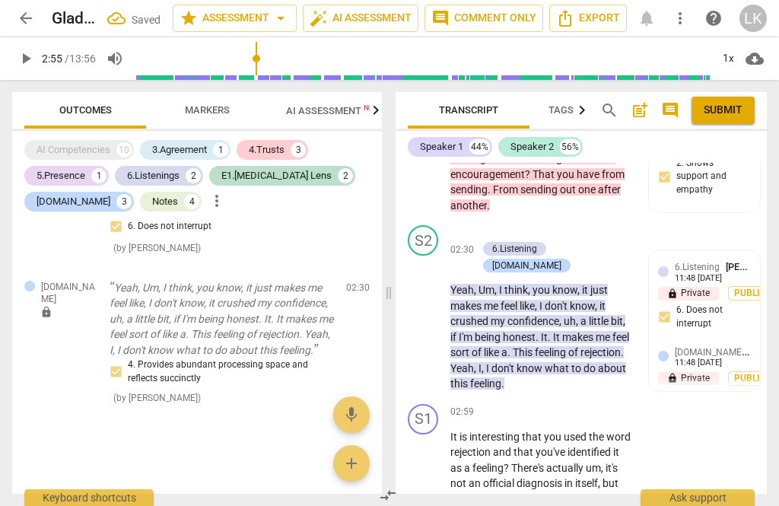
click at [434, 475] on span "play_arrow" at bounding box center [423, 484] width 24 height 18
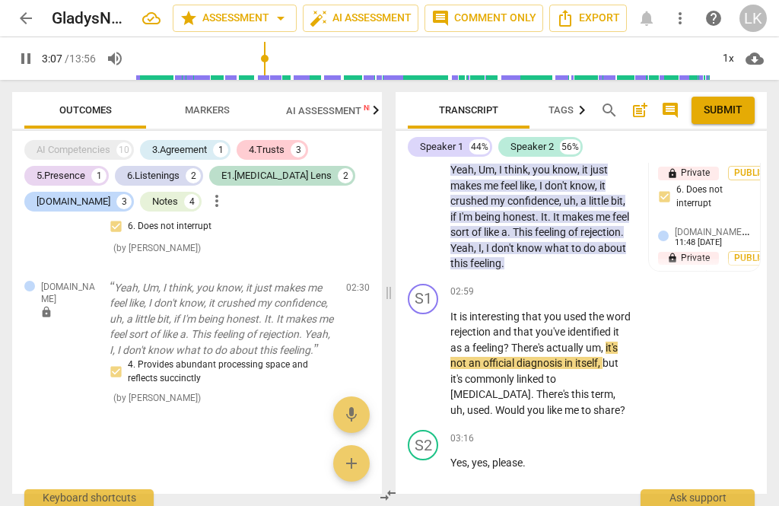
scroll to position [1504, 0]
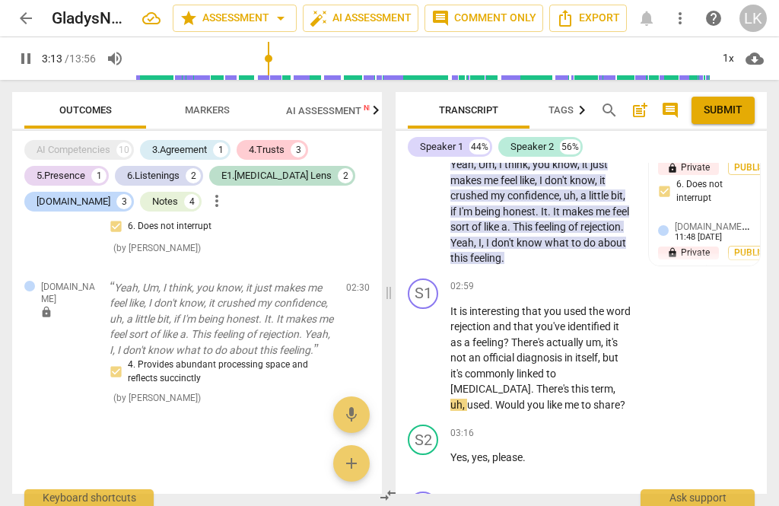
click at [433, 349] on span "pause" at bounding box center [423, 358] width 18 height 18
click at [546, 279] on div "+ Add competency" at bounding box center [576, 286] width 90 height 15
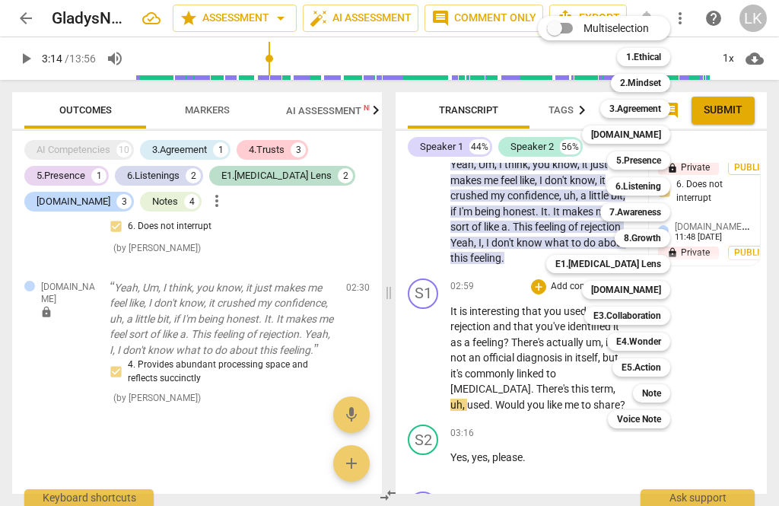
click at [656, 282] on b "[DOMAIN_NAME]" at bounding box center [626, 290] width 70 height 18
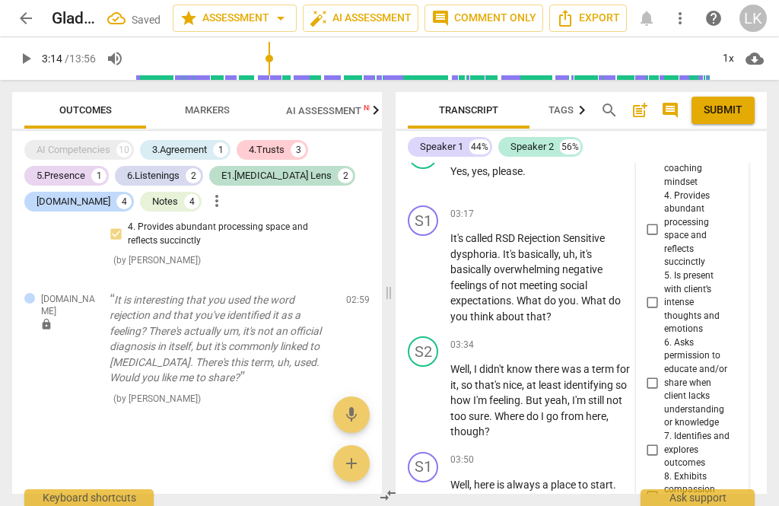
scroll to position [1805, 0]
click at [662, 374] on input "6. Asks permission to educate and/or share when client lacks understanding or k…" at bounding box center [652, 383] width 24 height 18
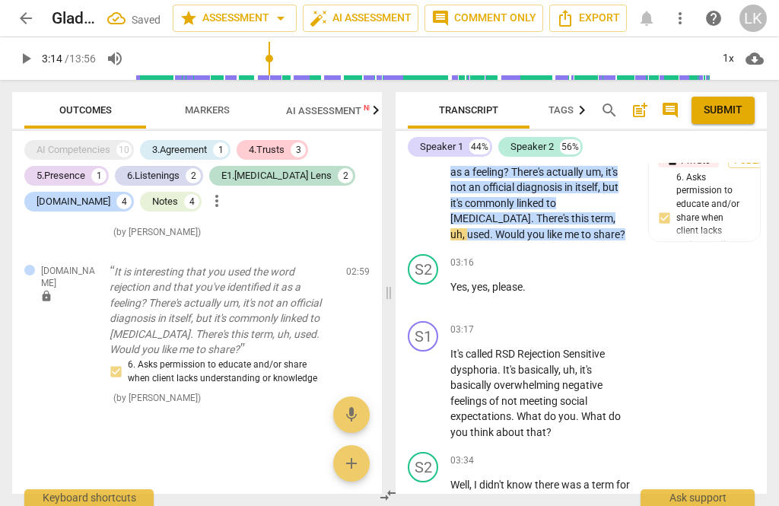
scroll to position [1529, 0]
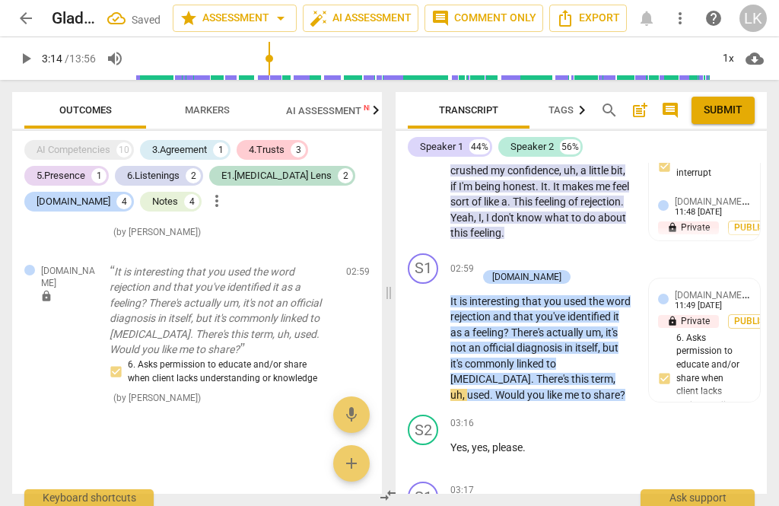
click at [427, 332] on span "play_arrow" at bounding box center [423, 341] width 18 height 18
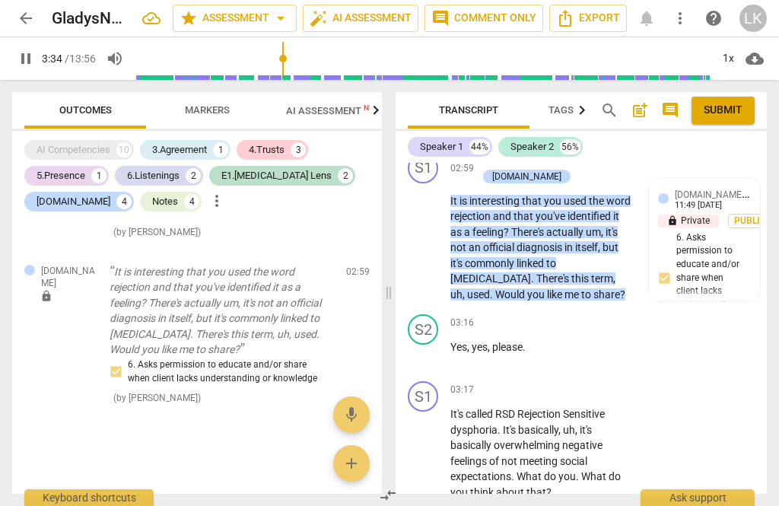
click at [436, 411] on div "play_arrow pause" at bounding box center [430, 453] width 39 height 84
click at [436, 444] on span "pause" at bounding box center [423, 453] width 24 height 18
click at [551, 383] on p "Add competency" at bounding box center [585, 390] width 72 height 14
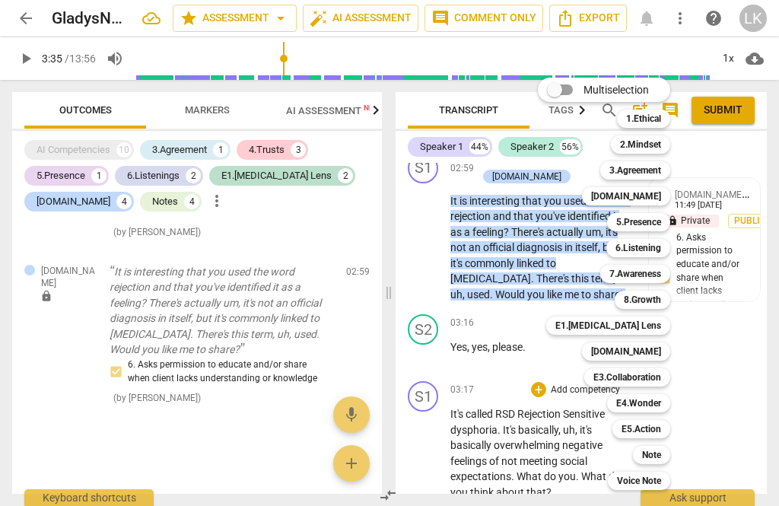
click at [661, 221] on b "5.Presence" at bounding box center [638, 222] width 45 height 18
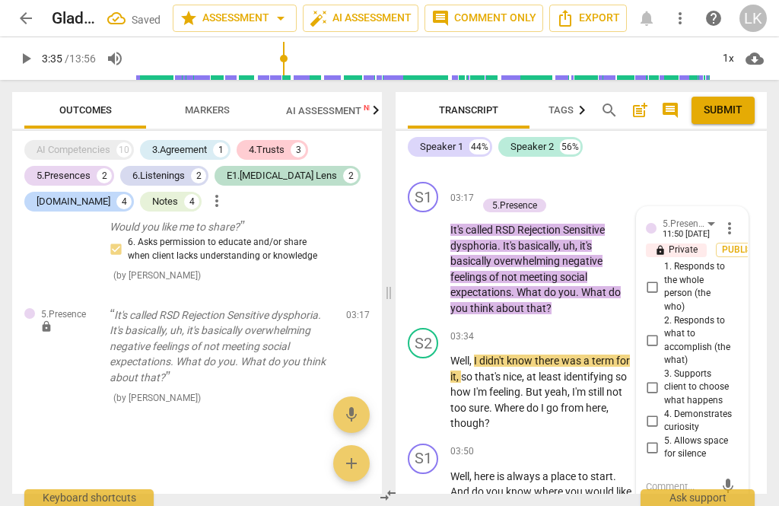
scroll to position [1827, 0]
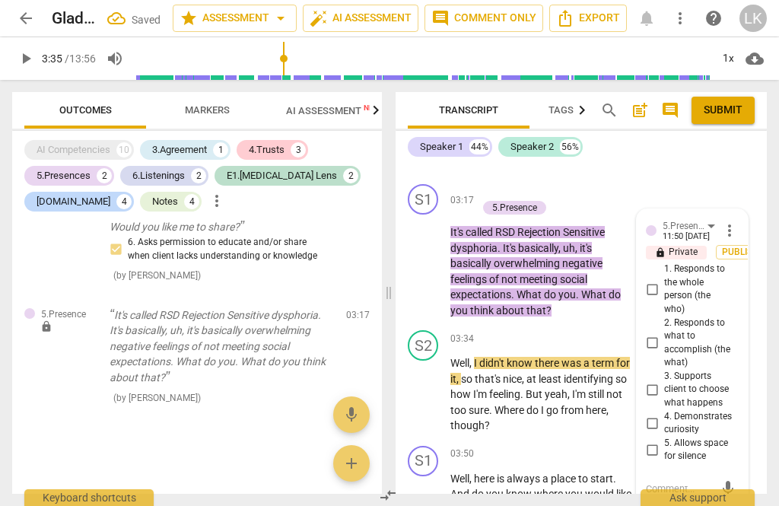
click at [663, 280] on input "1. Responds to the whole person (the who)" at bounding box center [652, 289] width 24 height 18
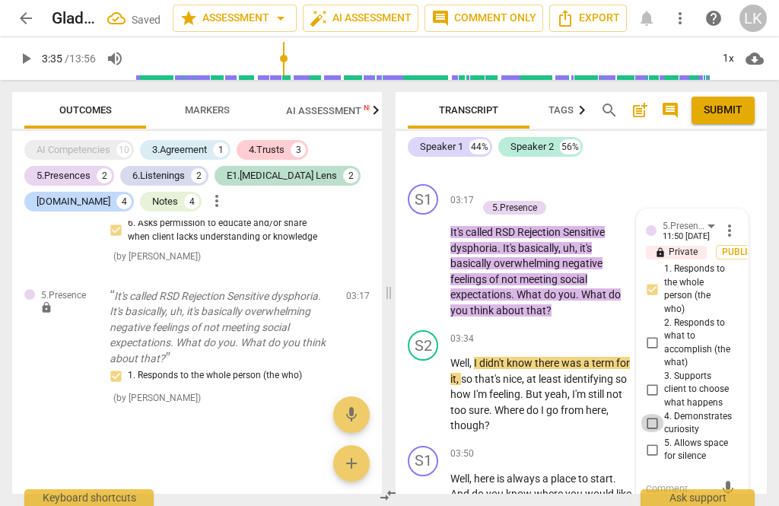
click at [664, 414] on input "4. Demonstrates curiosity" at bounding box center [652, 423] width 24 height 18
click at [663, 414] on input "4. Demonstrates curiosity" at bounding box center [652, 423] width 24 height 18
click at [664, 414] on input "4. Demonstrates curiosity" at bounding box center [652, 423] width 24 height 18
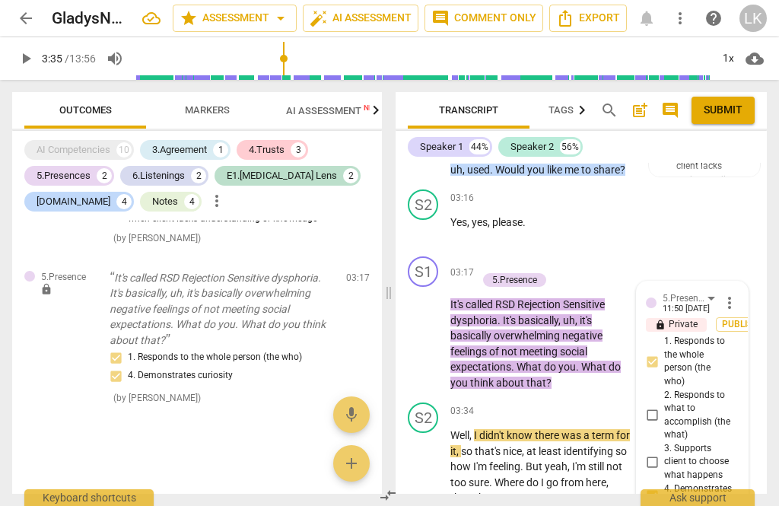
scroll to position [1749, 0]
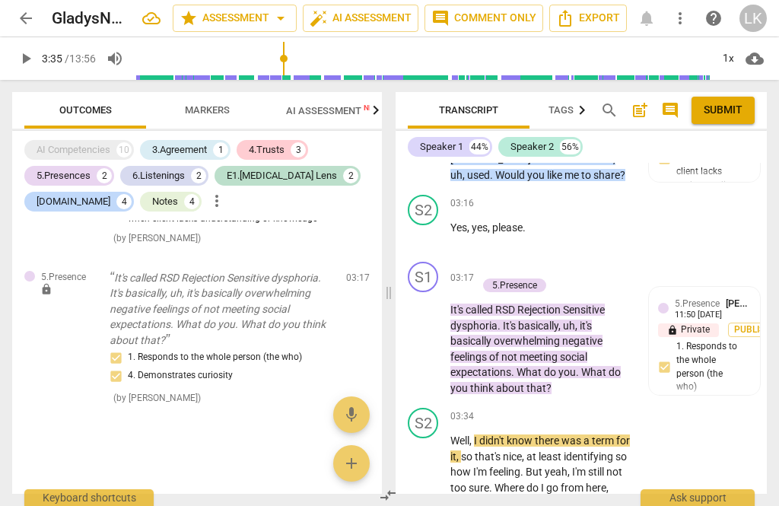
click at [489, 262] on div "+" at bounding box center [484, 269] width 15 height 15
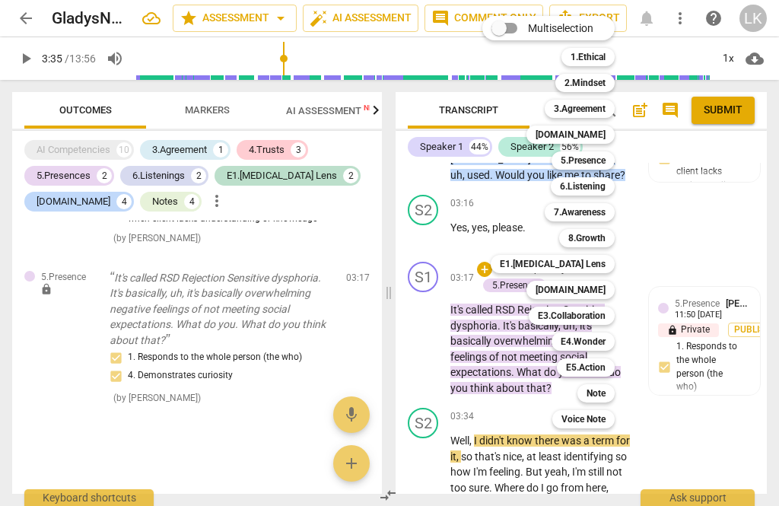
click at [605, 267] on b "E1.[MEDICAL_DATA] Lens" at bounding box center [553, 264] width 106 height 18
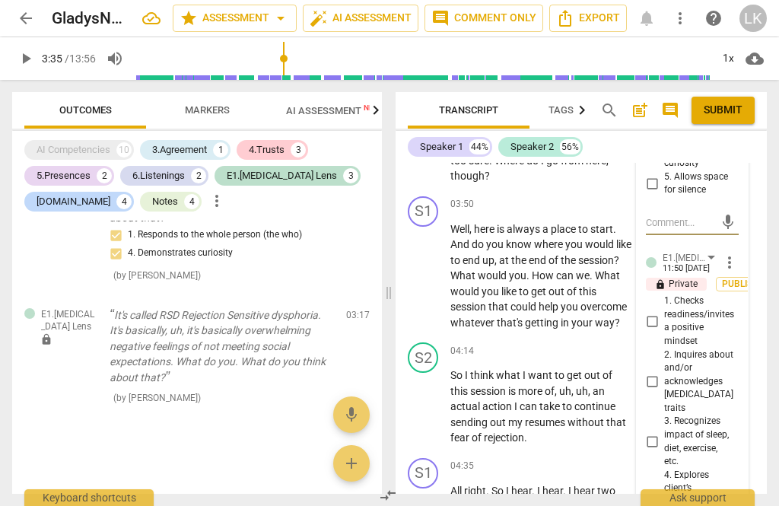
scroll to position [2095, 0]
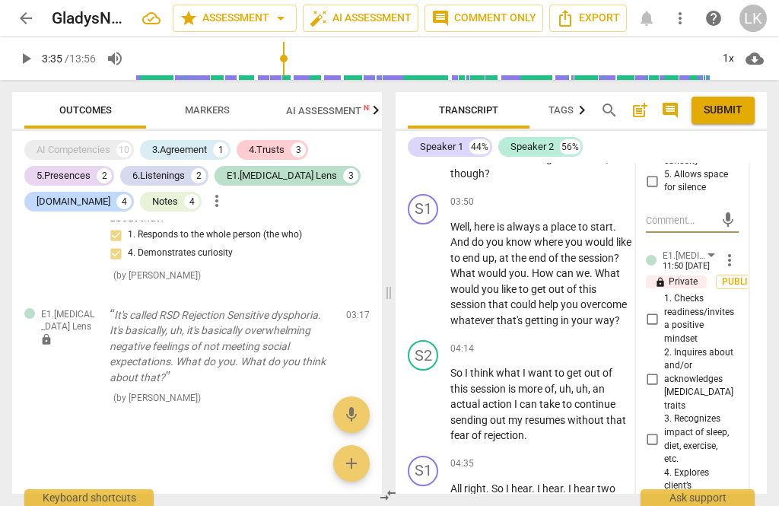
click at [663, 370] on input "2. Inquires about and/or acknowledges [MEDICAL_DATA] traits" at bounding box center [652, 379] width 24 height 18
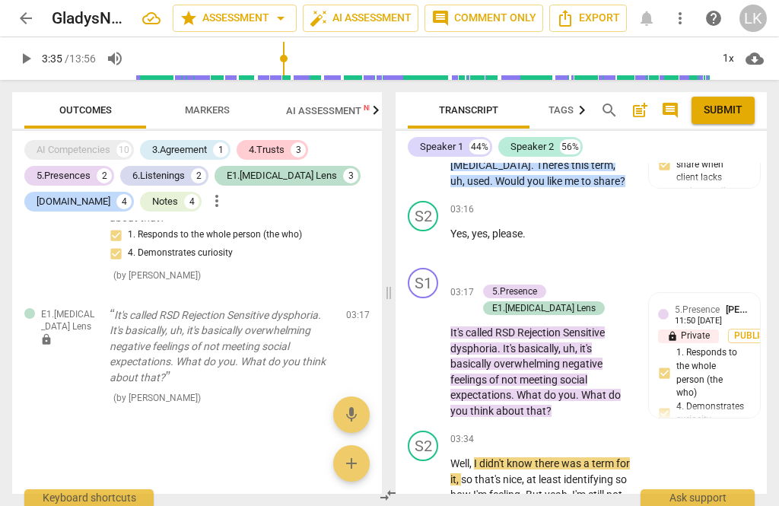
scroll to position [1741, 0]
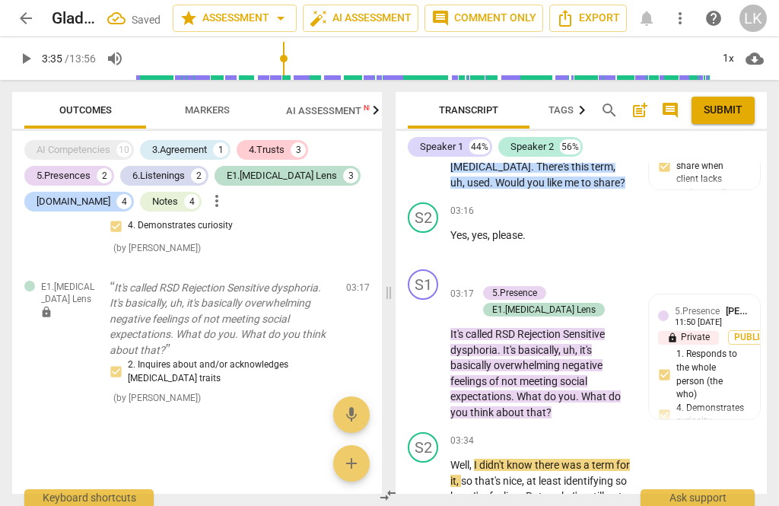
click at [490, 269] on div "+" at bounding box center [484, 276] width 15 height 15
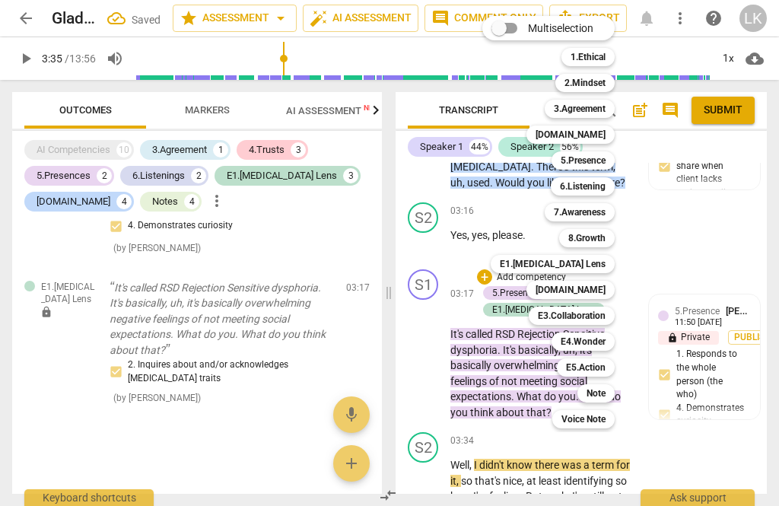
click at [614, 393] on div "Note" at bounding box center [595, 393] width 37 height 18
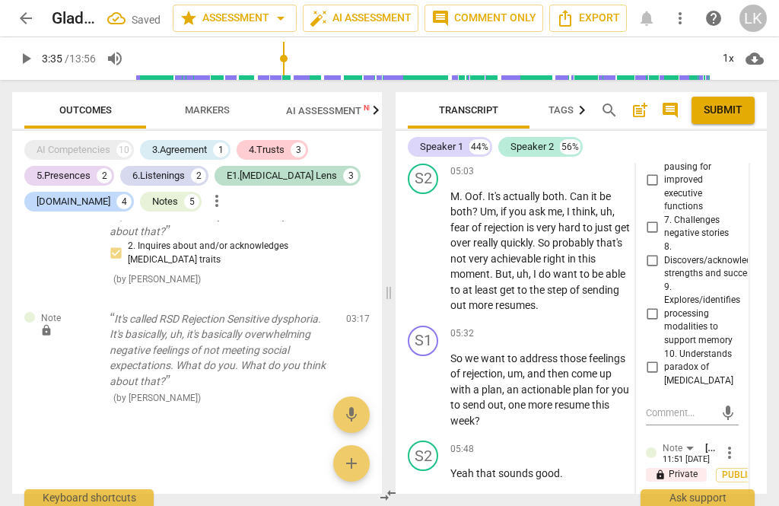
scroll to position [2538, 0]
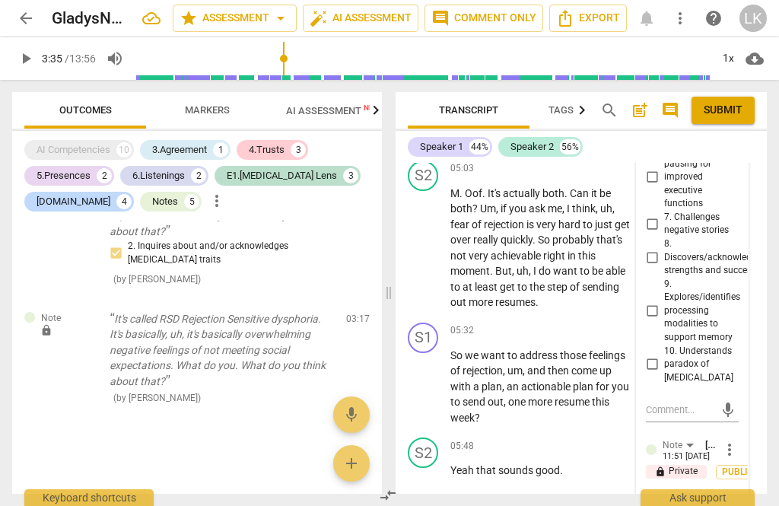
click at [692, 496] on textarea at bounding box center [680, 503] width 68 height 14
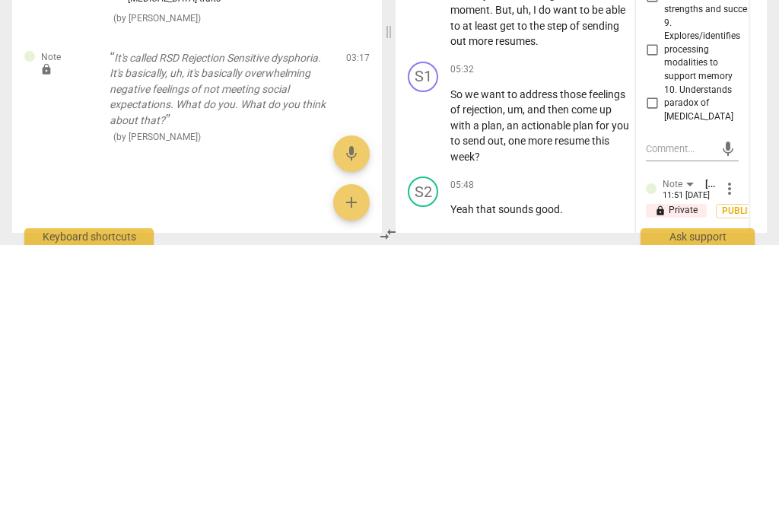
scroll to position [14, 0]
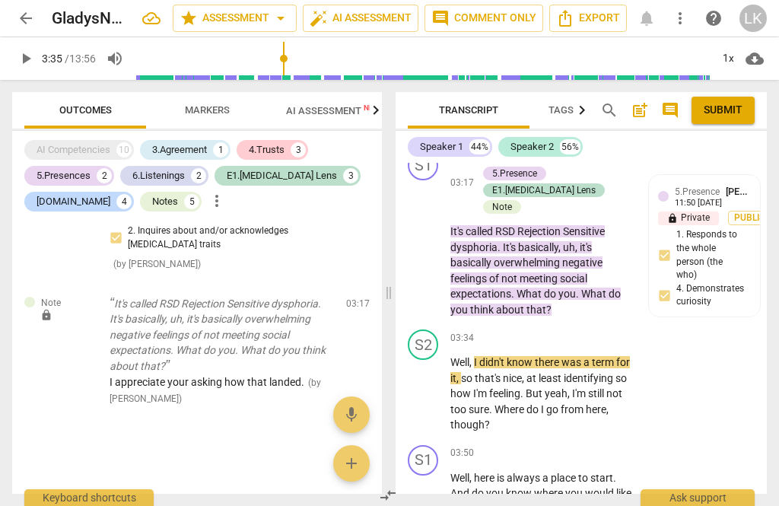
scroll to position [1854, 0]
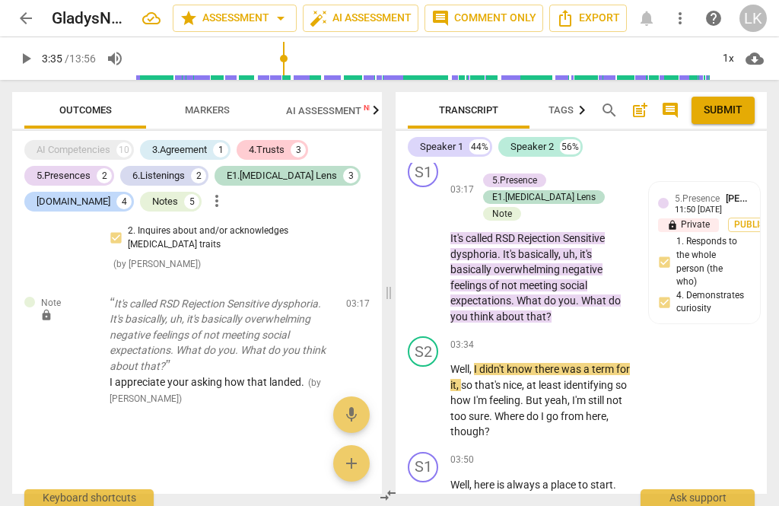
click at [423, 389] on button "play_arrow" at bounding box center [423, 401] width 24 height 24
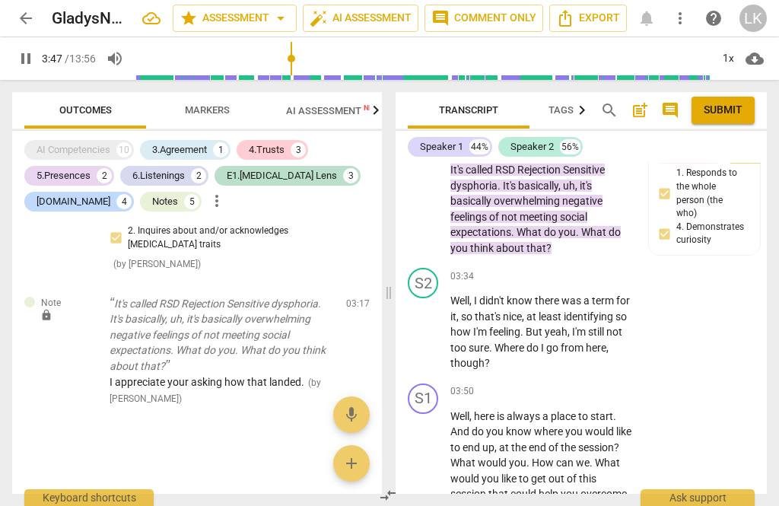
scroll to position [1931, 0]
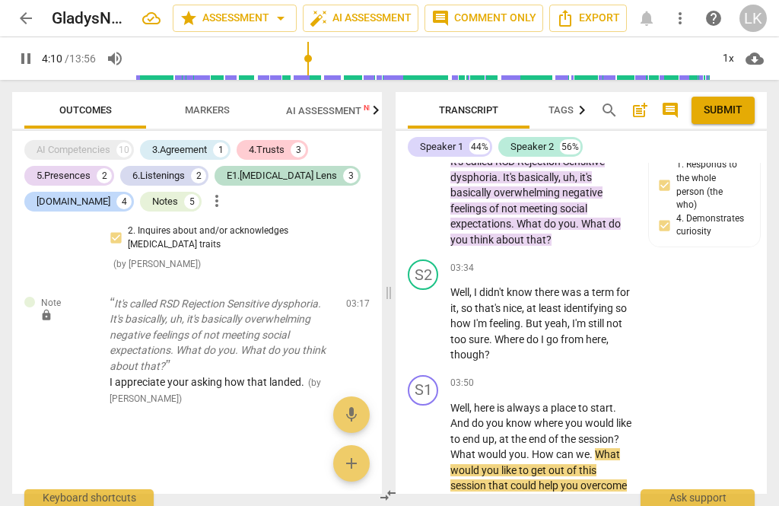
click at [425, 443] on button "pause" at bounding box center [423, 455] width 24 height 24
click at [545, 376] on div "+" at bounding box center [538, 383] width 15 height 15
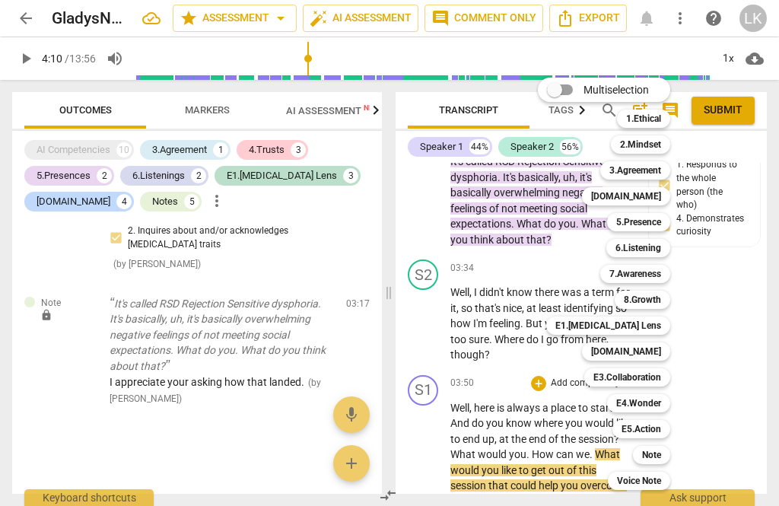
click at [652, 173] on b "3.Agreement" at bounding box center [635, 170] width 52 height 18
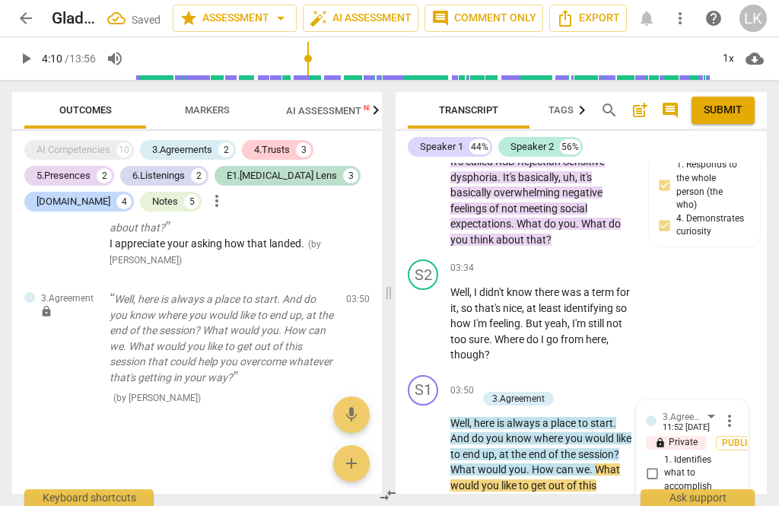
scroll to position [2119, 0]
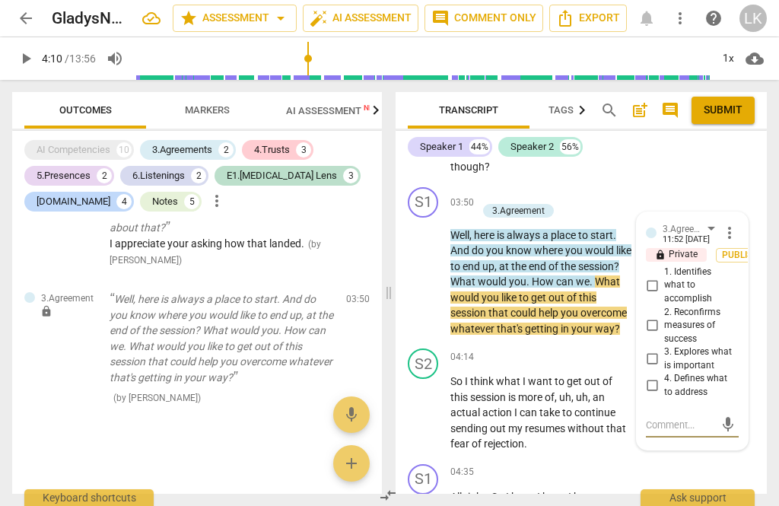
click at [662, 316] on input "2. Reconfirms measures of success" at bounding box center [652, 325] width 24 height 18
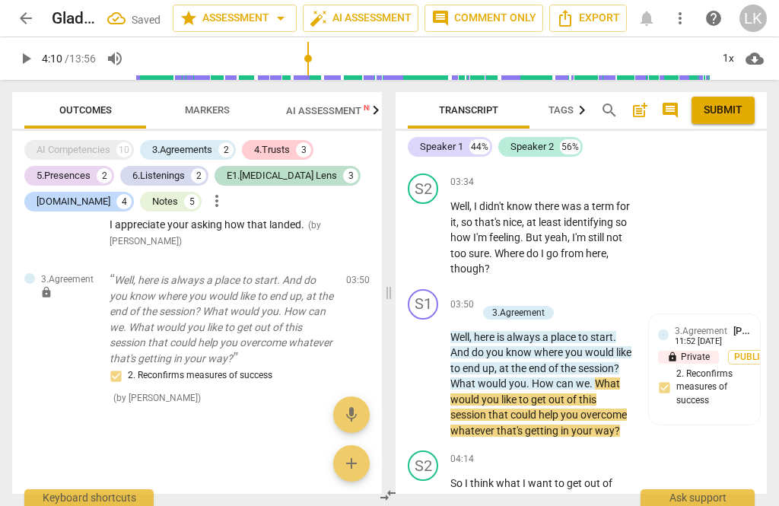
scroll to position [2016, 0]
click at [489, 290] on div "+" at bounding box center [484, 297] width 15 height 15
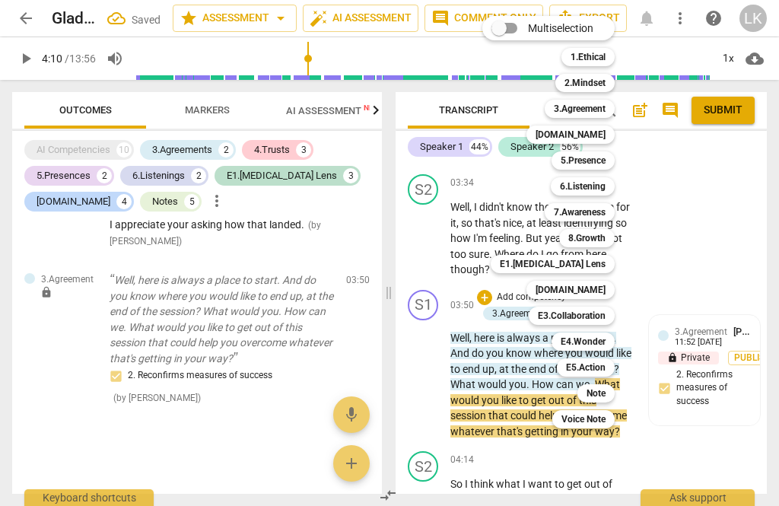
click at [608, 293] on div "[DOMAIN_NAME]" at bounding box center [570, 290] width 88 height 18
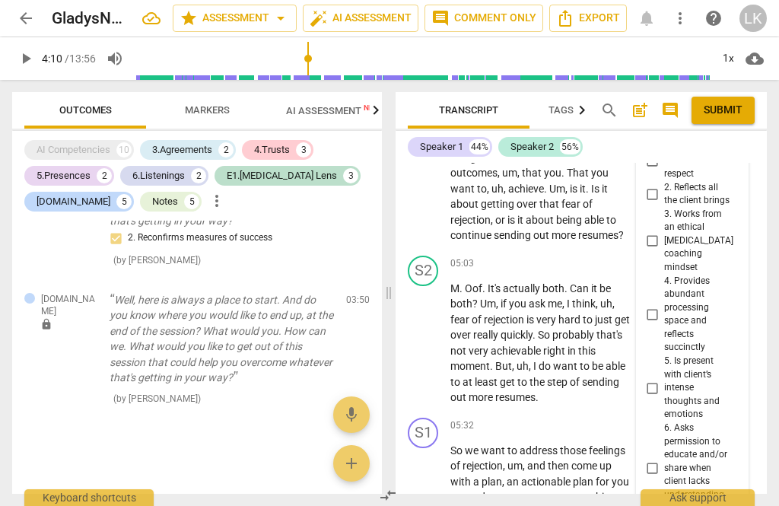
scroll to position [2477, 0]
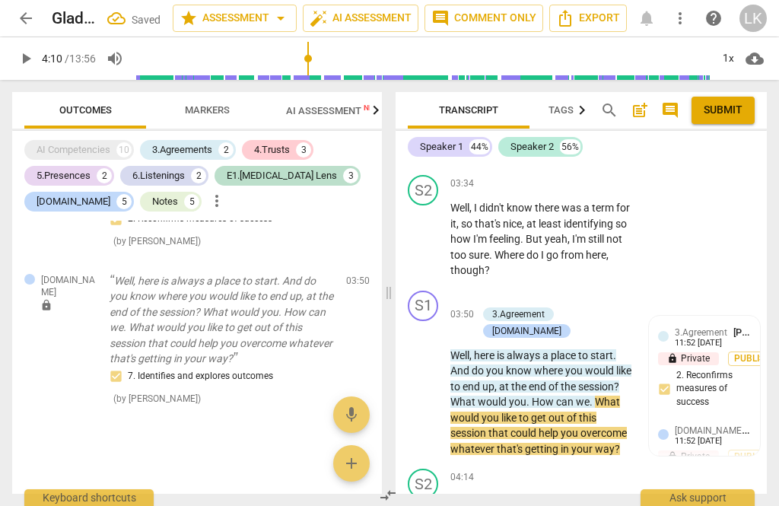
scroll to position [2008, 0]
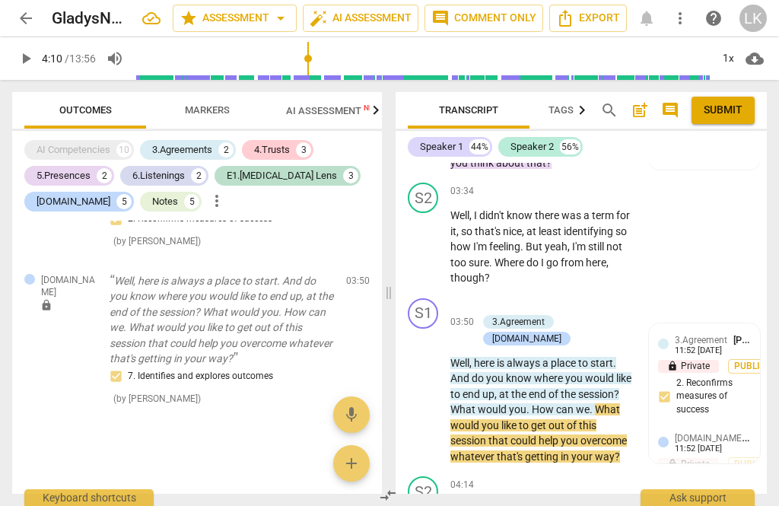
click at [493, 298] on div "+ Add competency" at bounding box center [522, 305] width 90 height 15
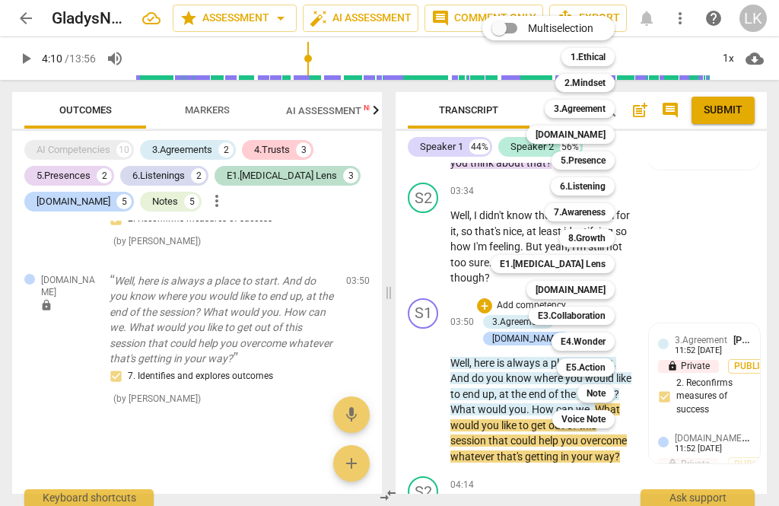
click at [611, 395] on div "Note" at bounding box center [595, 393] width 37 height 18
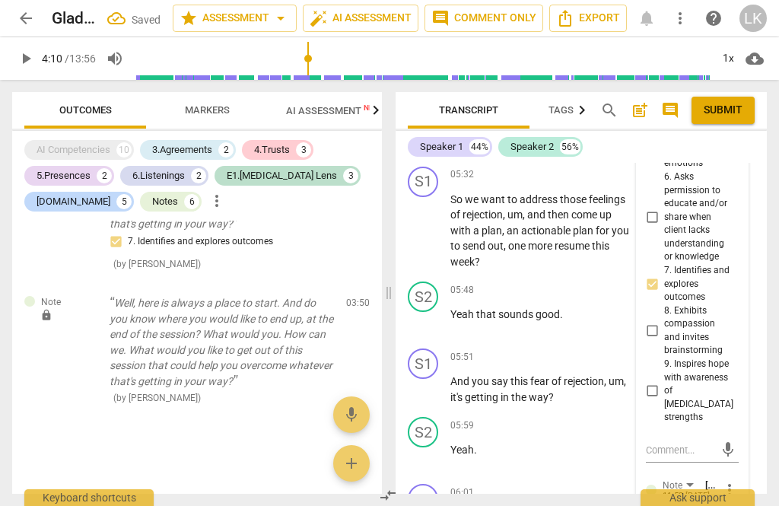
scroll to position [2758, 0]
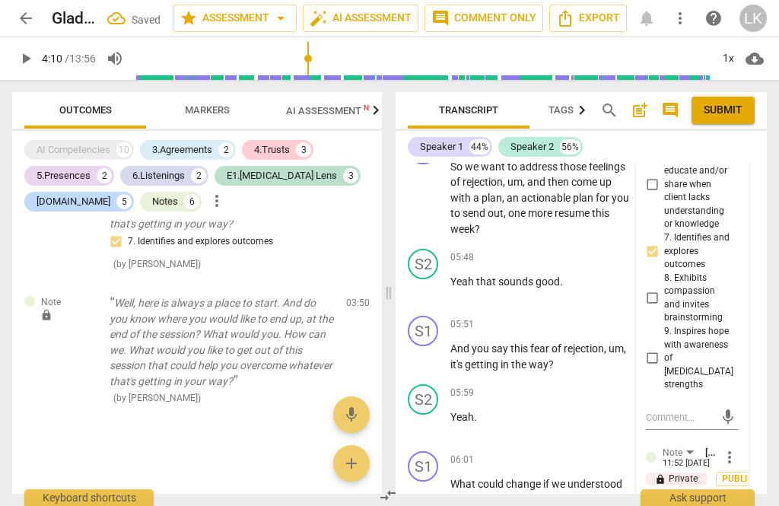
click at [711, 503] on textarea at bounding box center [680, 510] width 68 height 14
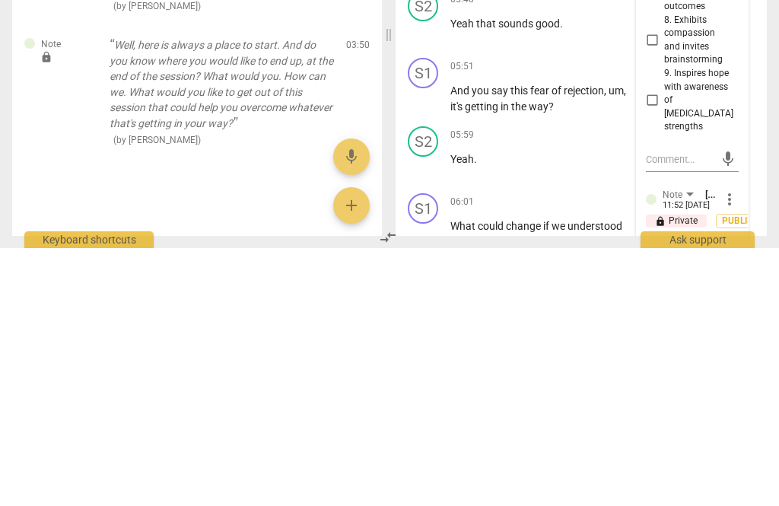
scroll to position [14, 0]
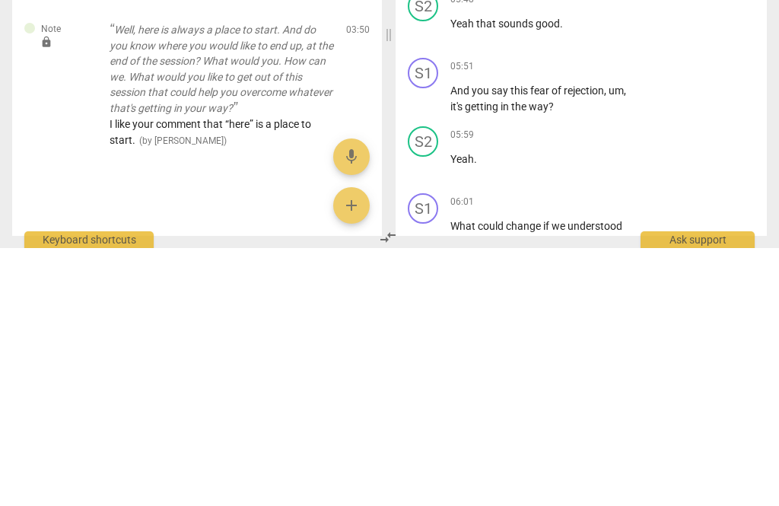
scroll to position [1986, 0]
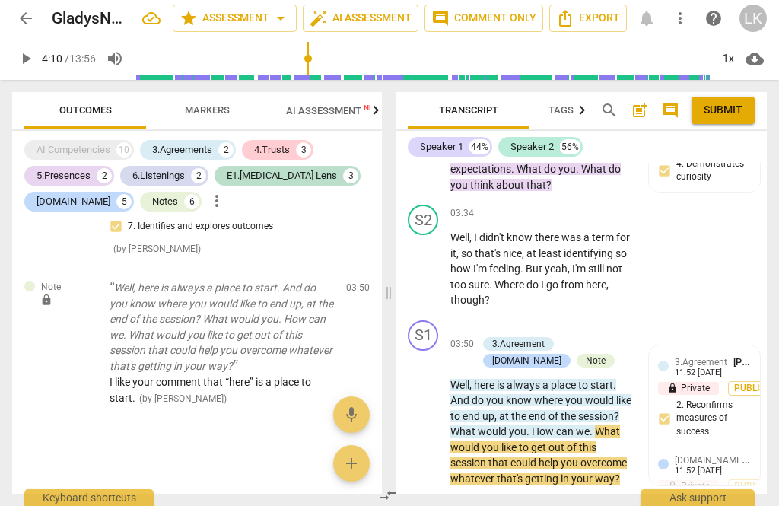
click at [489, 320] on div "+" at bounding box center [484, 327] width 15 height 15
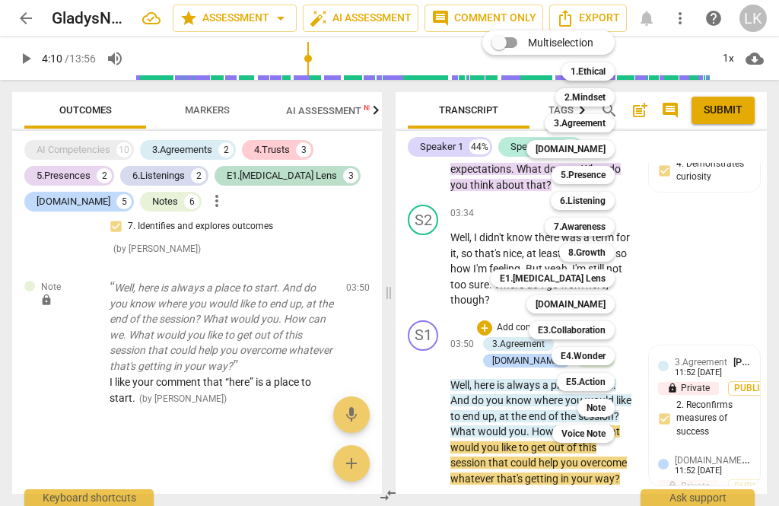
click at [614, 409] on div "Note" at bounding box center [595, 407] width 37 height 18
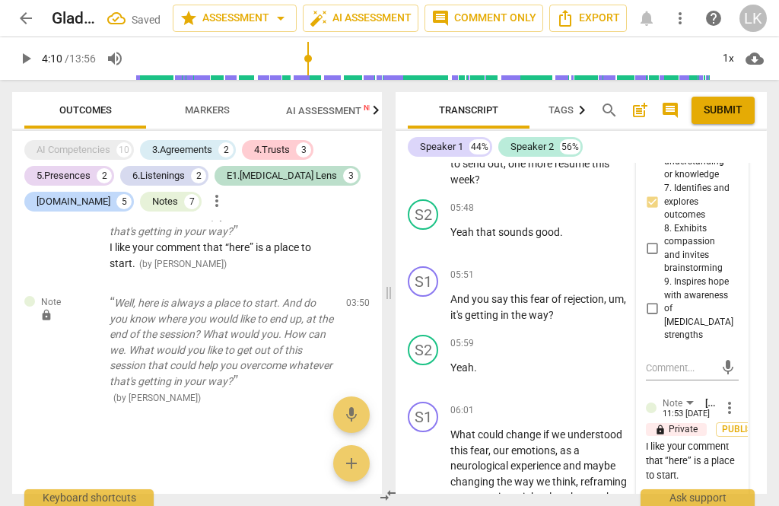
scroll to position [2817, 0]
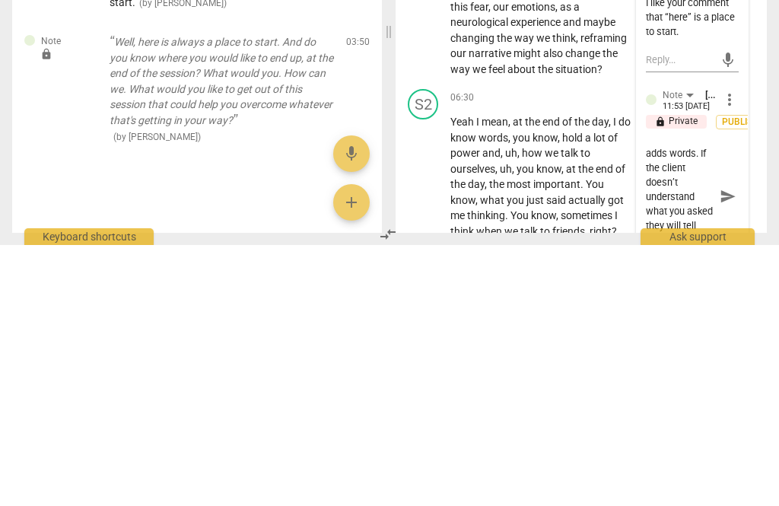
scroll to position [58, 0]
click at [728, 449] on span "send" at bounding box center [727, 457] width 17 height 17
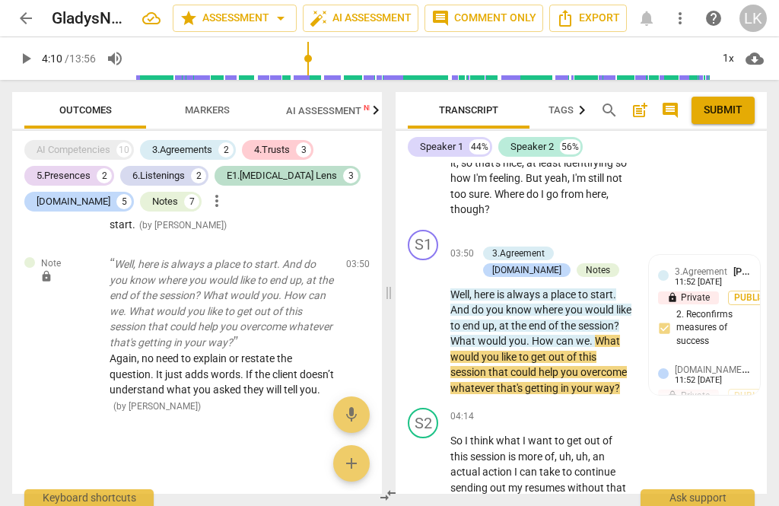
scroll to position [2071, 0]
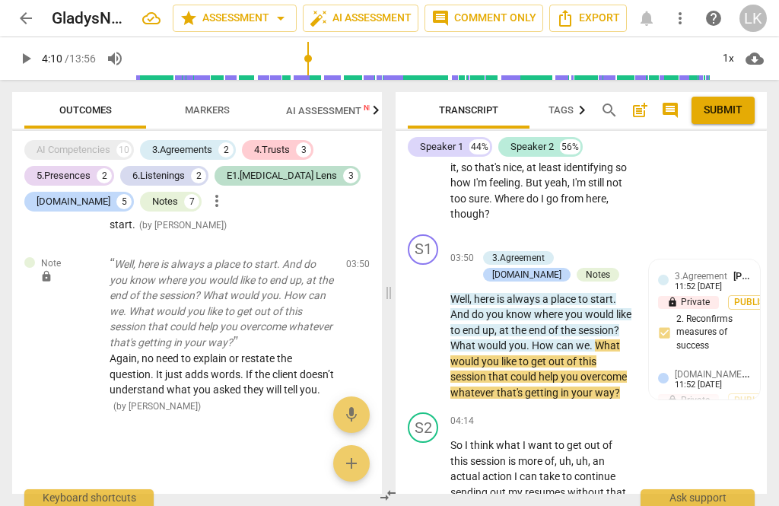
click at [435, 321] on span "play_arrow" at bounding box center [423, 330] width 24 height 18
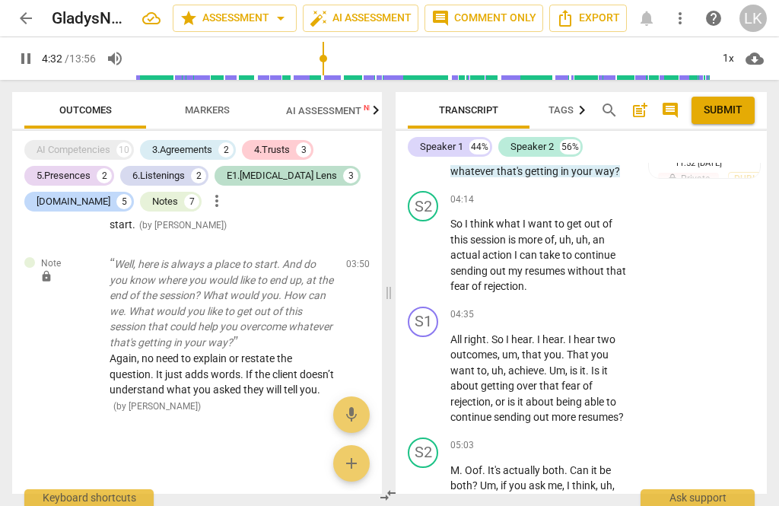
scroll to position [2294, 0]
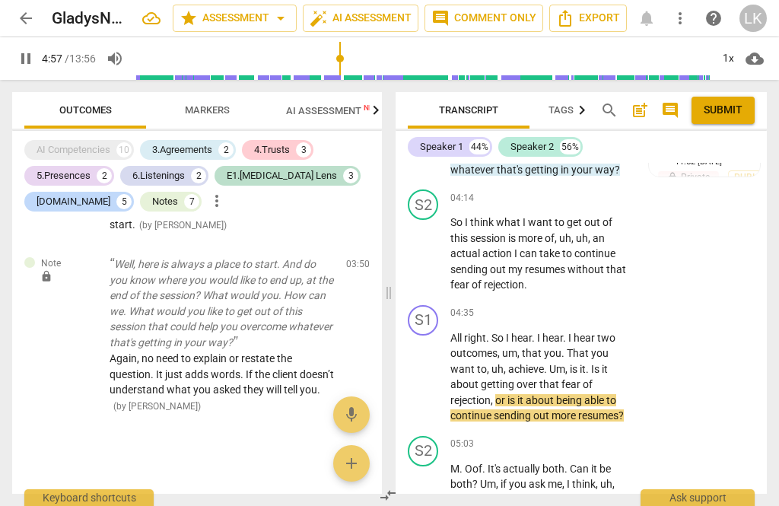
click at [435, 368] on span "pause" at bounding box center [423, 377] width 24 height 18
click at [548, 306] on div "+ Add competency" at bounding box center [576, 313] width 90 height 15
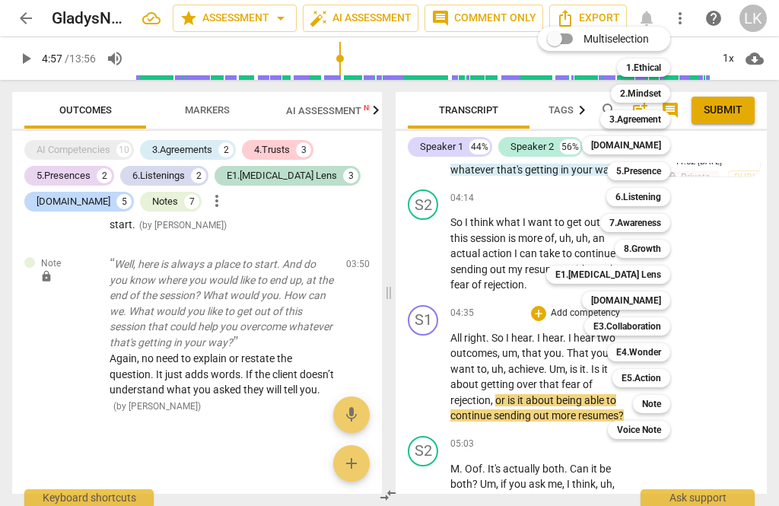
click at [659, 403] on b "Note" at bounding box center [651, 404] width 19 height 18
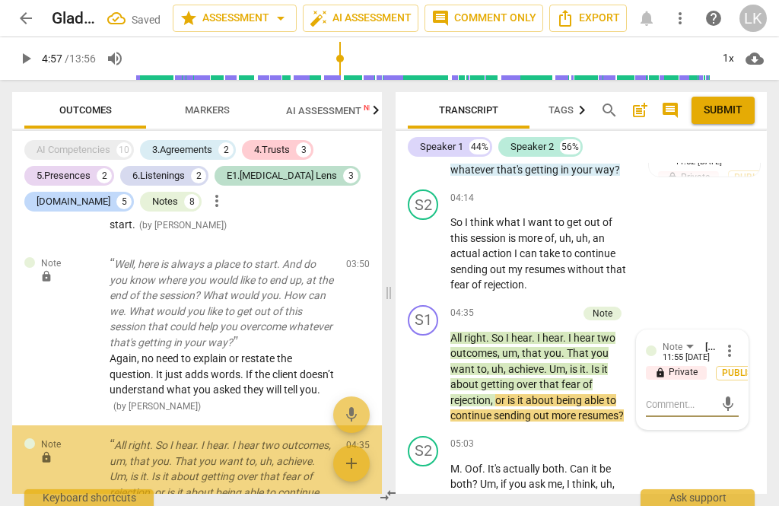
scroll to position [3466, 0]
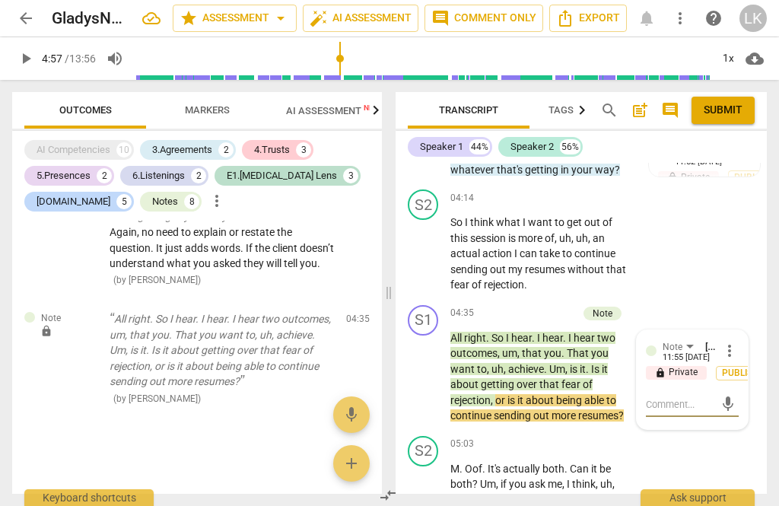
click at [692, 397] on textarea at bounding box center [680, 404] width 68 height 14
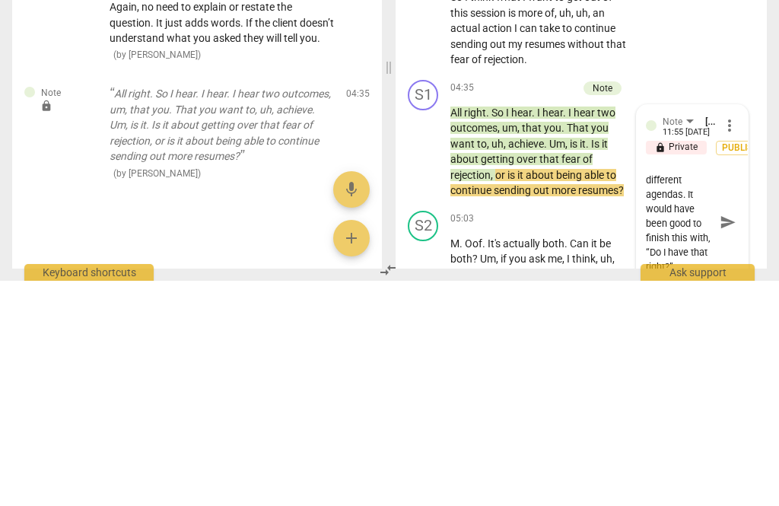
scroll to position [43, 0]
click at [733, 439] on span "send" at bounding box center [727, 447] width 17 height 17
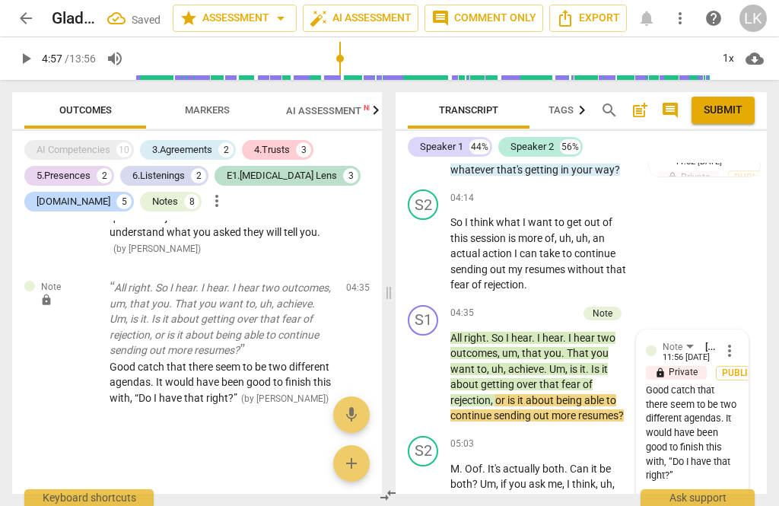
scroll to position [0, 0]
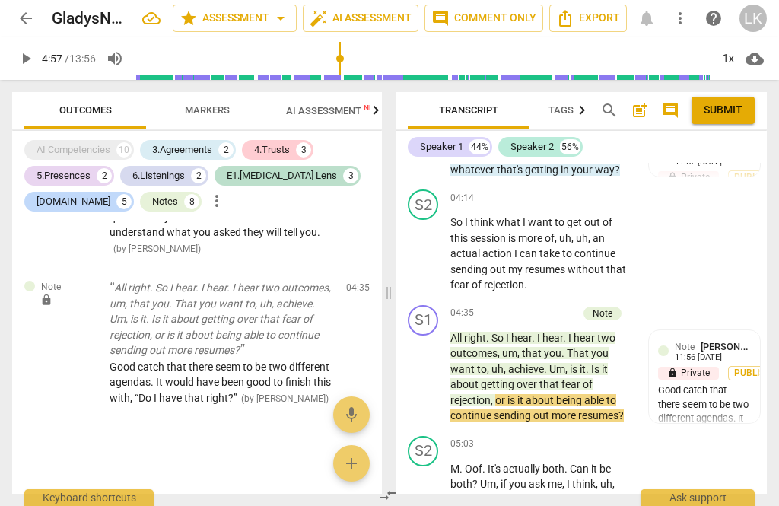
click at [502, 306] on div "+" at bounding box center [494, 313] width 15 height 15
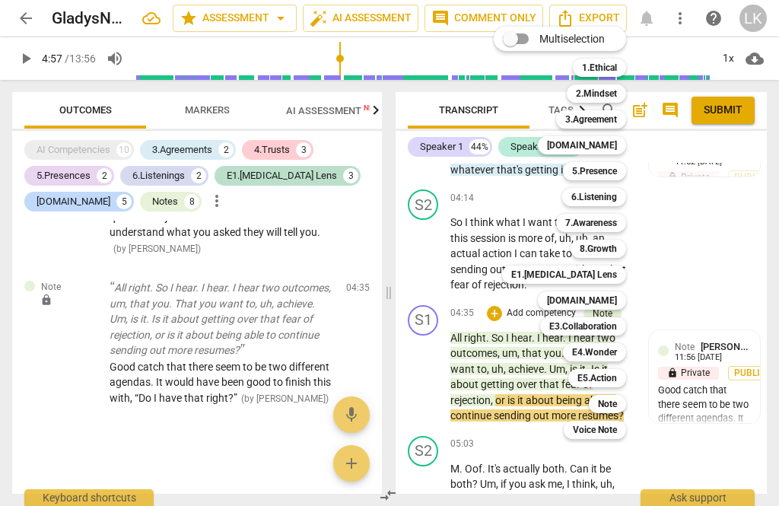
click at [621, 195] on div "6.Listening" at bounding box center [594, 197] width 64 height 18
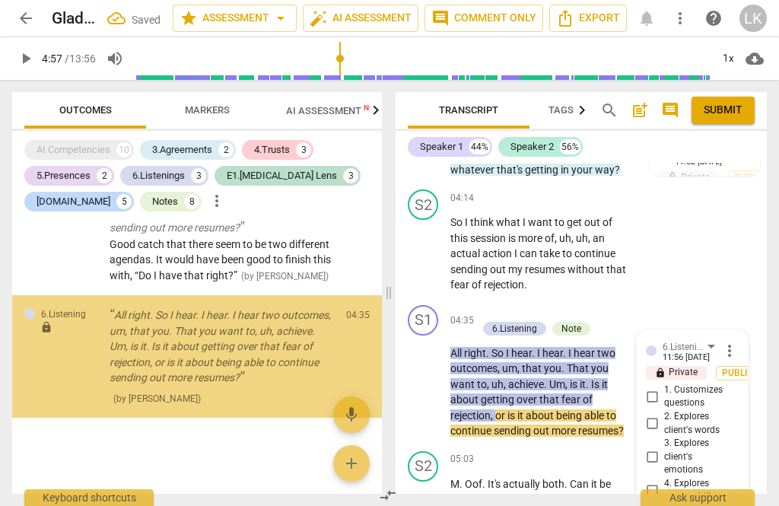
scroll to position [2500, 0]
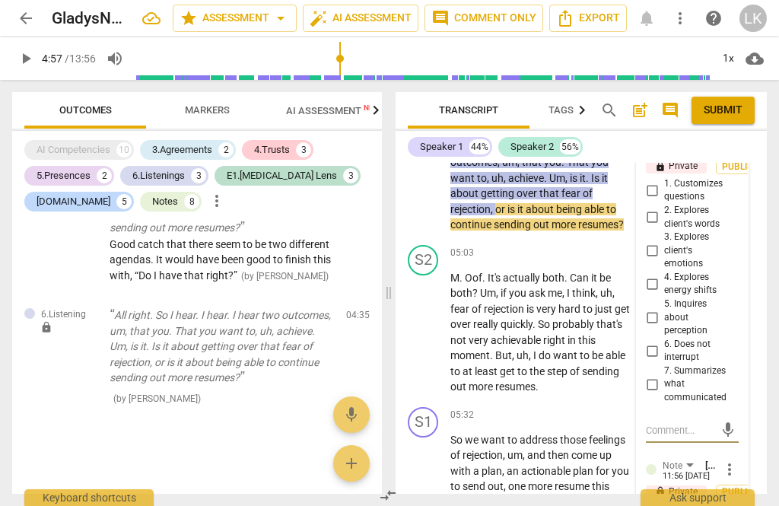
click at [662, 375] on input "7. Summarizes what communicated" at bounding box center [652, 384] width 24 height 18
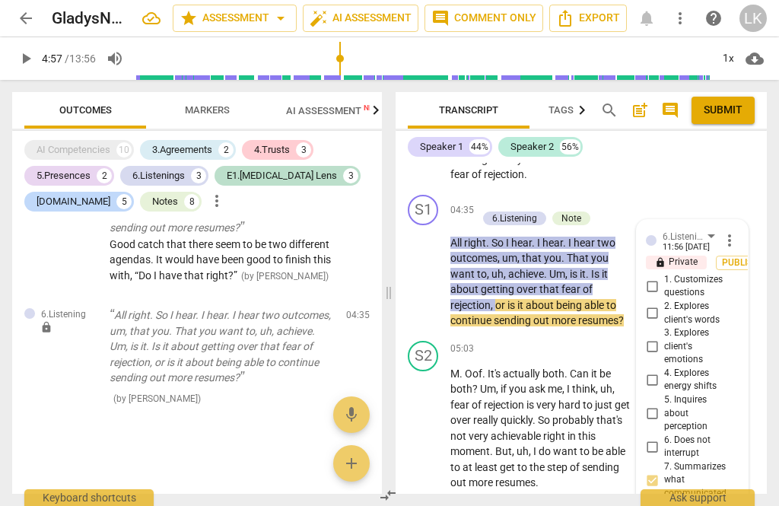
scroll to position [2402, 0]
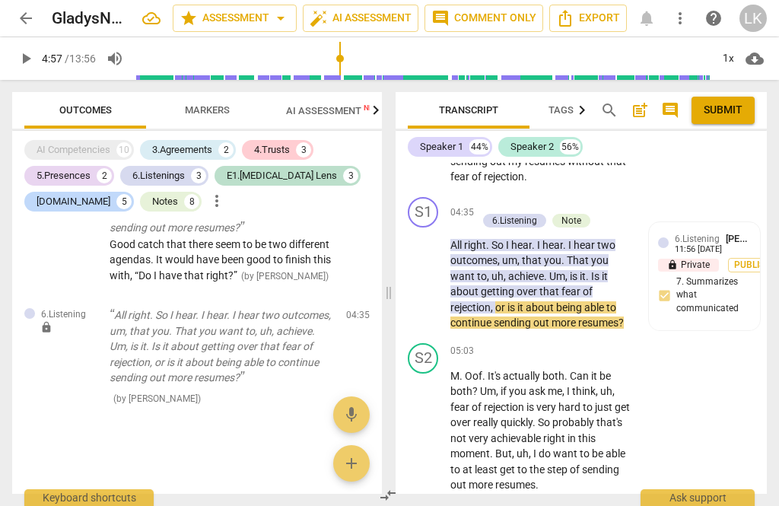
click at [428, 421] on span "play_arrow" at bounding box center [423, 430] width 18 height 18
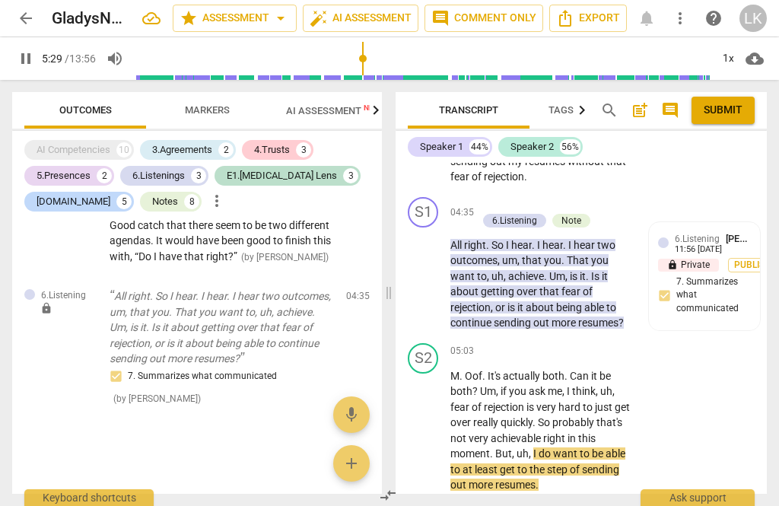
click at [432, 421] on span "pause" at bounding box center [423, 430] width 18 height 18
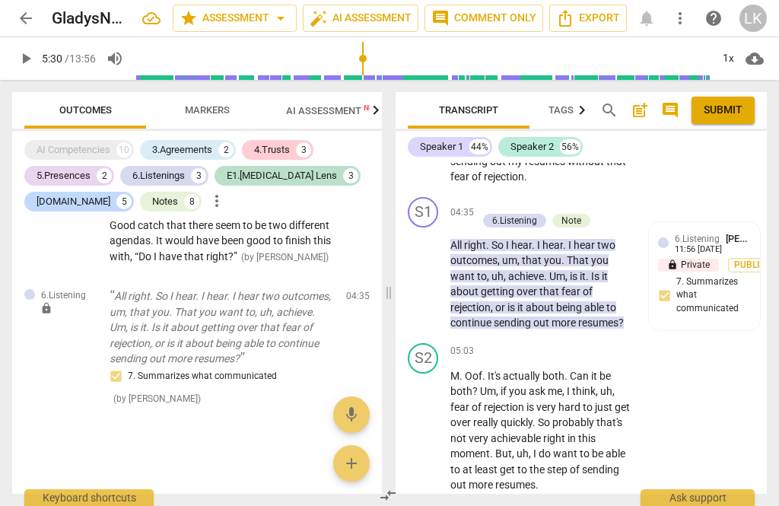
click at [544, 344] on div "+" at bounding box center [538, 351] width 15 height 15
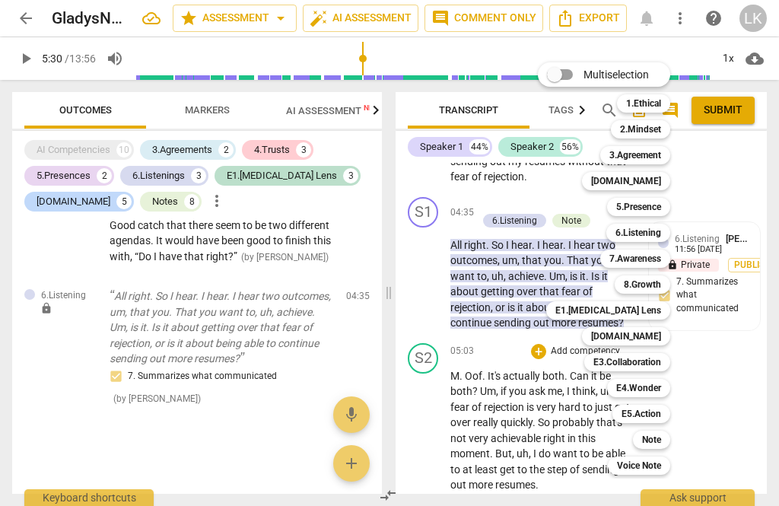
click at [670, 232] on div "6.Listening" at bounding box center [638, 233] width 64 height 18
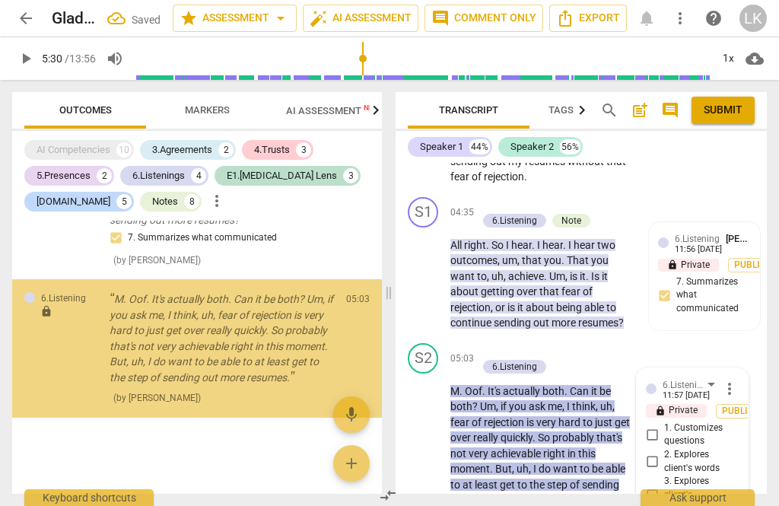
scroll to position [2644, 0]
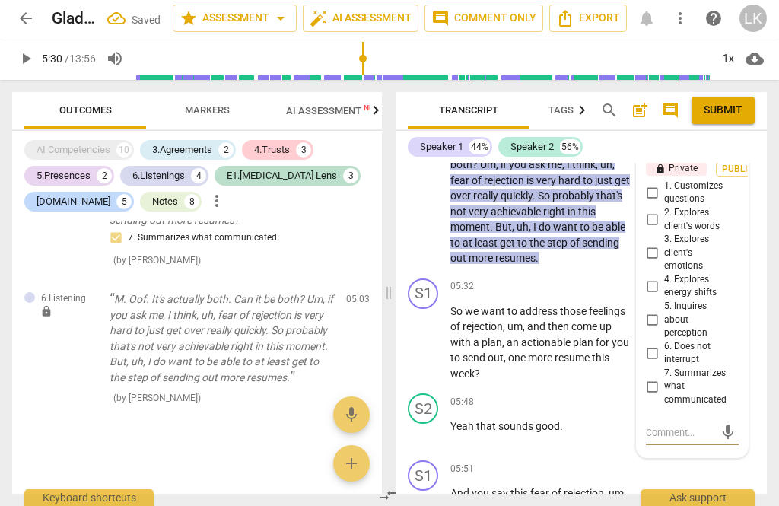
click at [663, 344] on input "6. Does not interrupt" at bounding box center [652, 353] width 24 height 18
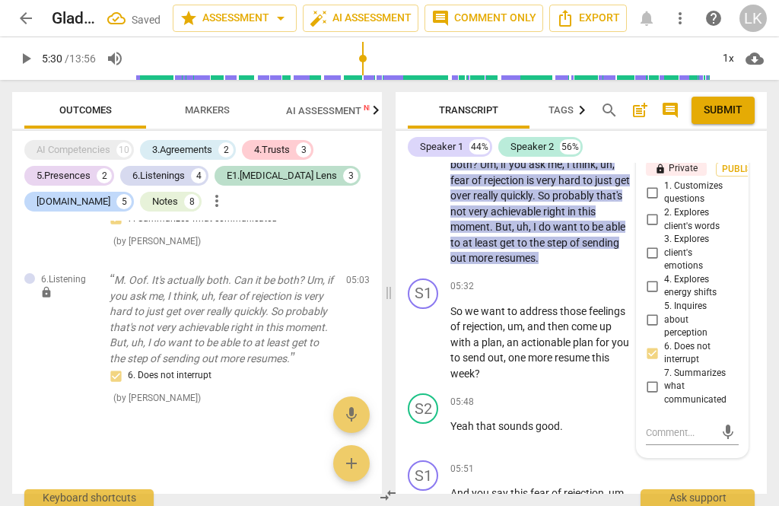
click at [196, 174] on div "4" at bounding box center [198, 175] width 15 height 15
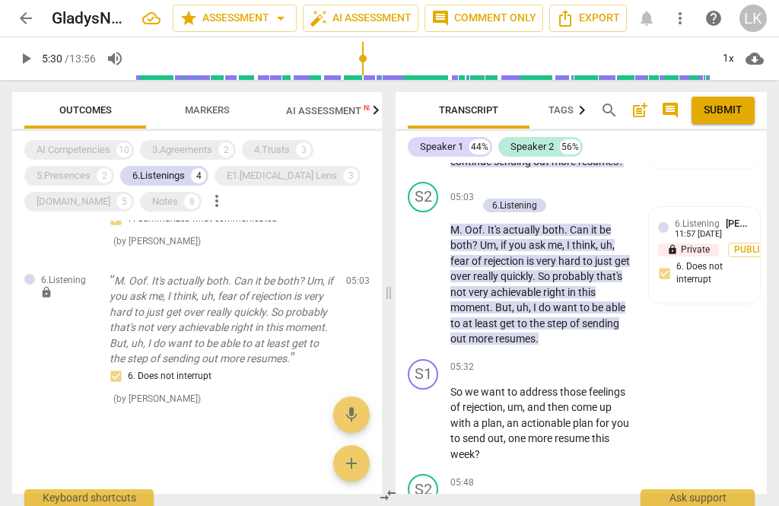
scroll to position [497, 0]
click at [728, 256] on div "6.Listening [PERSON_NAME] 11:57 [DATE] lock Private Publish 6. Does not interru…" at bounding box center [704, 255] width 93 height 79
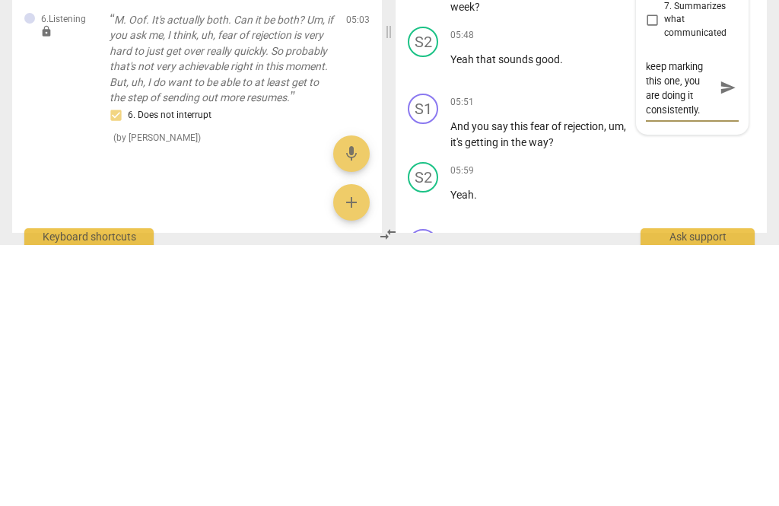
scroll to position [14, 0]
click at [730, 340] on span "send" at bounding box center [727, 348] width 17 height 17
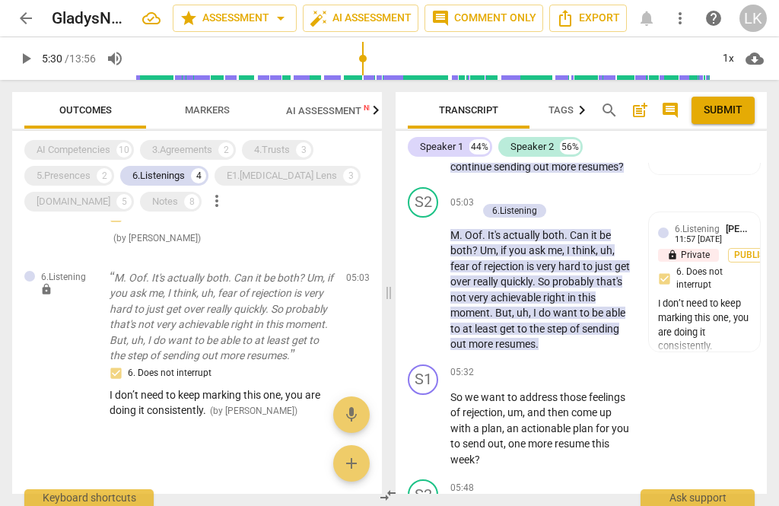
scroll to position [2305, 0]
click at [443, 403] on div "play_arrow pause" at bounding box center [430, 428] width 39 height 68
click at [433, 418] on span "play_arrow" at bounding box center [423, 427] width 24 height 18
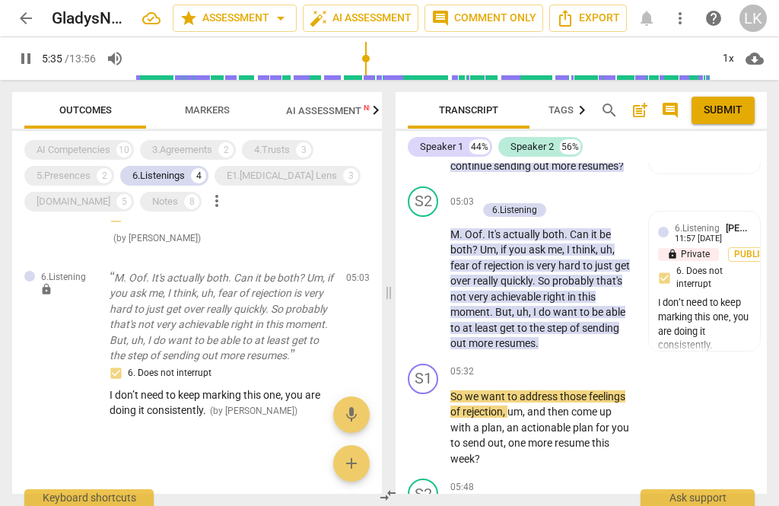
click at [436, 272] on span "pause" at bounding box center [423, 281] width 24 height 18
click at [435, 272] on span "play_arrow" at bounding box center [423, 281] width 24 height 18
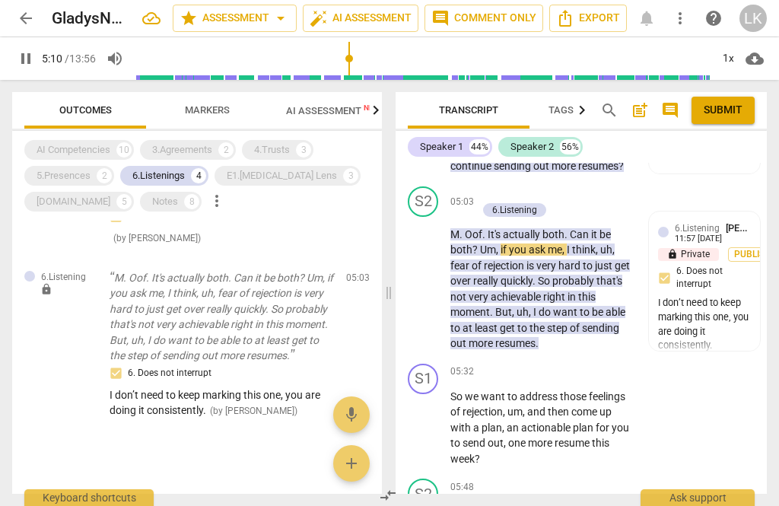
click at [435, 272] on span "pause" at bounding box center [423, 281] width 24 height 18
click at [489, 186] on div "+" at bounding box center [484, 193] width 15 height 15
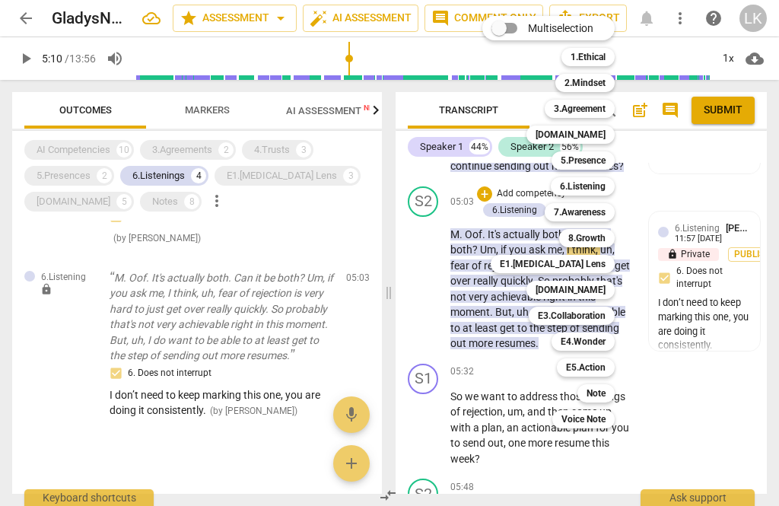
click at [595, 290] on b "[DOMAIN_NAME]" at bounding box center [570, 290] width 70 height 18
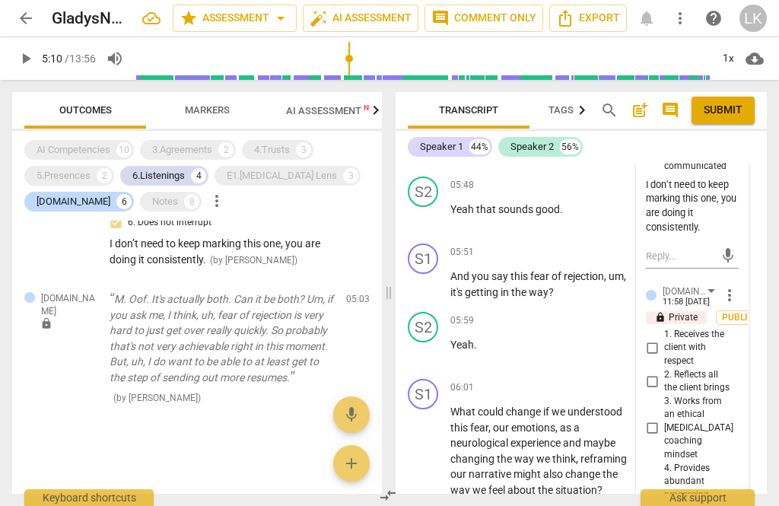
scroll to position [2702, 0]
click at [668, 461] on span "4. Provides abundant processing space and reflects succinctly" at bounding box center [698, 501] width 68 height 80
click at [664, 491] on input "4. Provides abundant processing space and reflects succinctly" at bounding box center [652, 500] width 24 height 18
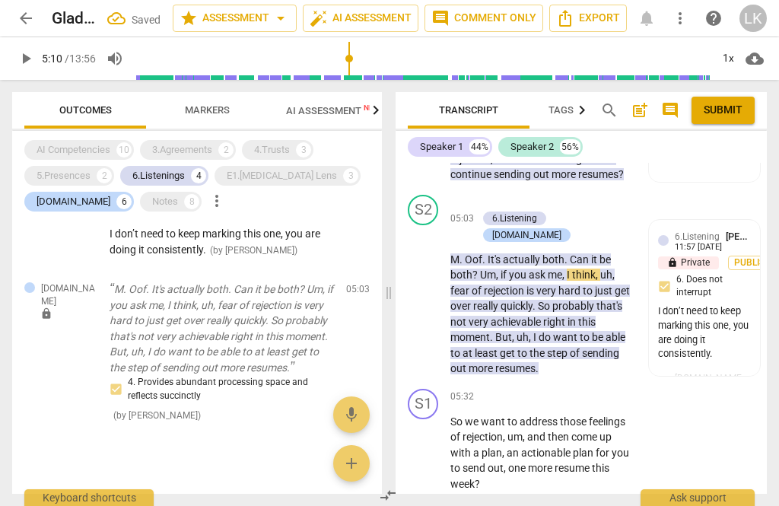
scroll to position [2290, 0]
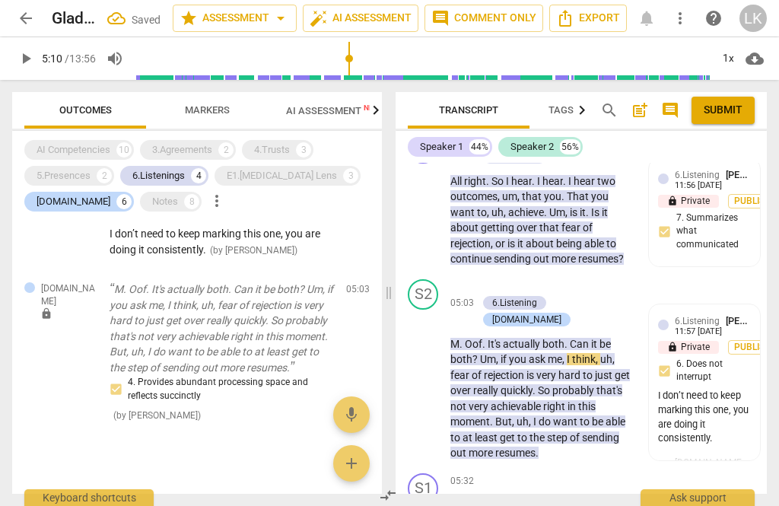
click at [426, 370] on button "play_arrow" at bounding box center [423, 382] width 24 height 24
click at [425, 373] on span "pause" at bounding box center [423, 382] width 18 height 18
click at [435, 373] on span "play_arrow" at bounding box center [423, 382] width 24 height 18
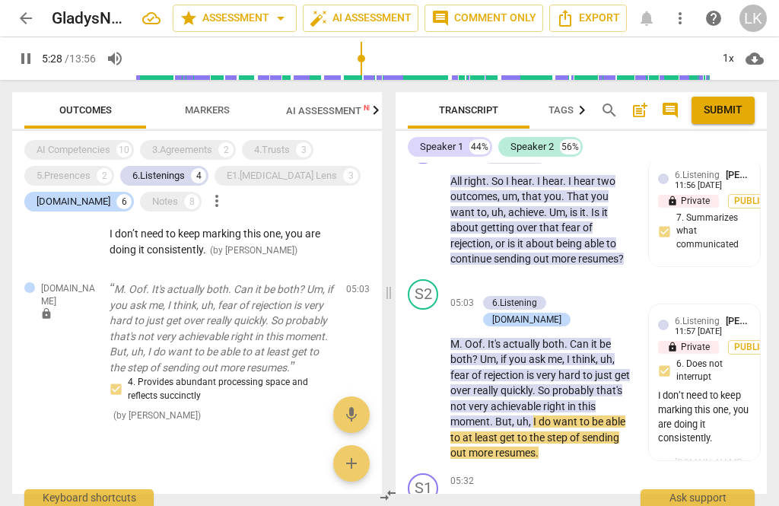
scroll to position [2390, 0]
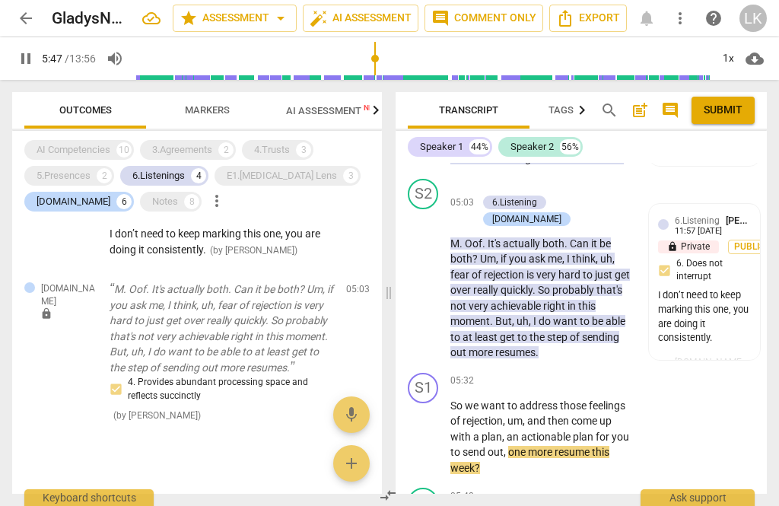
click at [436, 427] on span "pause" at bounding box center [423, 436] width 24 height 18
click at [550, 374] on p "Add competency" at bounding box center [585, 381] width 72 height 14
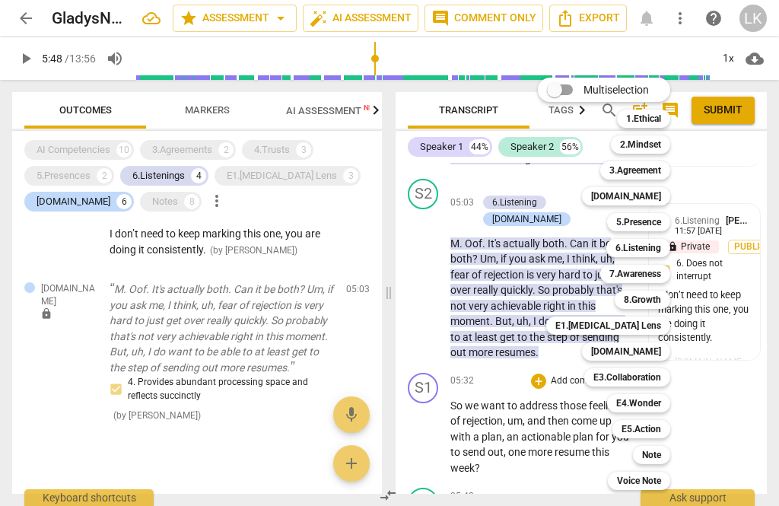
click at [668, 456] on div "Note" at bounding box center [651, 455] width 37 height 18
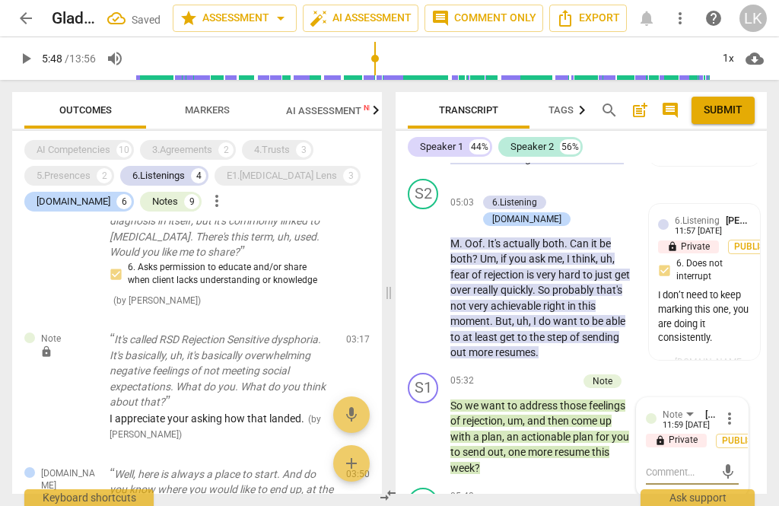
scroll to position [2690, 0]
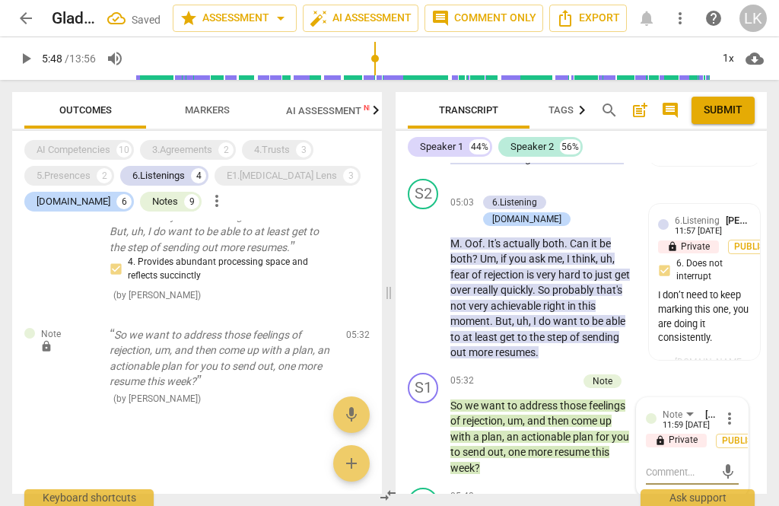
click at [697, 465] on textarea at bounding box center [680, 472] width 68 height 14
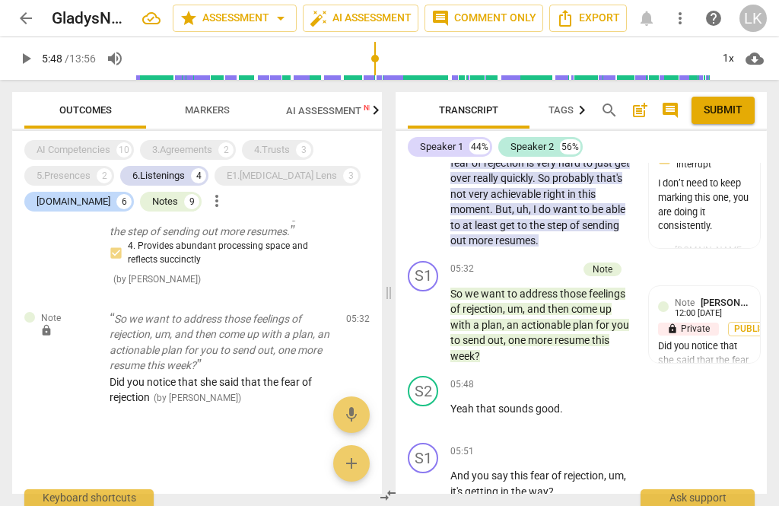
scroll to position [2497, 0]
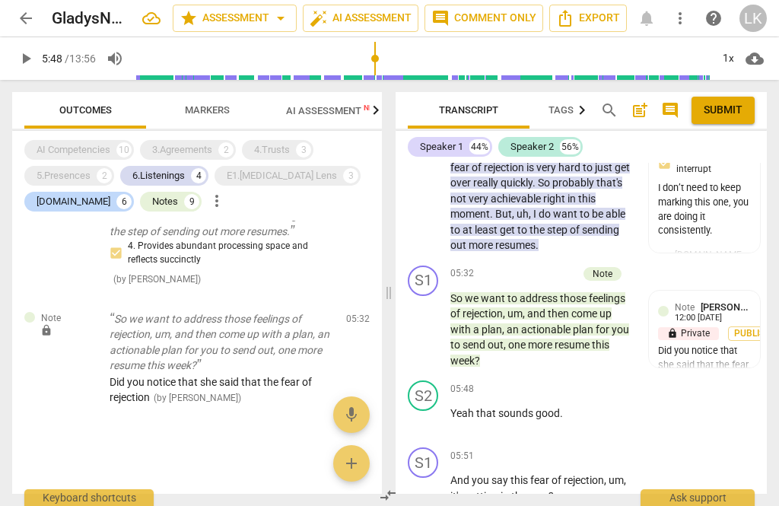
click at [719, 300] on div "Note [PERSON_NAME] 12:00 [DATE] lock Private Publish Did you notice that she sa…" at bounding box center [704, 345] width 93 height 90
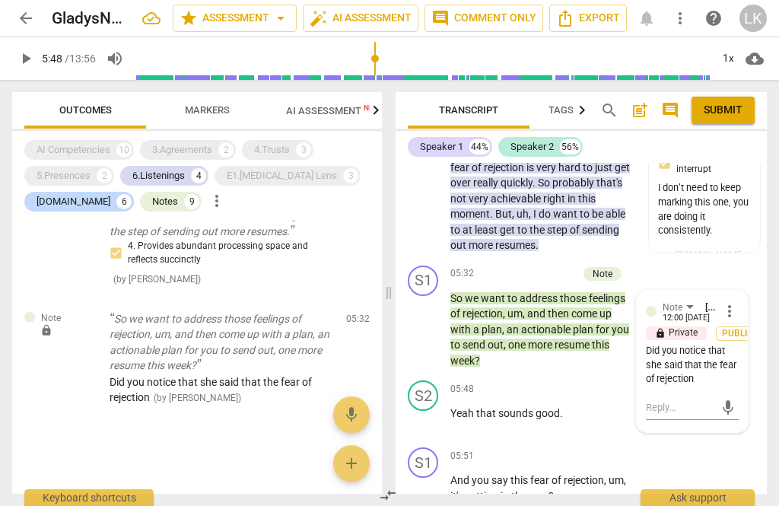
click at [738, 302] on span "more_vert" at bounding box center [729, 311] width 18 height 18
click at [746, 252] on li "Edit" at bounding box center [739, 254] width 52 height 29
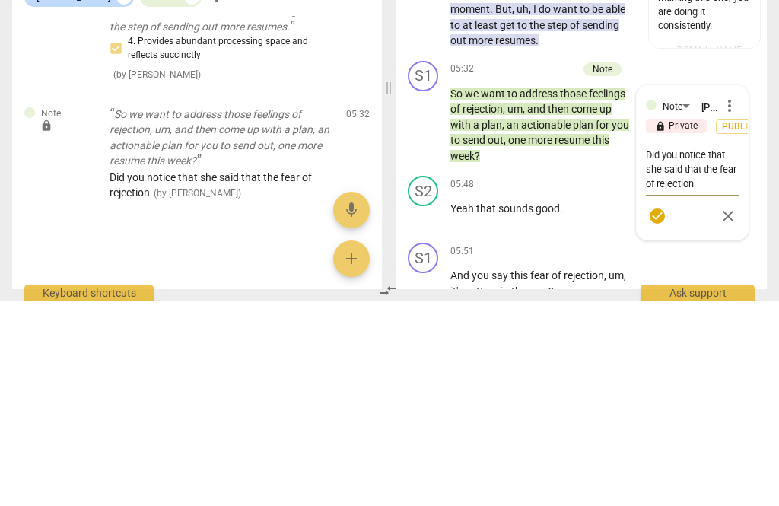
click at [736, 352] on textarea "Did you notice that she said that the fear of rejection" at bounding box center [692, 373] width 93 height 43
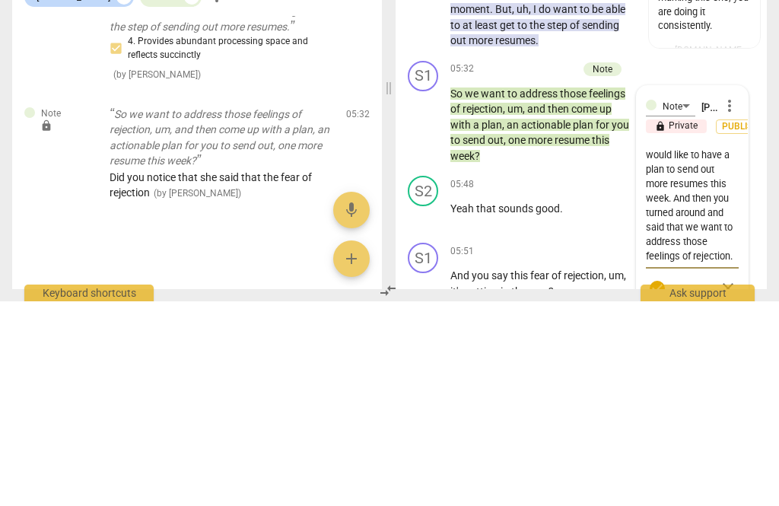
scroll to position [87, 0]
click at [667, 484] on span "check_circle" at bounding box center [657, 493] width 22 height 18
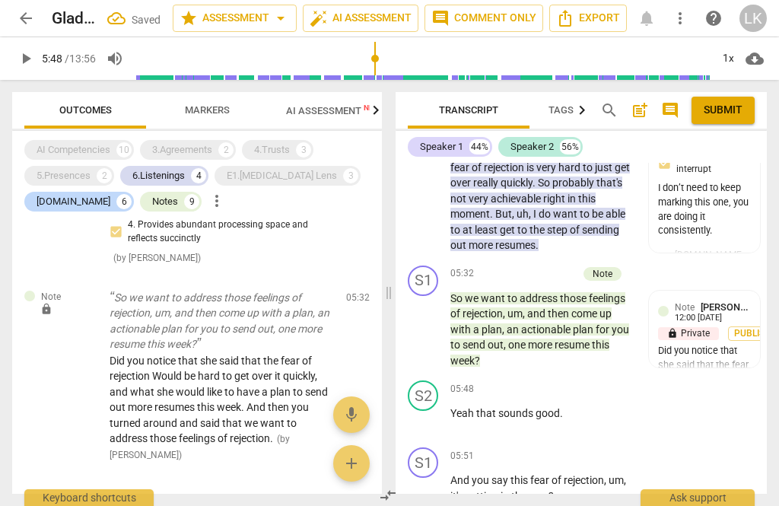
click at [509, 267] on p "Add competency" at bounding box center [541, 274] width 72 height 14
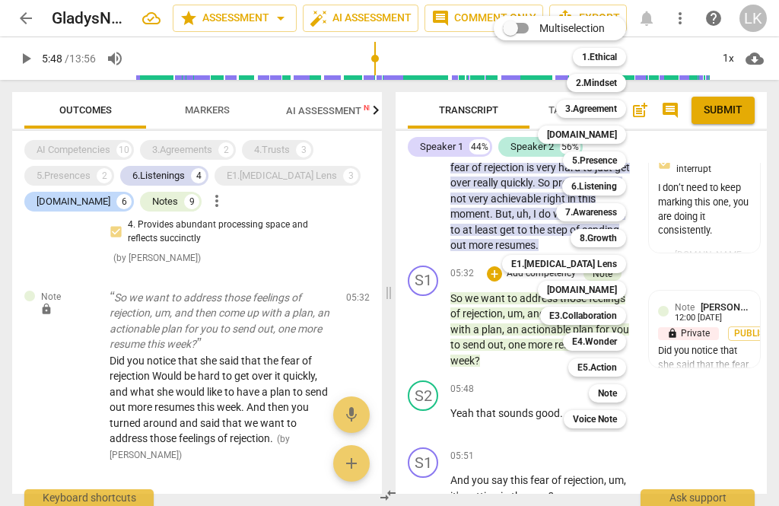
click at [621, 392] on div "Note" at bounding box center [607, 393] width 37 height 18
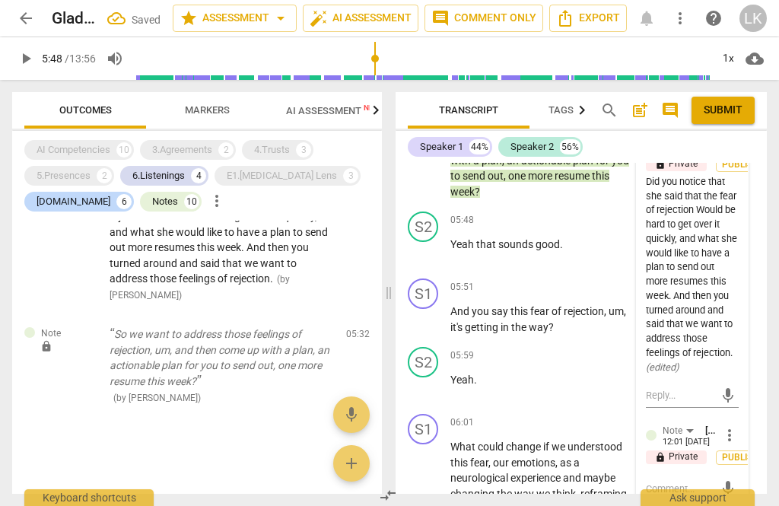
scroll to position [2671, 0]
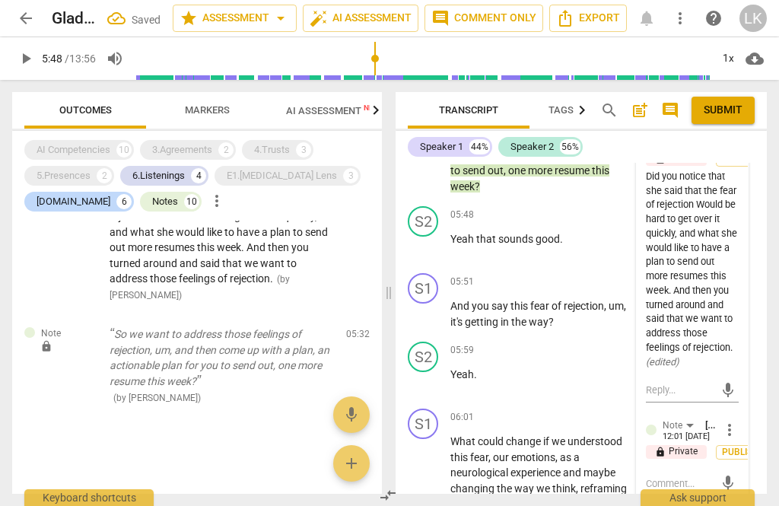
click at [692, 476] on textarea at bounding box center [680, 483] width 68 height 14
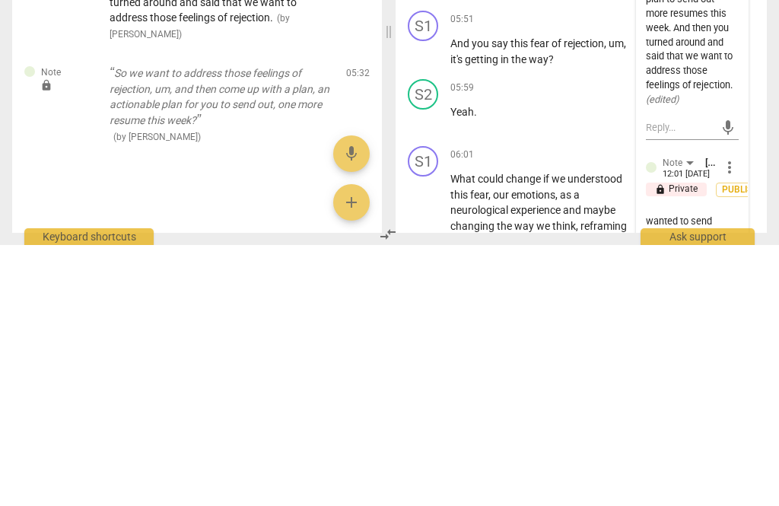
scroll to position [43, 0]
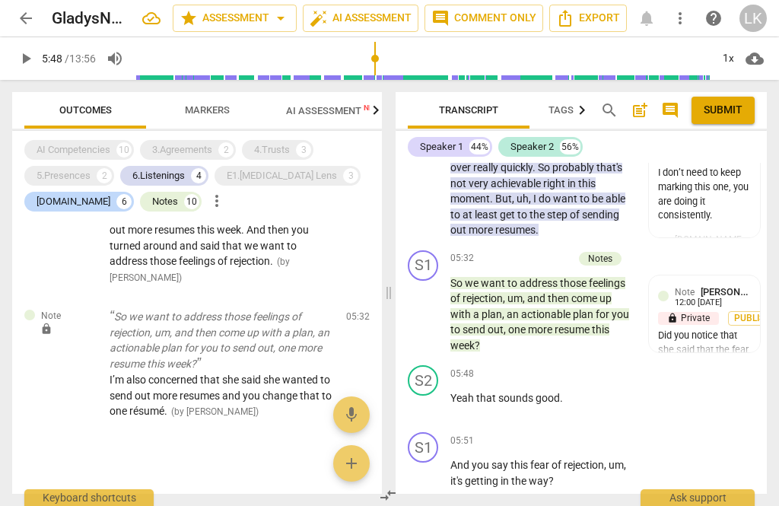
scroll to position [2514, 0]
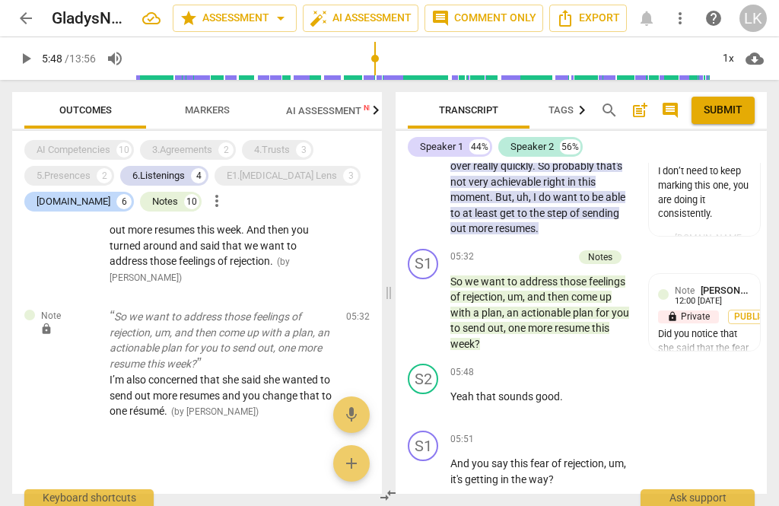
click at [748, 283] on div "Note [PERSON_NAME]" at bounding box center [713, 290] width 76 height 14
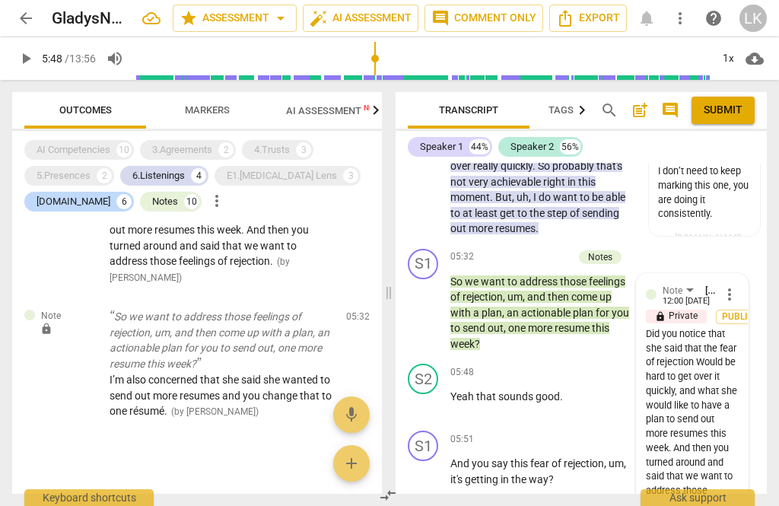
click at [735, 285] on span "more_vert" at bounding box center [729, 294] width 18 height 18
click at [747, 234] on li "Edit" at bounding box center [739, 238] width 52 height 29
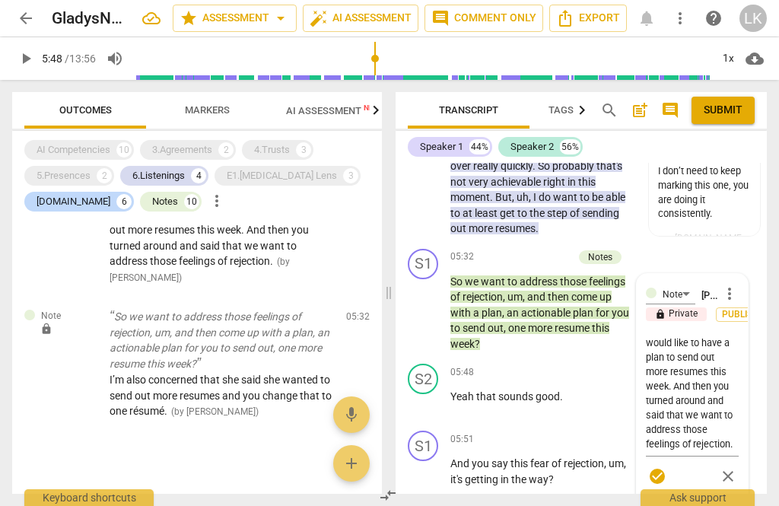
scroll to position [2547, 0]
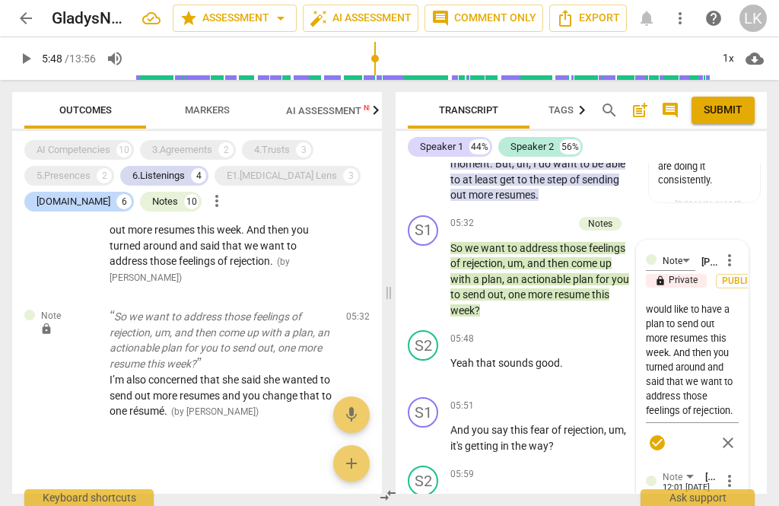
click at [720, 351] on textarea "Did you notice that she said that the fear of rejection Would be hard to get ov…" at bounding box center [692, 360] width 93 height 116
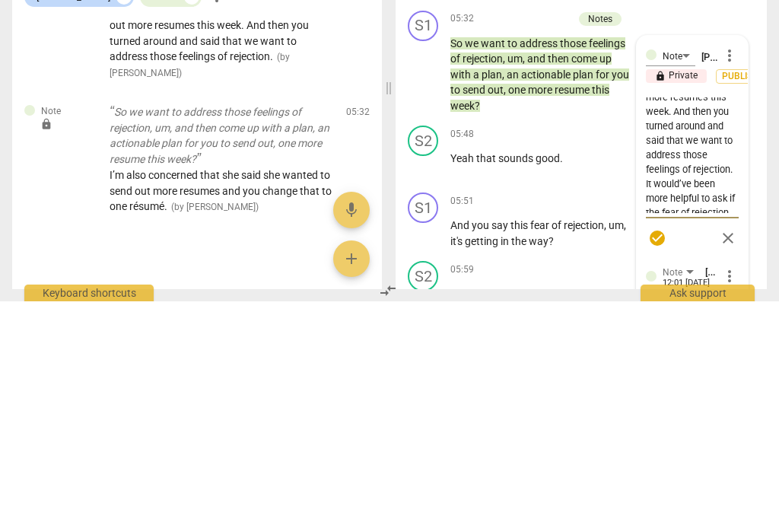
scroll to position [100, 0]
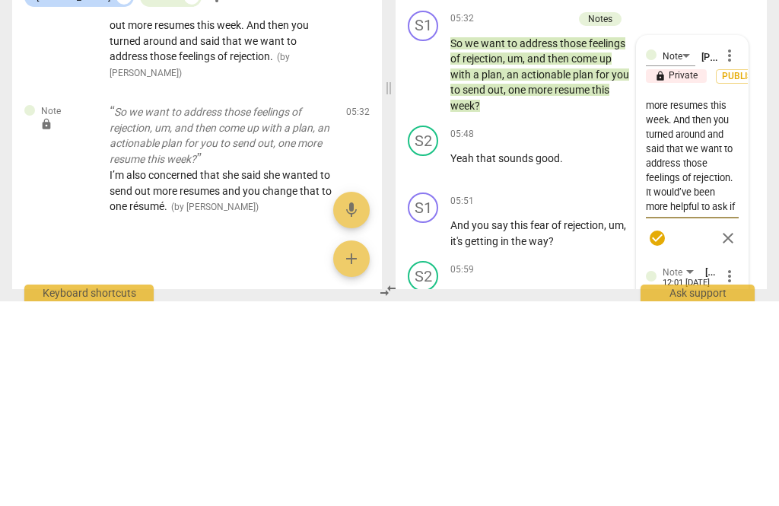
click at [665, 433] on span "check_circle" at bounding box center [657, 442] width 18 height 18
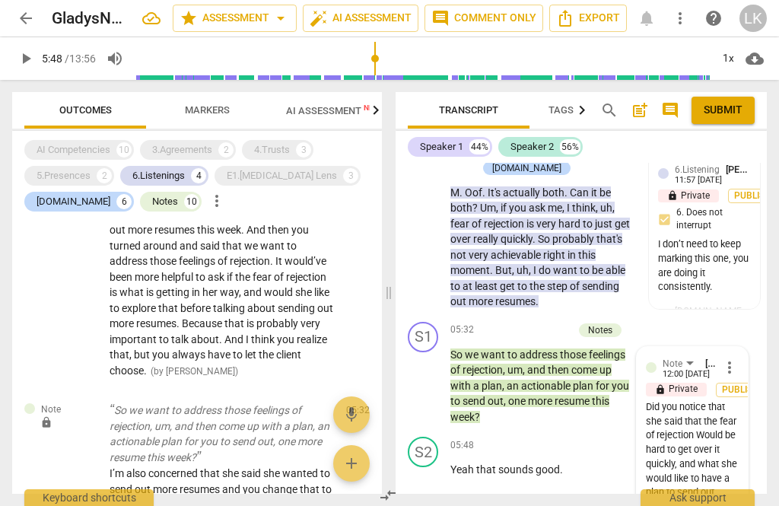
scroll to position [2440, 0]
click at [738, 359] on span "more_vert" at bounding box center [729, 368] width 18 height 18
click at [743, 310] on li "Edit" at bounding box center [739, 311] width 52 height 29
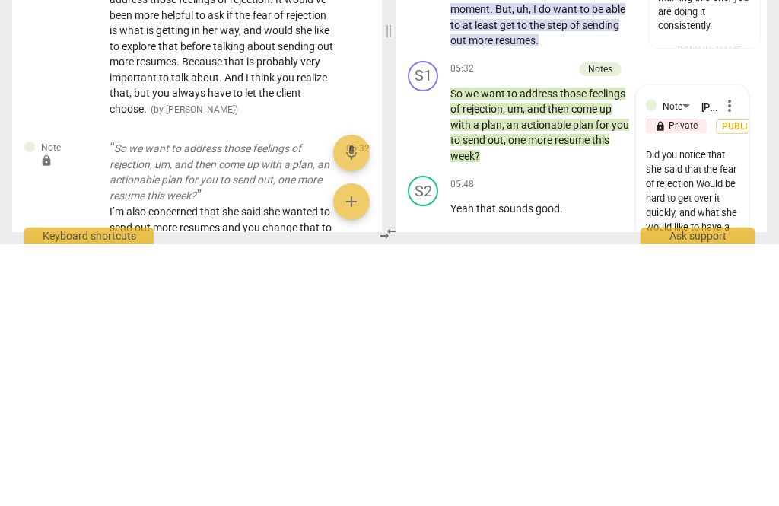
click at [681, 409] on textarea "Did you notice that she said that the fear of rejection Would be hard to get ov…" at bounding box center [692, 467] width 93 height 116
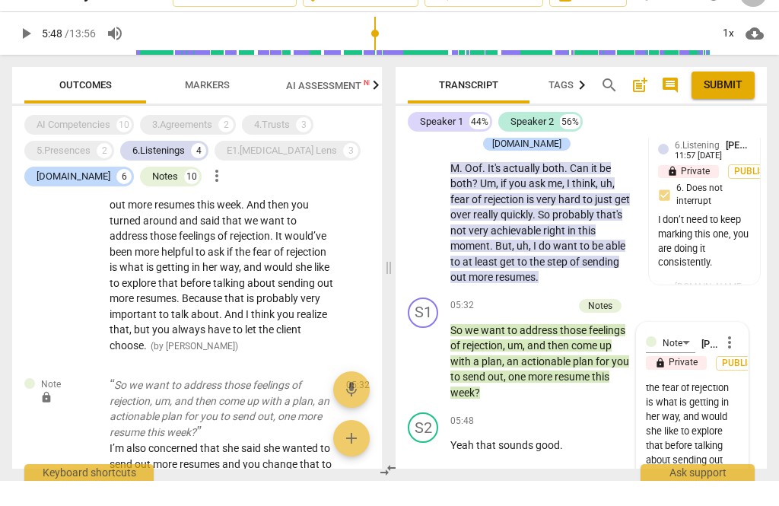
scroll to position [222, 0]
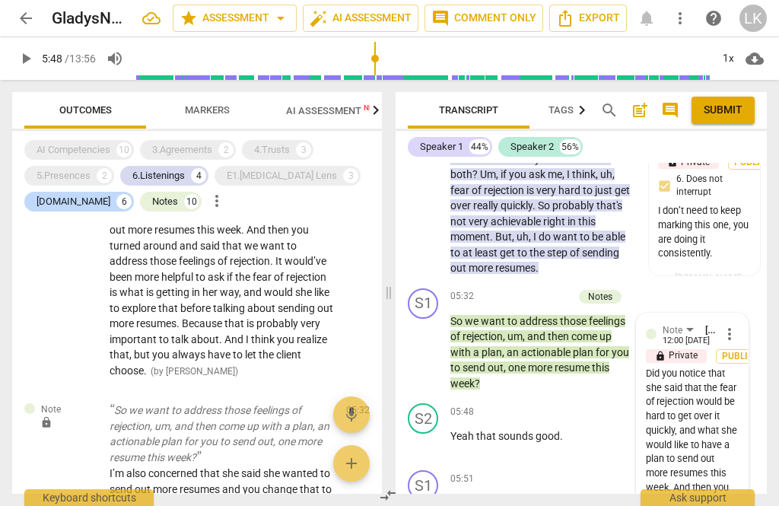
scroll to position [2474, 0]
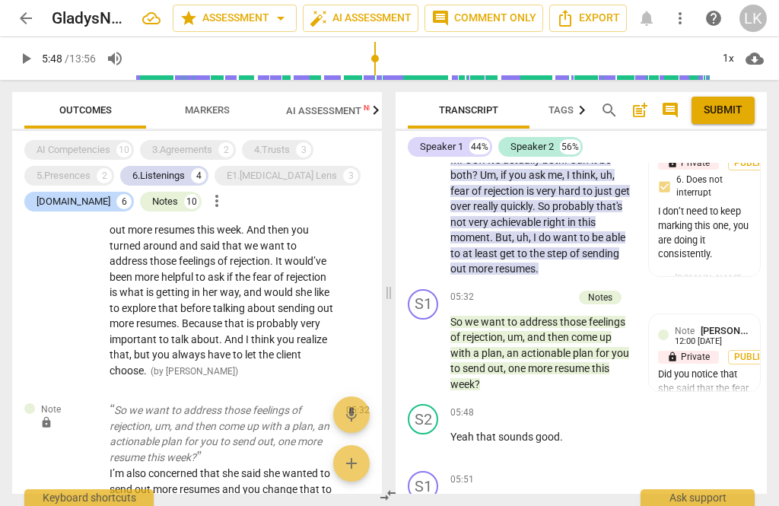
click at [776, 496] on div "Transcript Tags & Speakers Analytics search post_add comment Submit Speaker 1 4…" at bounding box center [583, 293] width 389 height 426
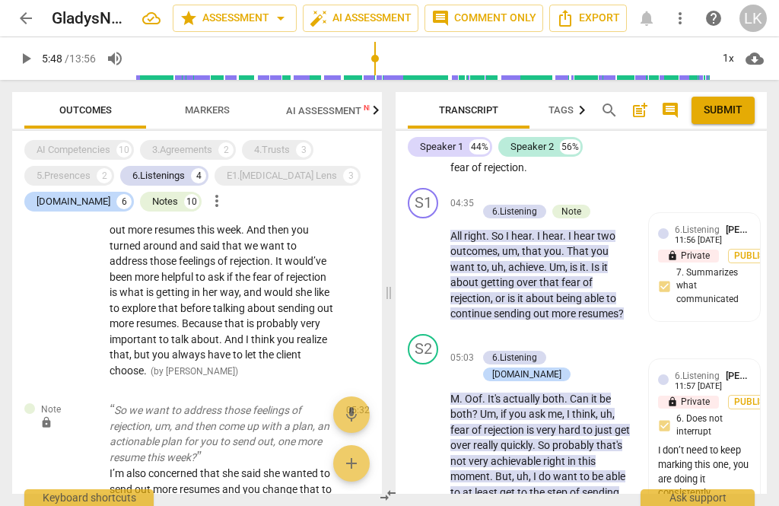
scroll to position [2227, 0]
